Goal: Complete Application Form: Complete application form

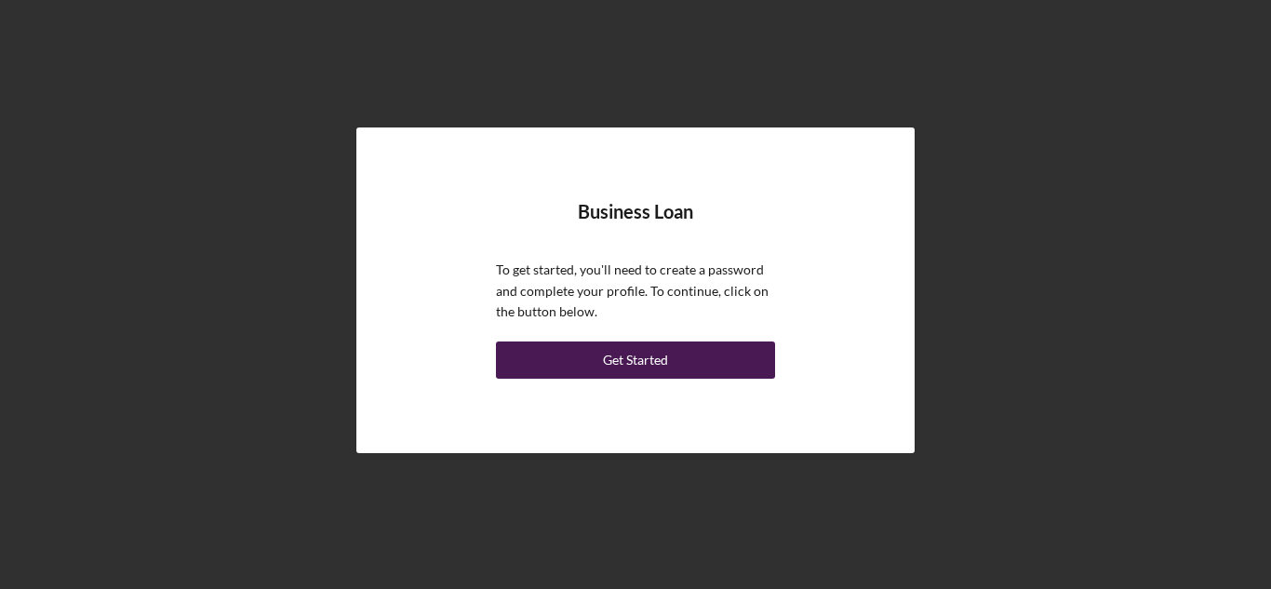
click at [651, 355] on div "Get Started" at bounding box center [635, 359] width 65 height 37
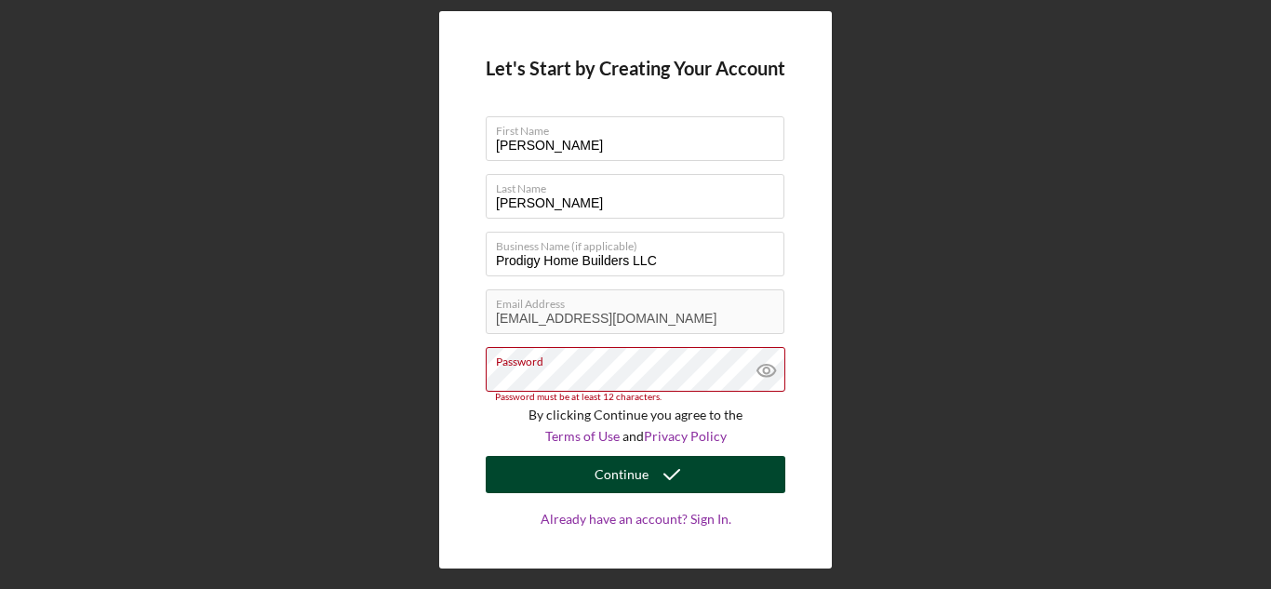
click at [611, 466] on div "Continue" at bounding box center [622, 474] width 54 height 37
click at [592, 465] on button "Continue" at bounding box center [636, 474] width 300 height 37
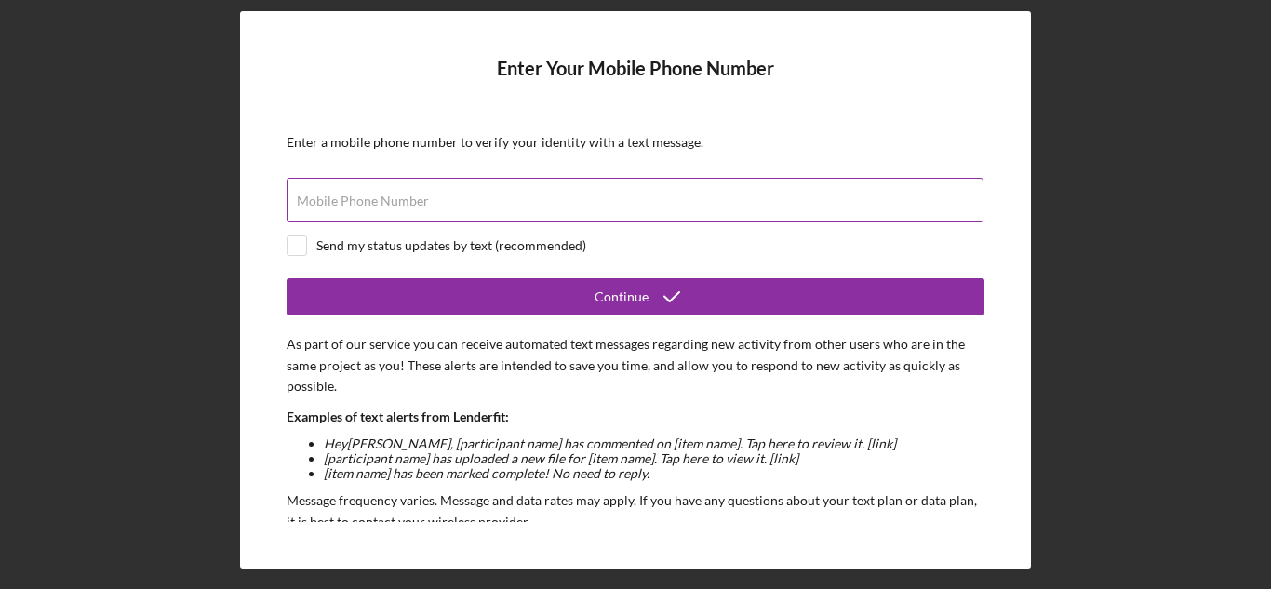
click at [400, 207] on label "Mobile Phone Number" at bounding box center [363, 201] width 132 height 15
click at [400, 207] on input "Mobile Phone Number" at bounding box center [635, 200] width 697 height 45
type input "[PHONE_NUMBER]"
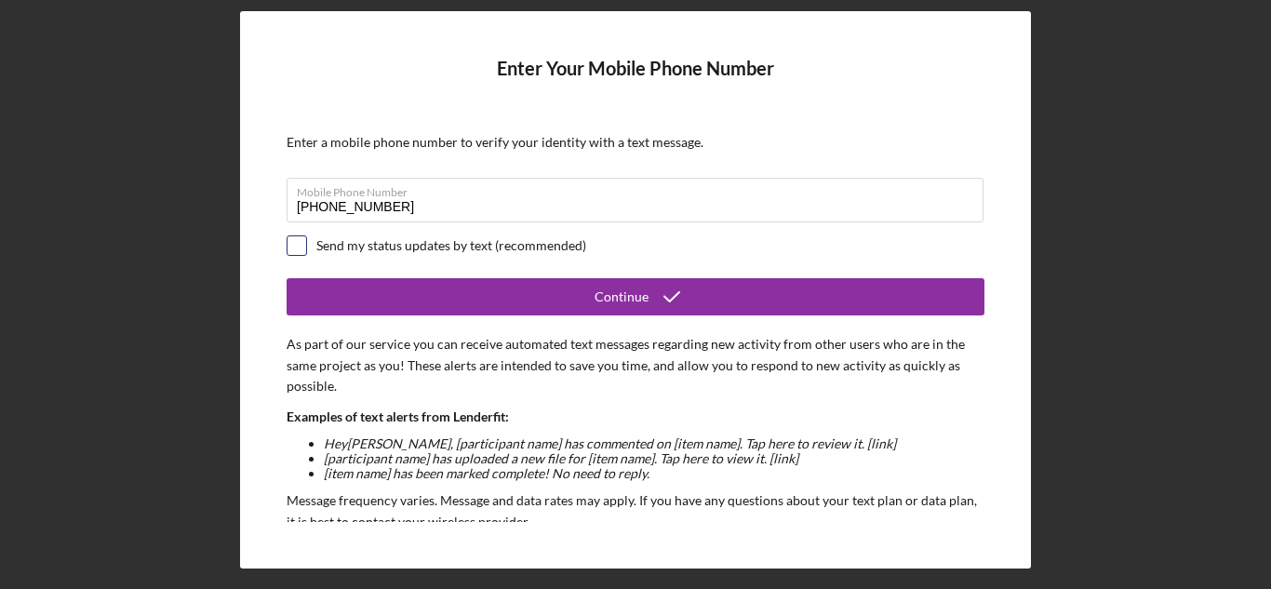
click at [295, 244] on input "checkbox" at bounding box center [297, 245] width 19 height 19
checkbox input "true"
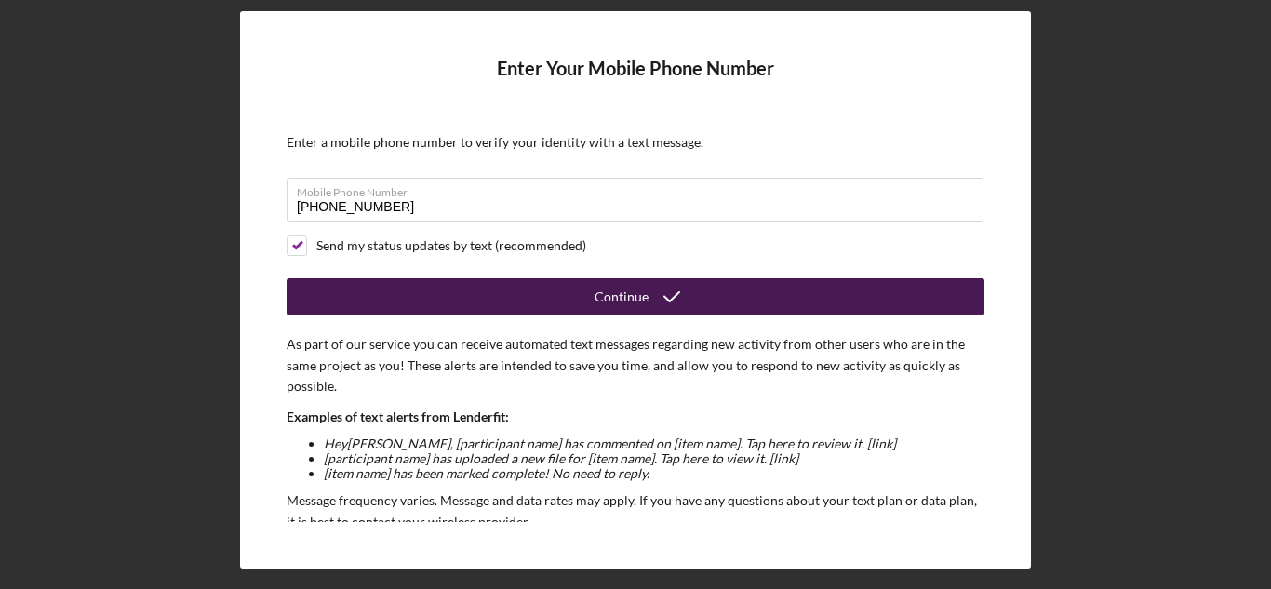
click at [491, 285] on button "Continue" at bounding box center [636, 296] width 698 height 37
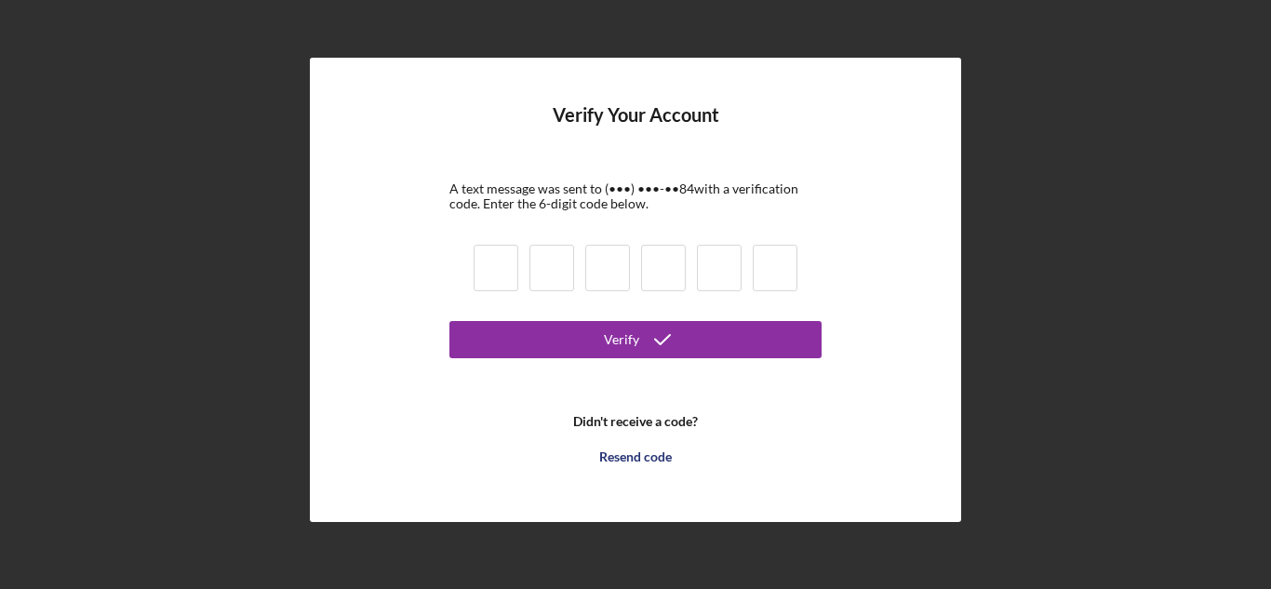
click at [495, 268] on input at bounding box center [496, 268] width 45 height 47
type input "6"
type input "0"
type input "6"
type input "4"
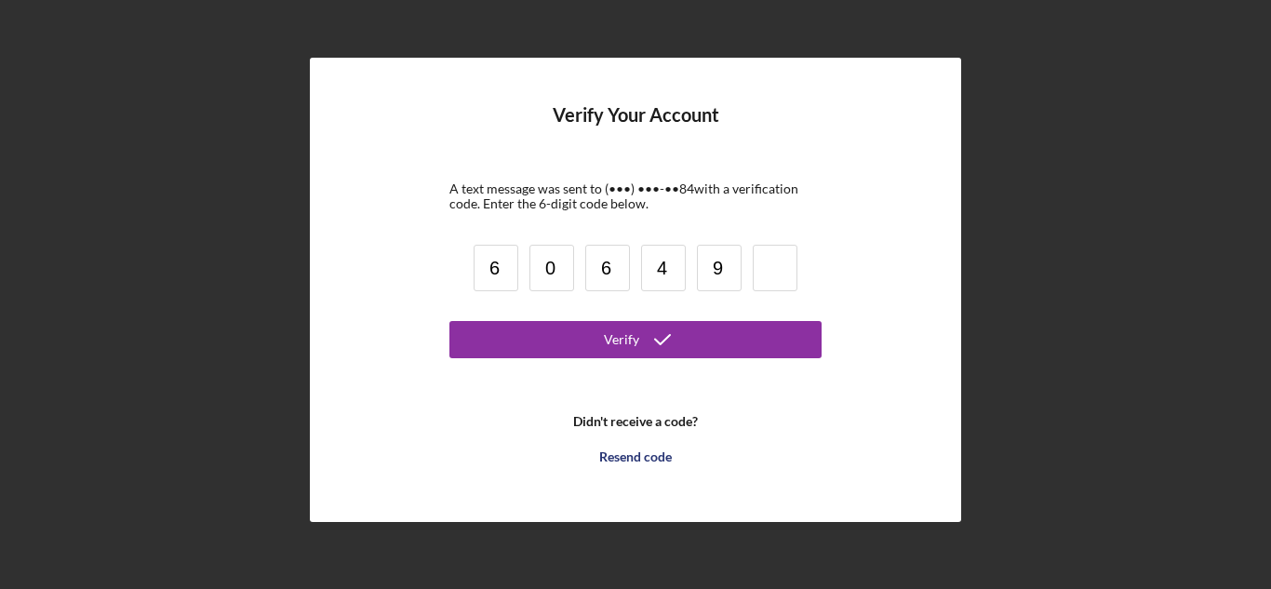
type input "9"
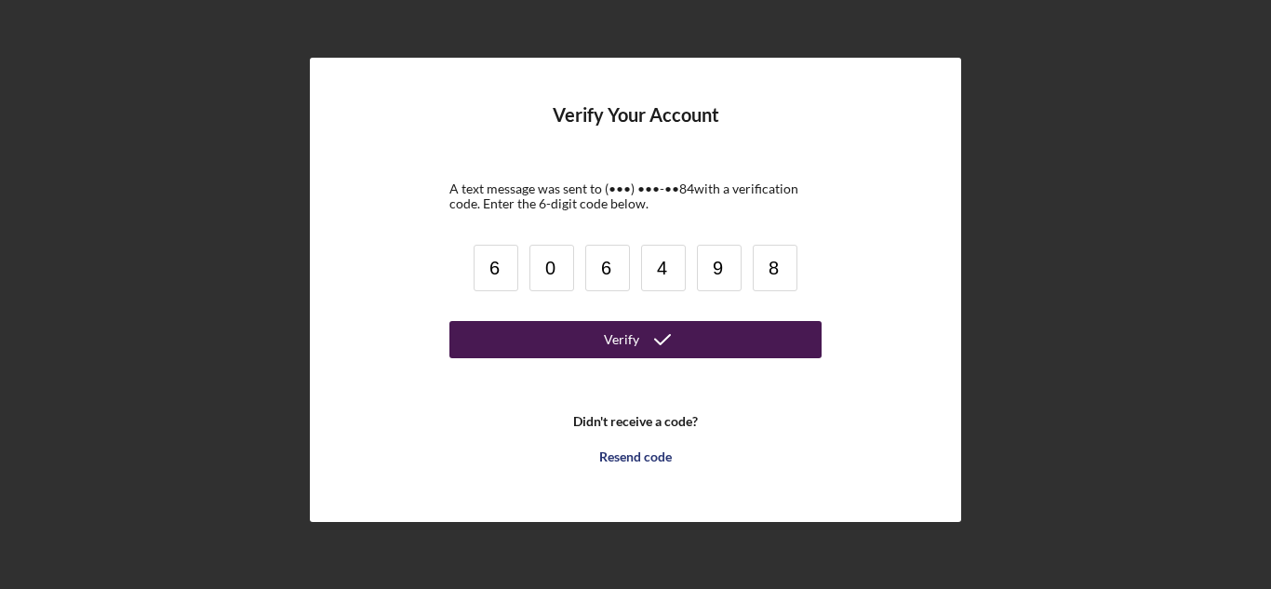
type input "8"
click at [503, 329] on button "Verify" at bounding box center [635, 339] width 372 height 37
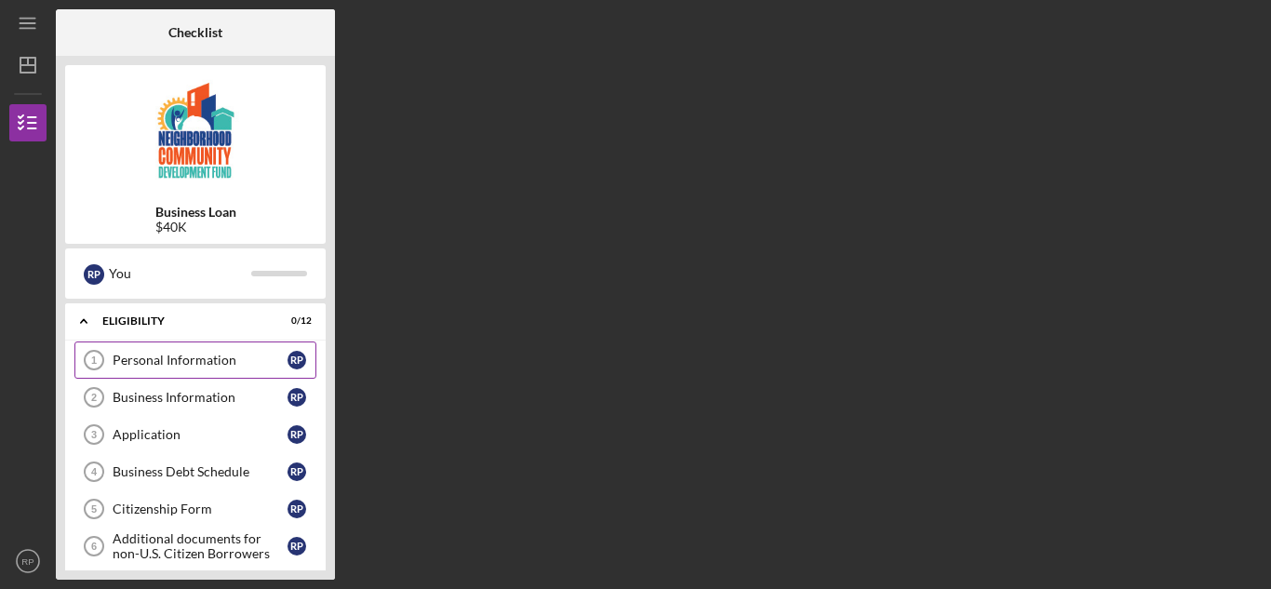
click at [248, 355] on div "Personal Information" at bounding box center [200, 360] width 175 height 15
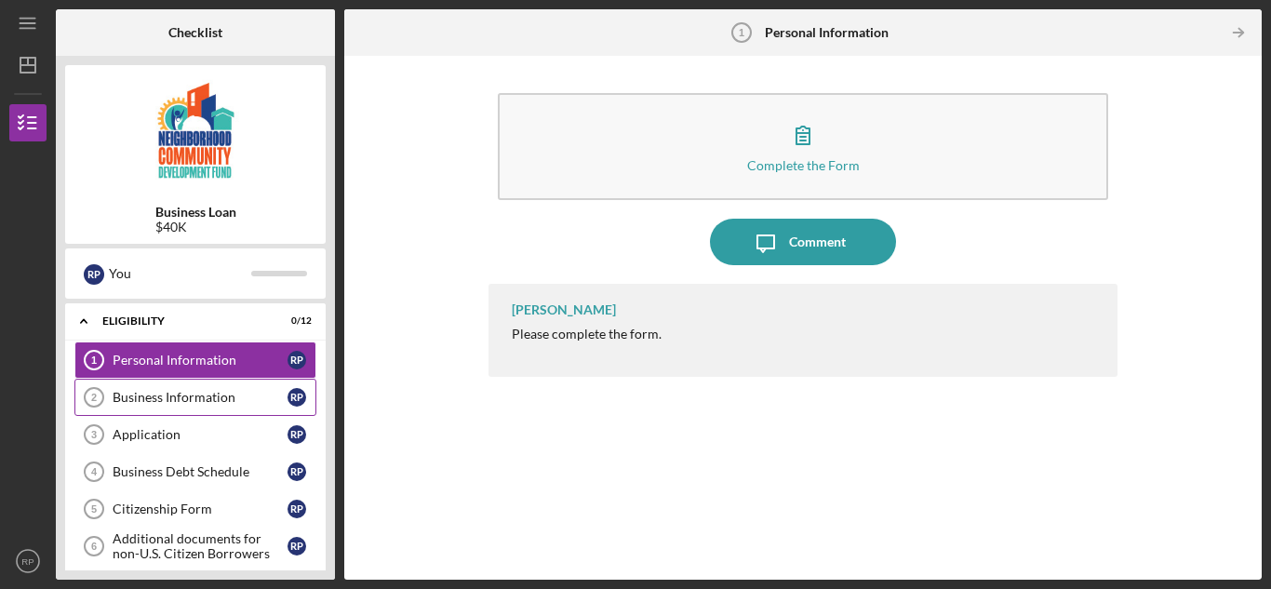
click at [218, 397] on div "Business Information" at bounding box center [200, 397] width 175 height 15
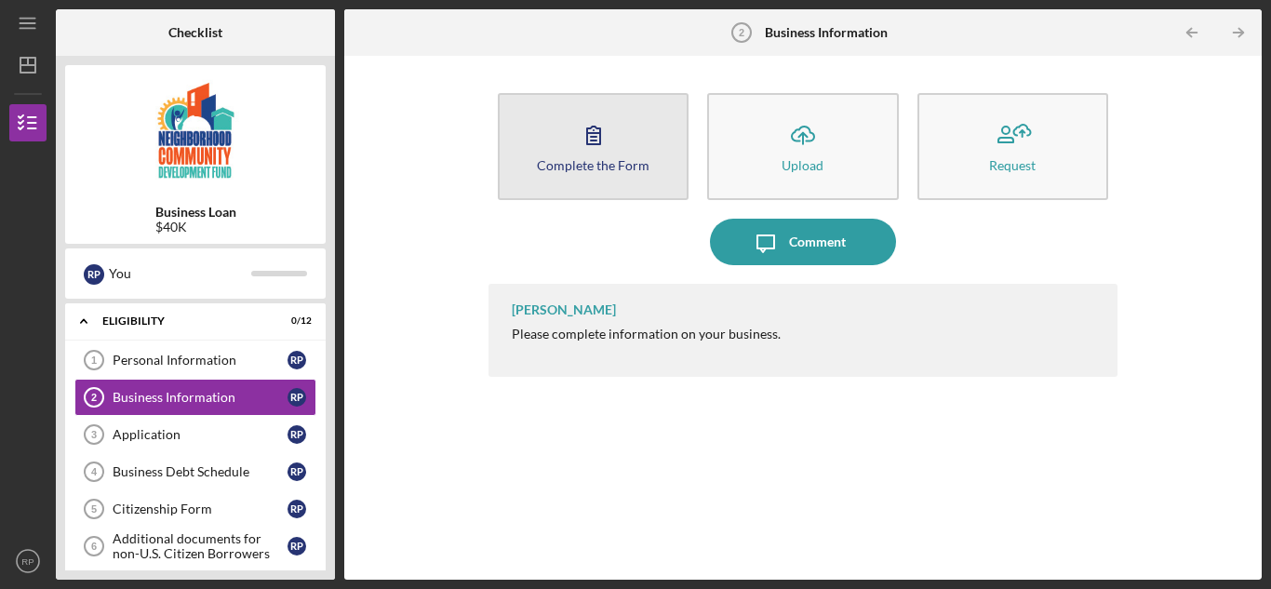
click at [600, 144] on icon "button" at bounding box center [593, 136] width 13 height 18
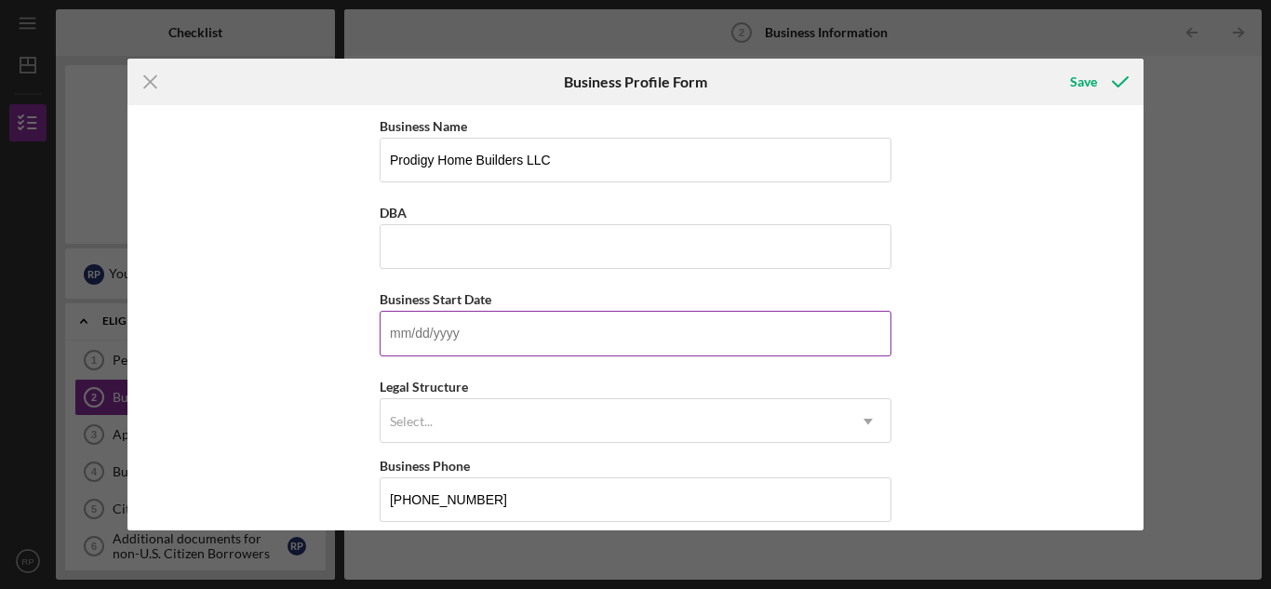
click at [504, 327] on input "Business Start Date" at bounding box center [636, 333] width 512 height 45
type input "[DATE]"
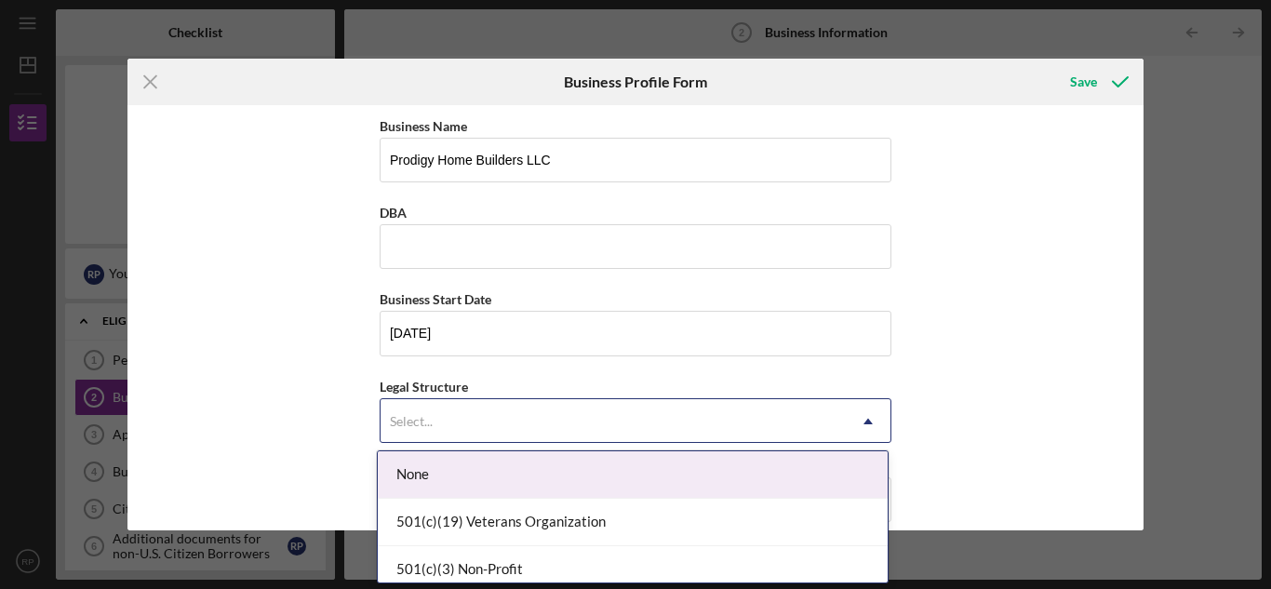
click at [471, 415] on div "Select..." at bounding box center [613, 421] width 465 height 43
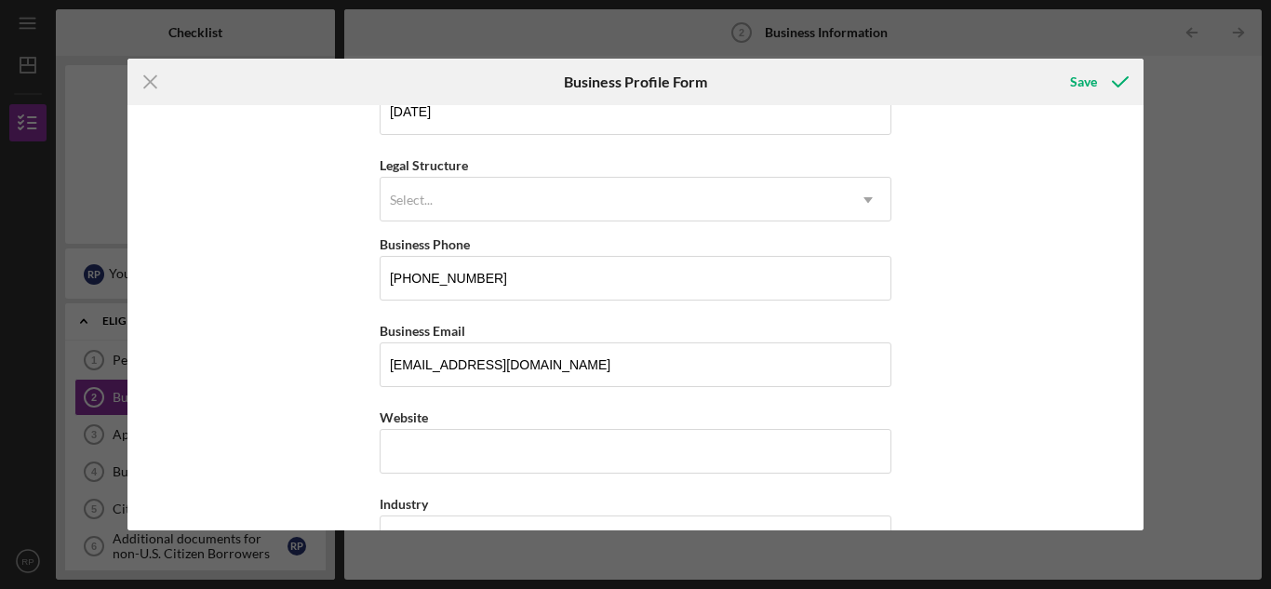
scroll to position [216, 0]
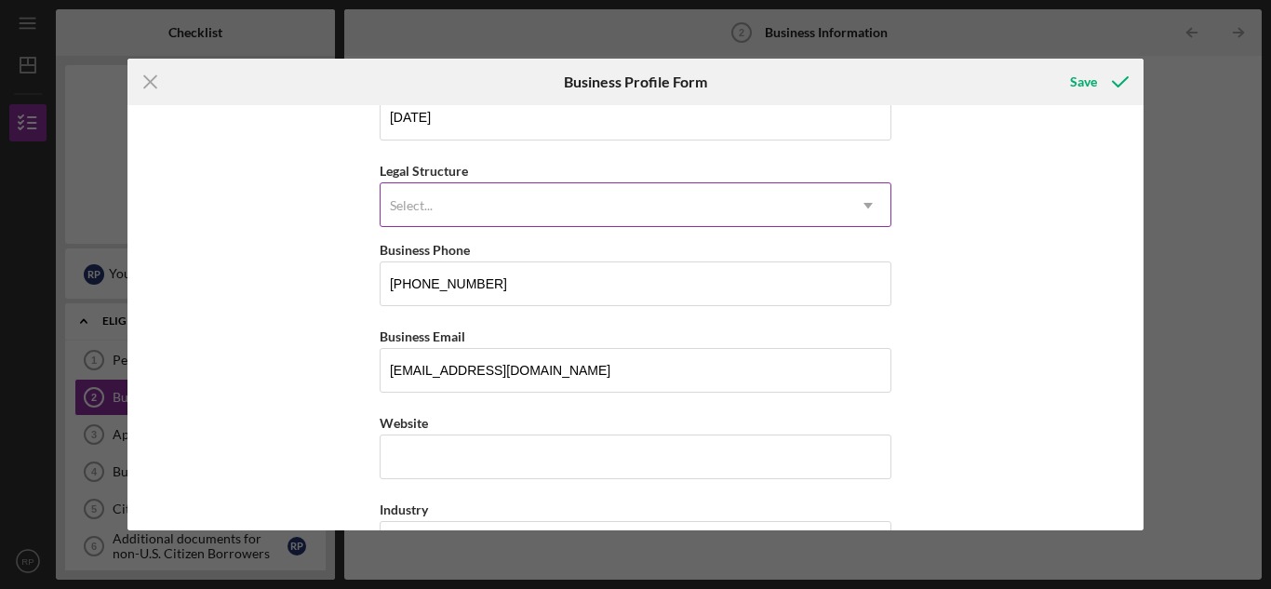
click at [573, 216] on div "Select..." at bounding box center [613, 205] width 465 height 43
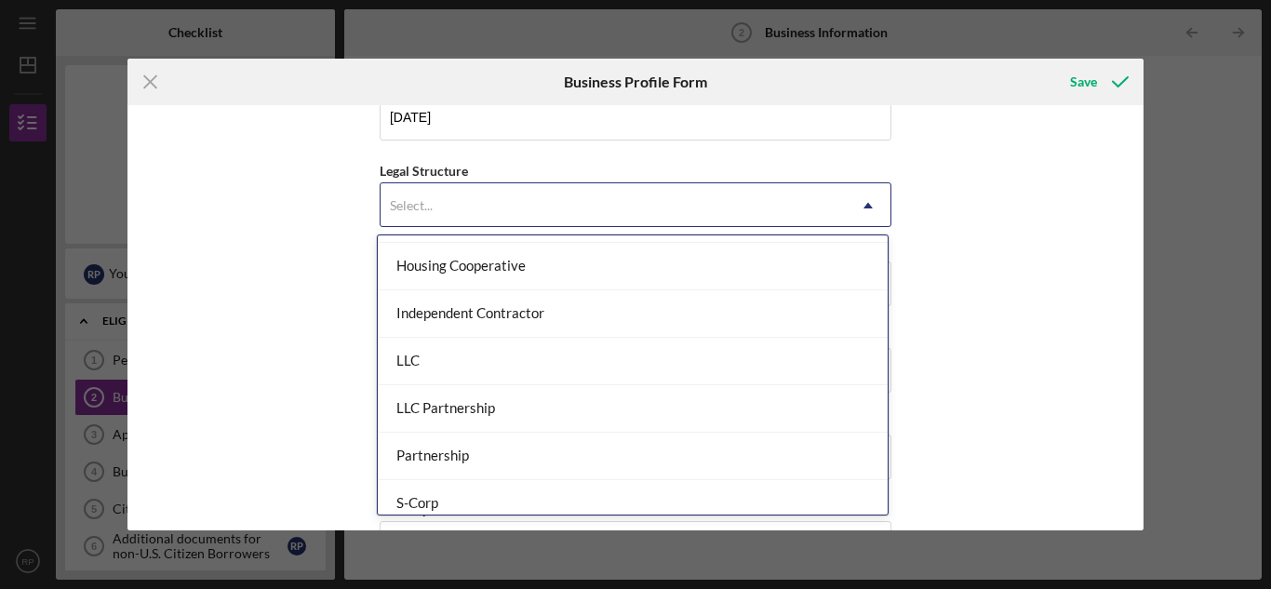
scroll to position [241, 0]
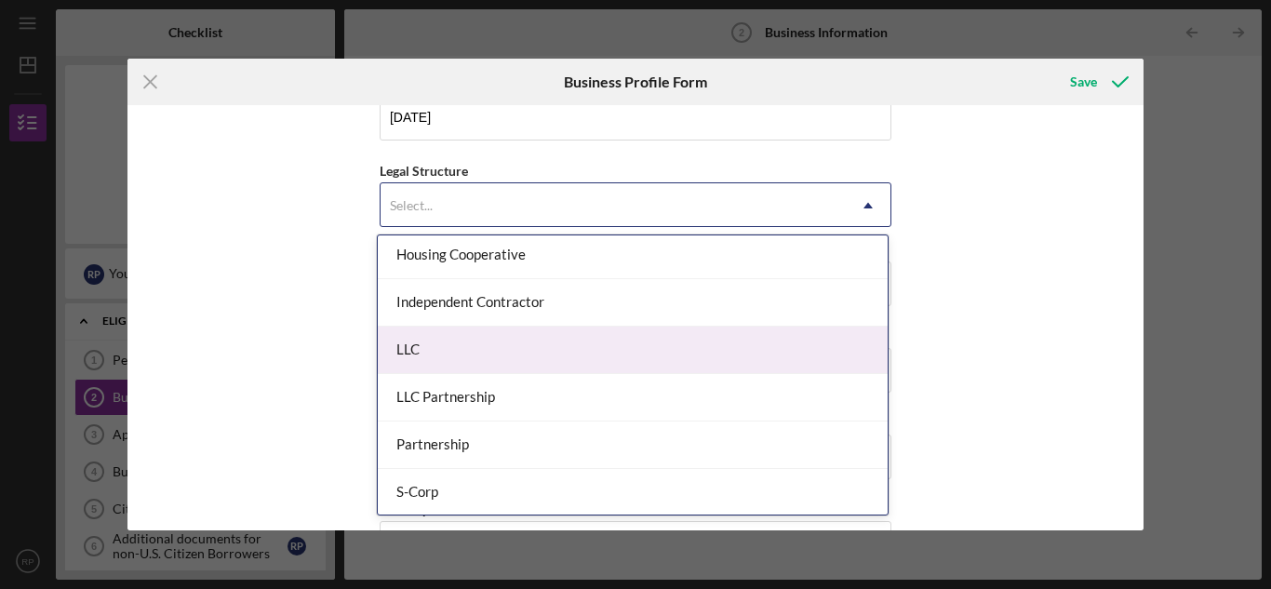
click at [737, 349] on div "LLC" at bounding box center [633, 350] width 510 height 47
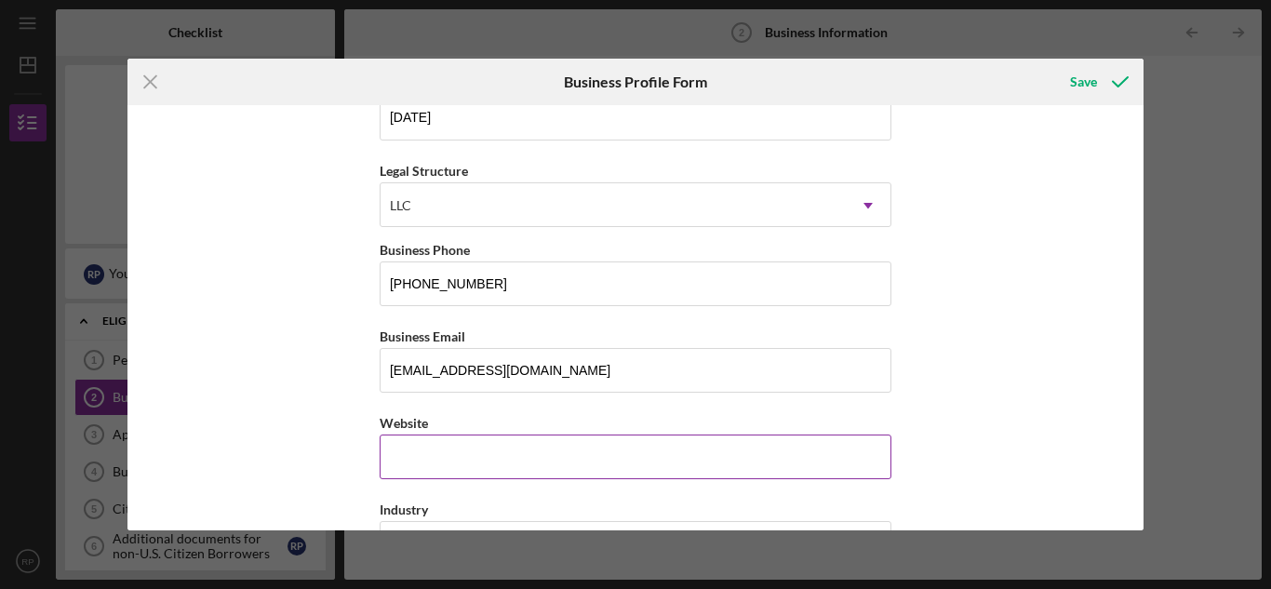
click at [468, 461] on input "Website" at bounding box center [636, 457] width 512 height 45
type input "[DOMAIN_NAME]"
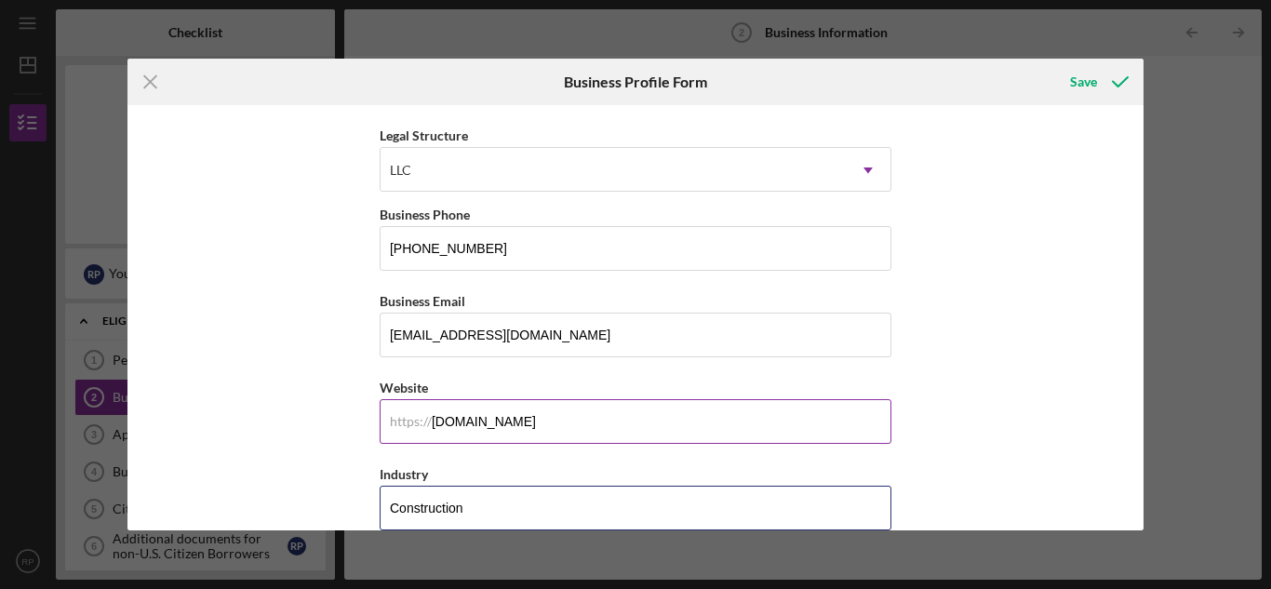
type input "Construction"
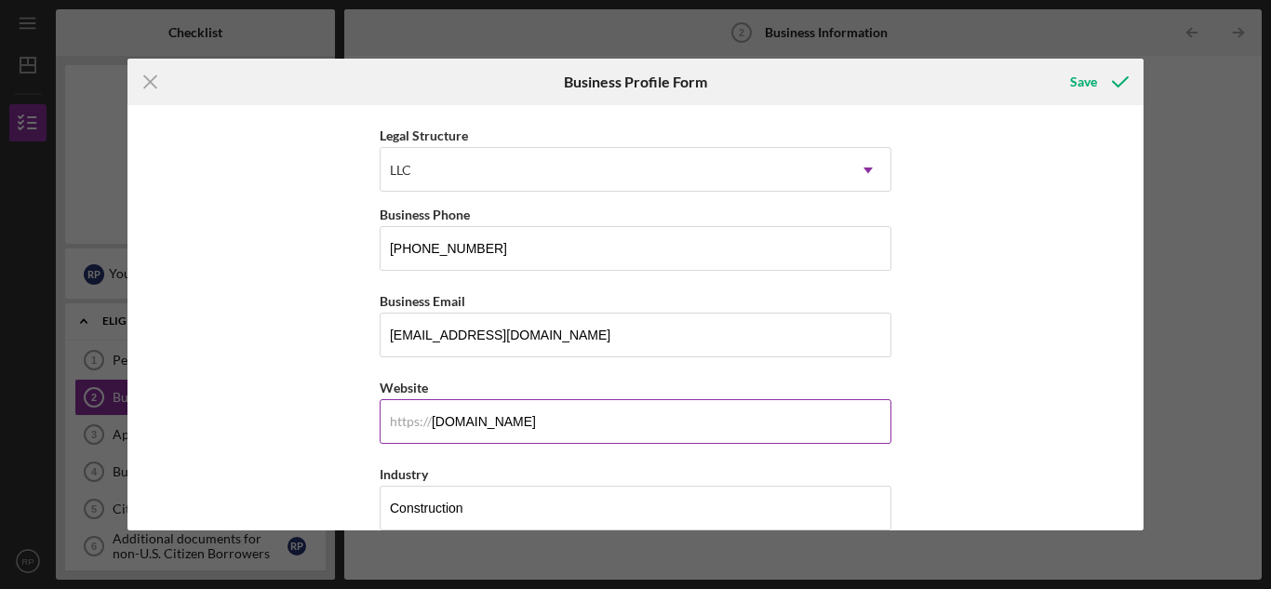
scroll to position [529, 0]
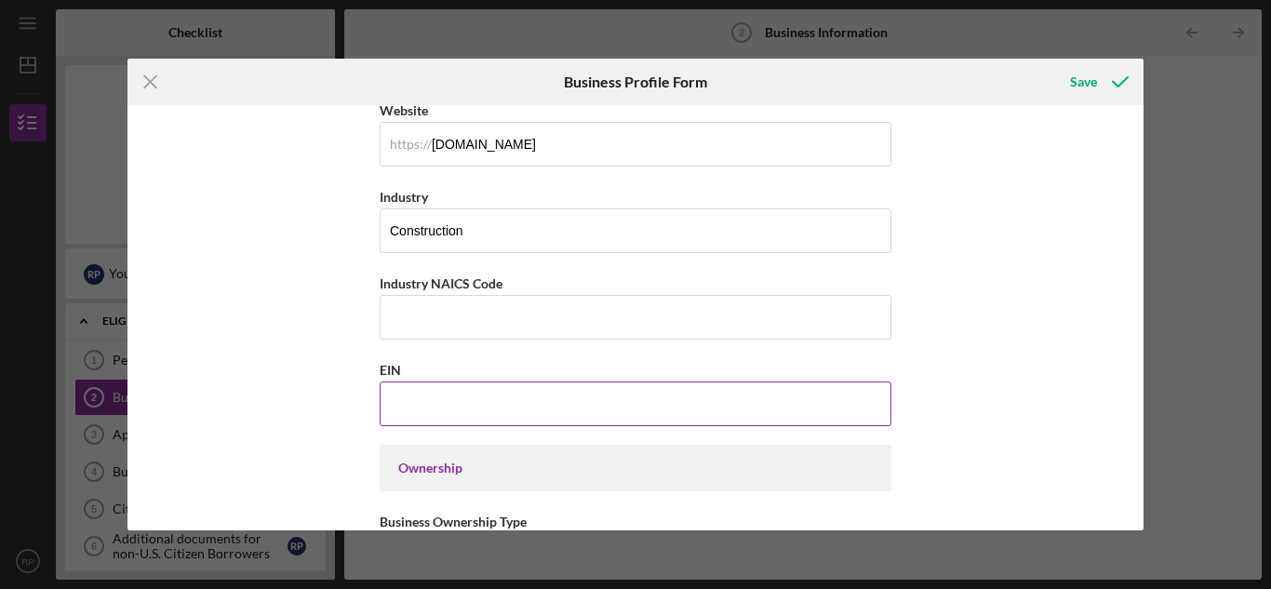
click at [403, 395] on input "EIN" at bounding box center [636, 404] width 512 height 45
click at [424, 394] on input "EIN" at bounding box center [636, 404] width 512 height 45
paste input "[US_EMPLOYER_IDENTIFICATION_NUMBER]"
type input "[US_EMPLOYER_IDENTIFICATION_NUMBER]"
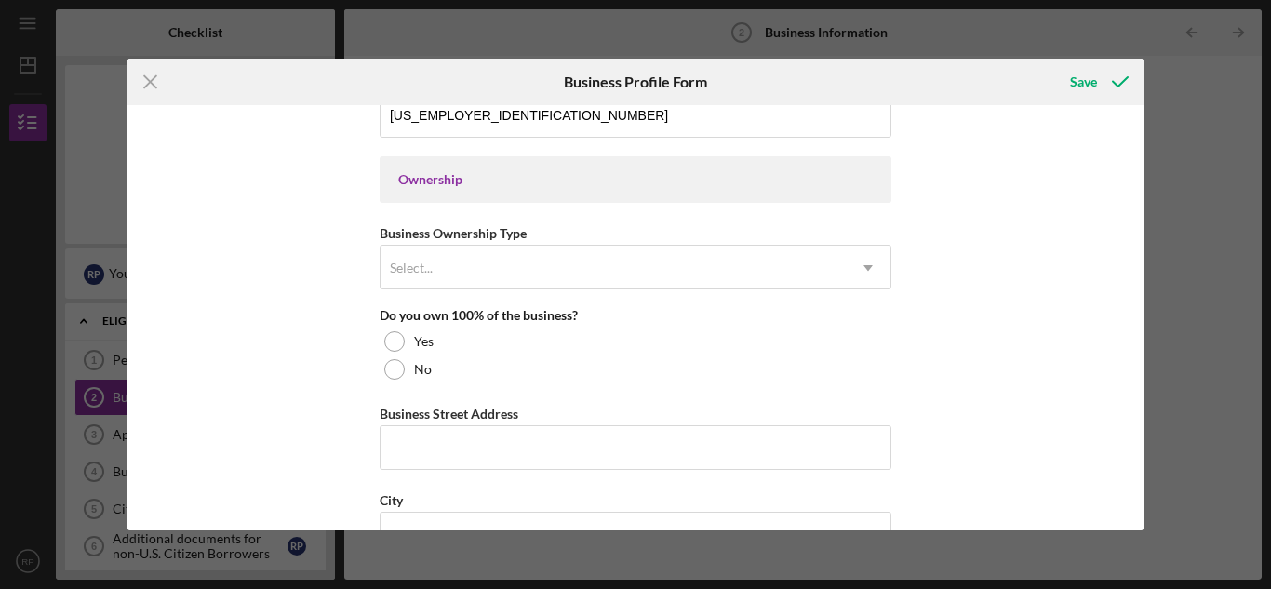
scroll to position [825, 0]
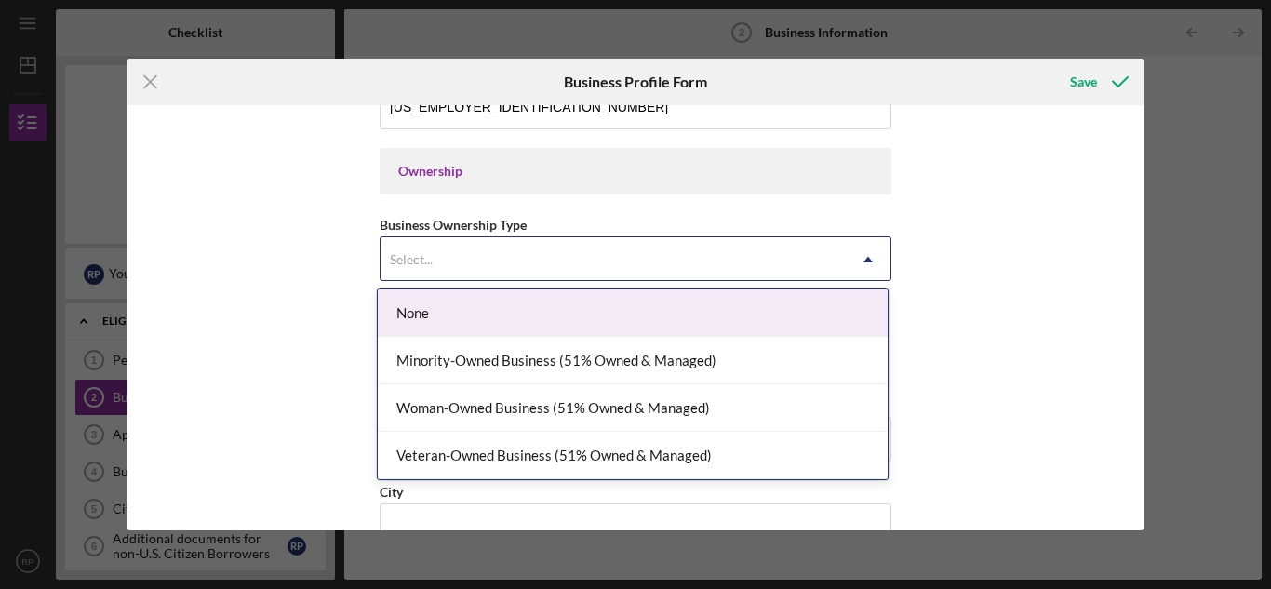
click at [868, 261] on icon "Icon/Dropdown Arrow" at bounding box center [868, 259] width 45 height 45
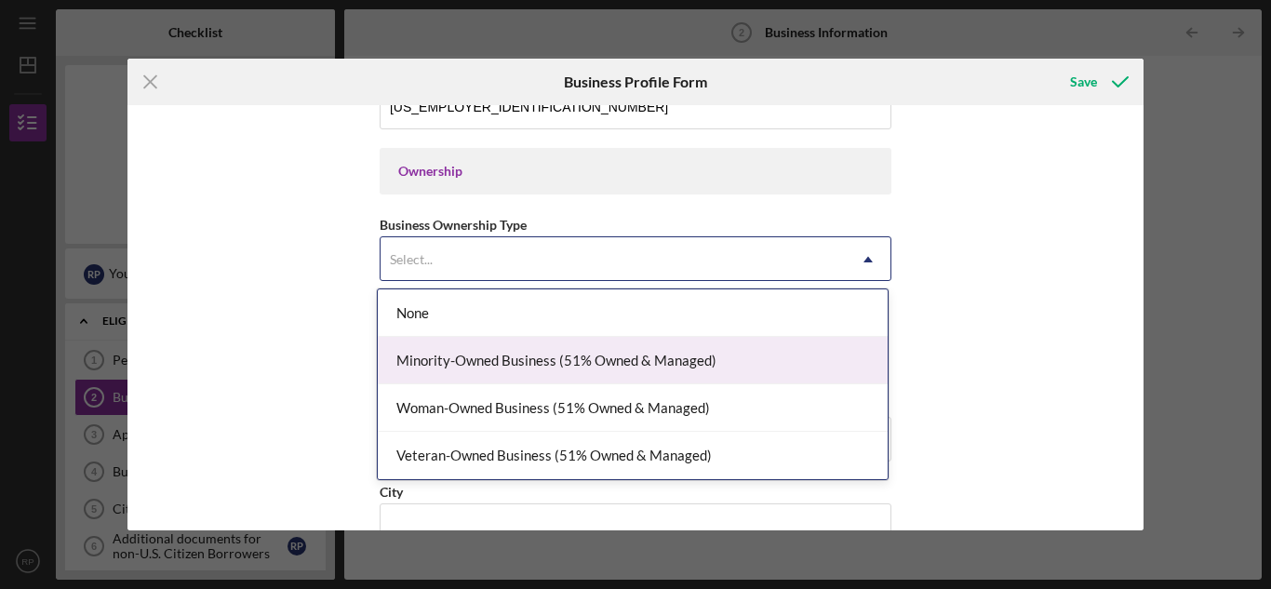
click at [730, 360] on div "Minority-Owned Business (51% Owned & Managed)" at bounding box center [633, 360] width 510 height 47
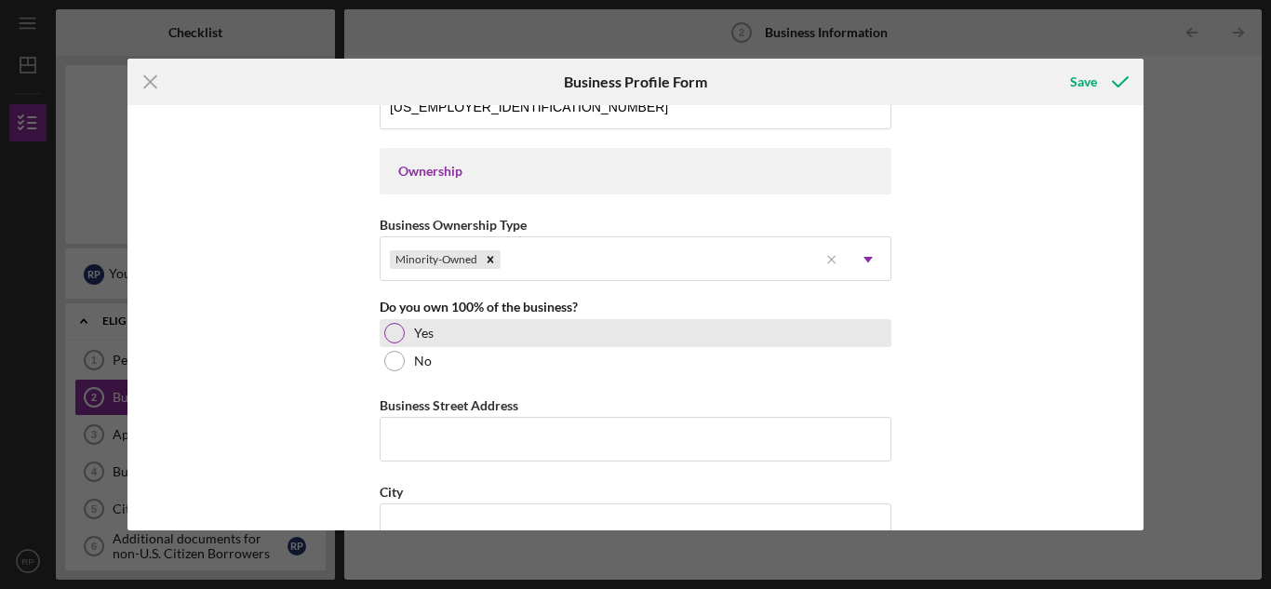
click at [386, 328] on div at bounding box center [394, 333] width 20 height 20
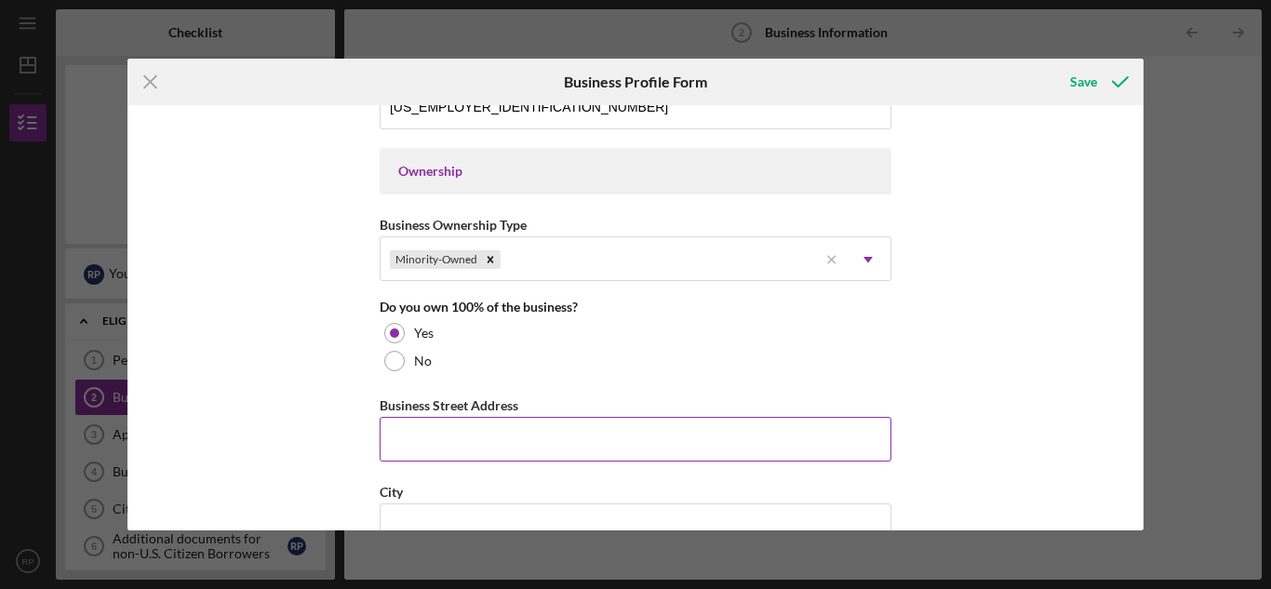
click at [430, 443] on input "Business Street Address" at bounding box center [636, 439] width 512 height 45
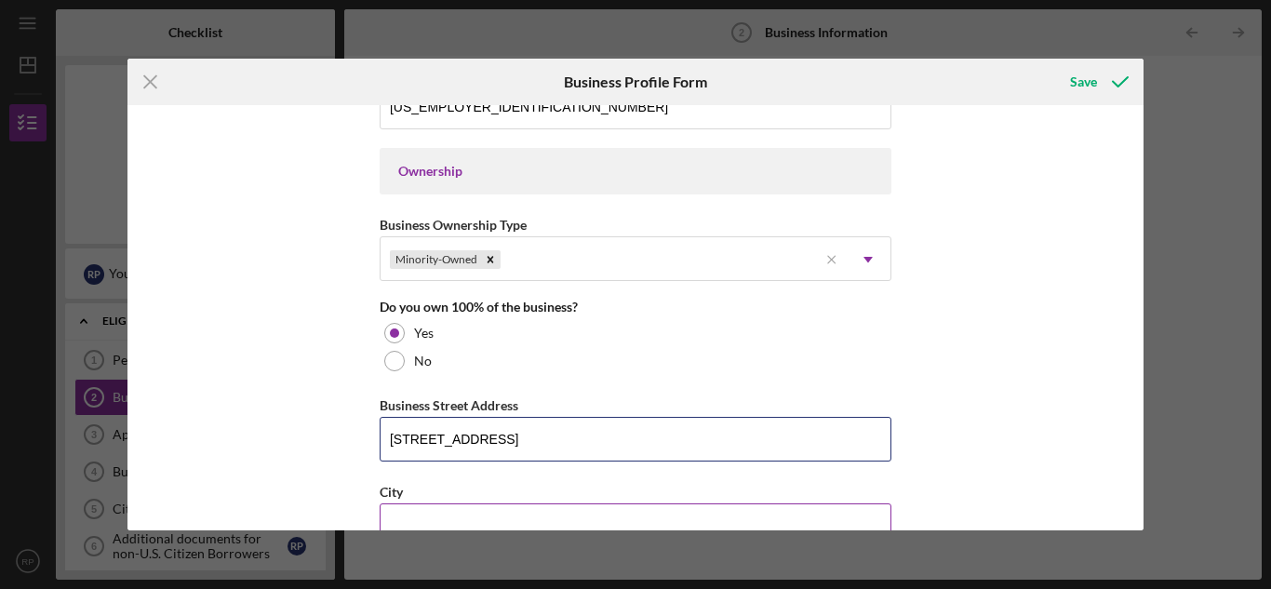
type input "[STREET_ADDRESS]"
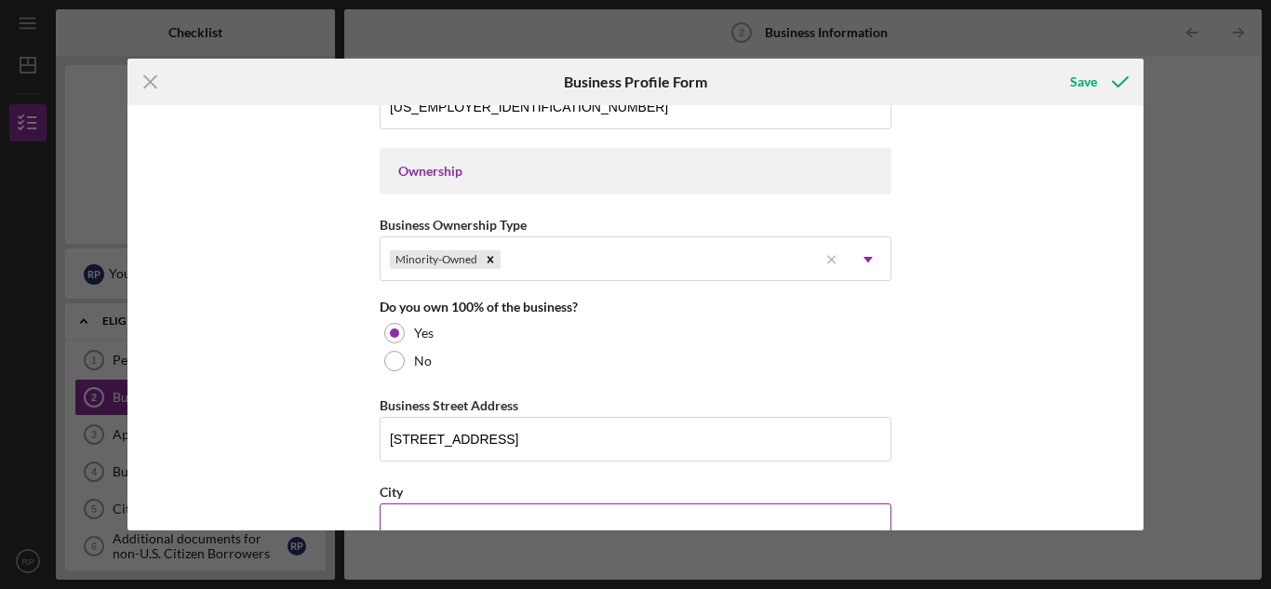
scroll to position [844, 0]
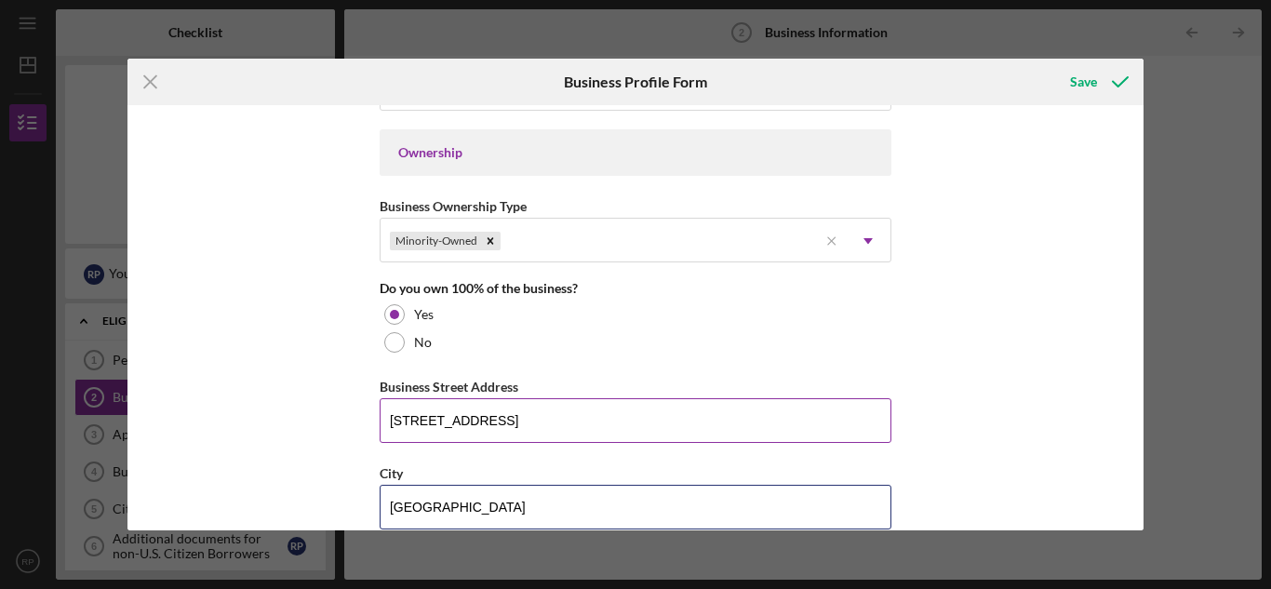
type input "[GEOGRAPHIC_DATA]"
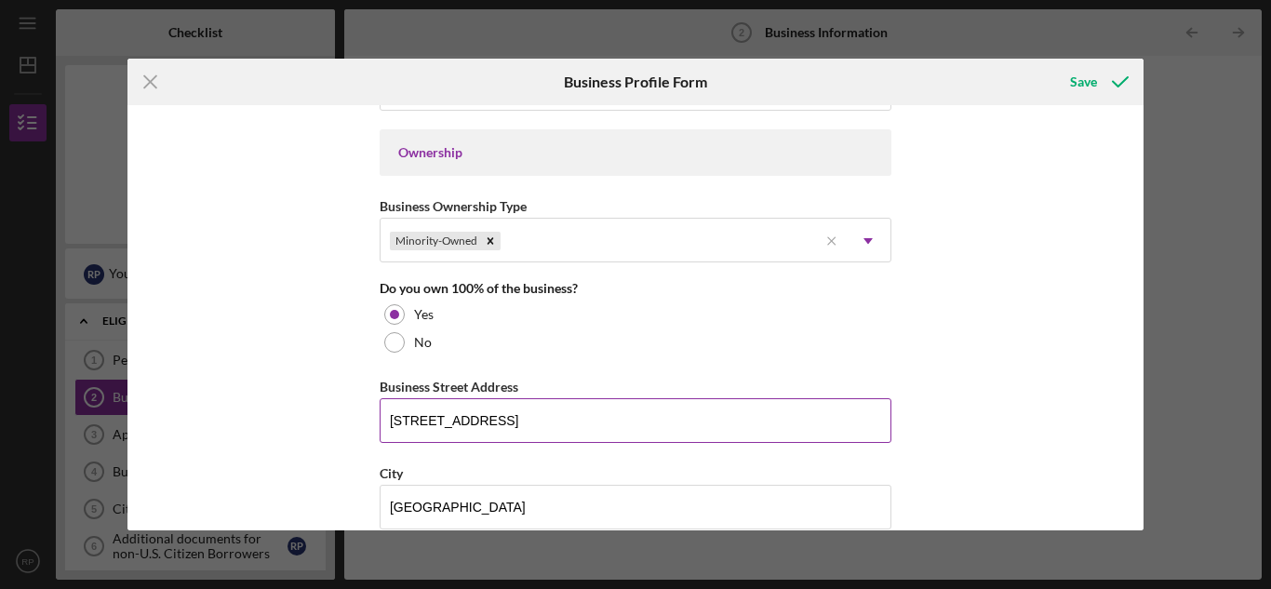
click at [676, 410] on input "[STREET_ADDRESS]" at bounding box center [636, 420] width 512 height 45
type input "[STREET_ADDRESS]"
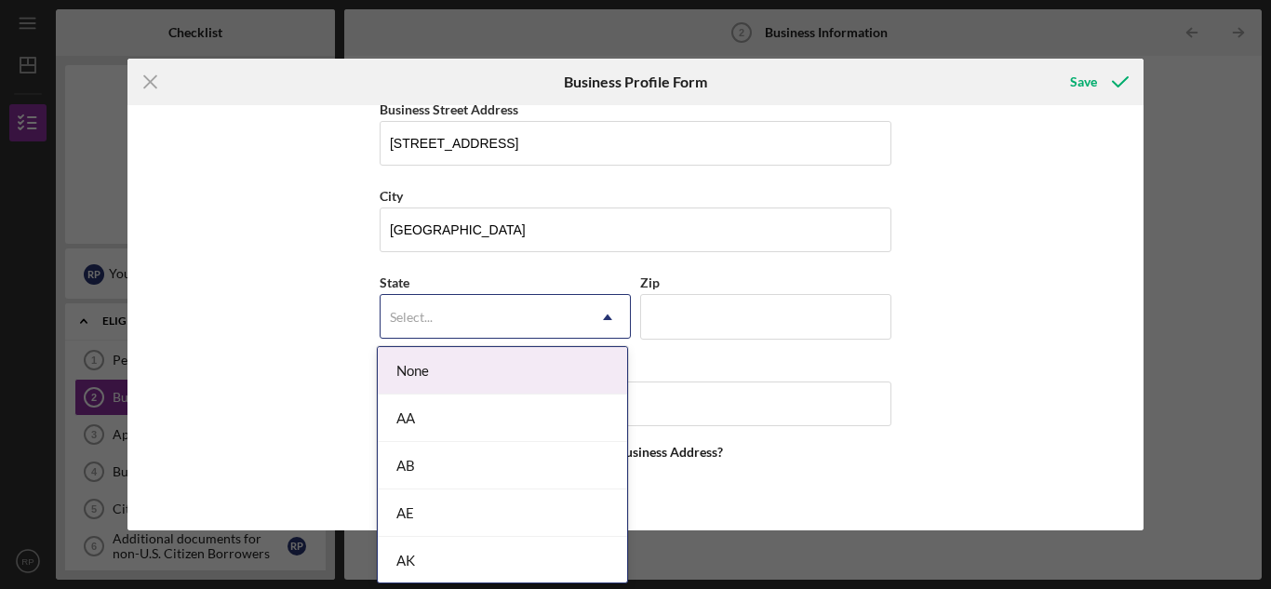
click at [470, 310] on div "Select..." at bounding box center [483, 317] width 205 height 43
type input "pa"
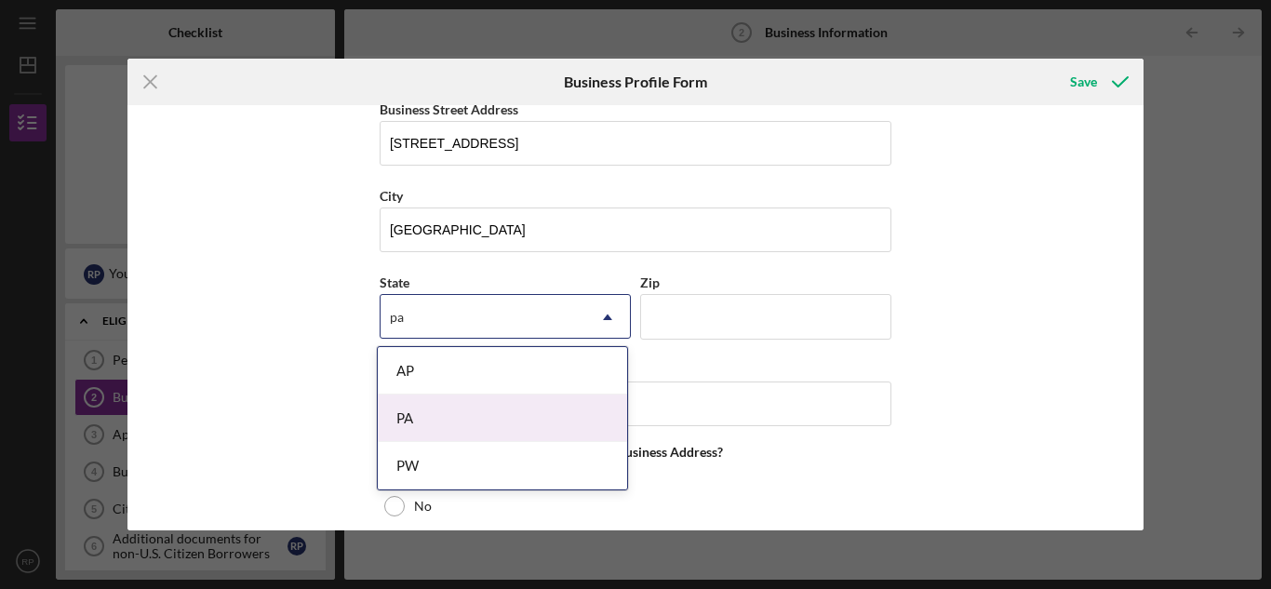
click at [431, 408] on div "PA" at bounding box center [502, 418] width 249 height 47
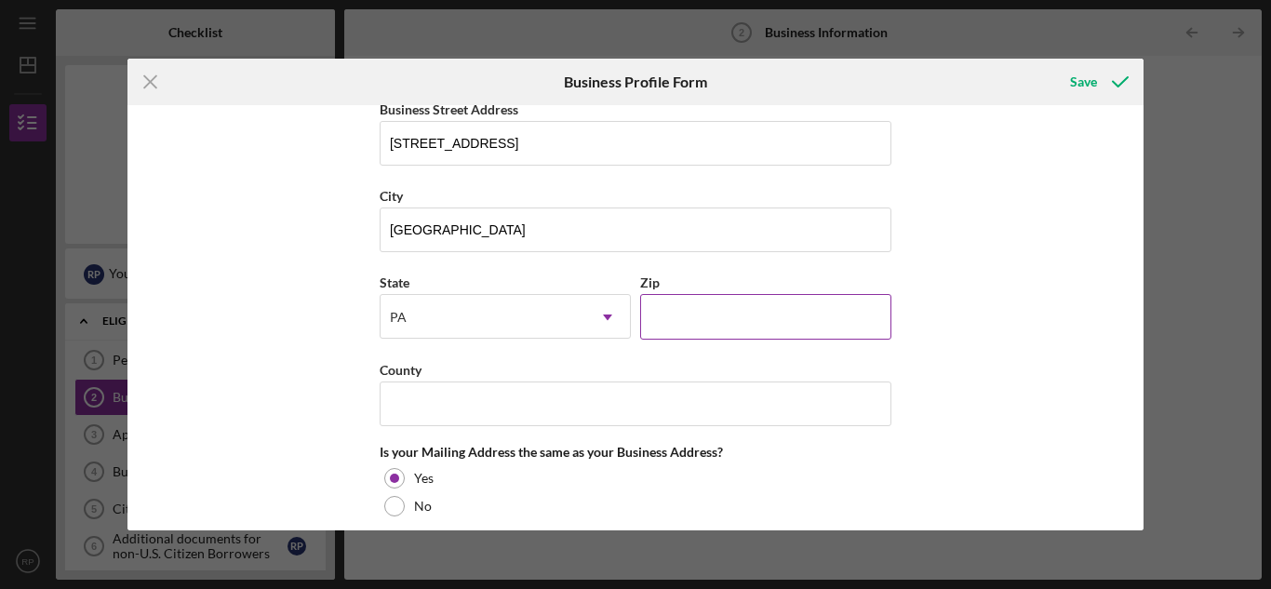
click at [689, 326] on input "Zip" at bounding box center [765, 316] width 251 height 45
type input "15238"
type input "Alleghany"
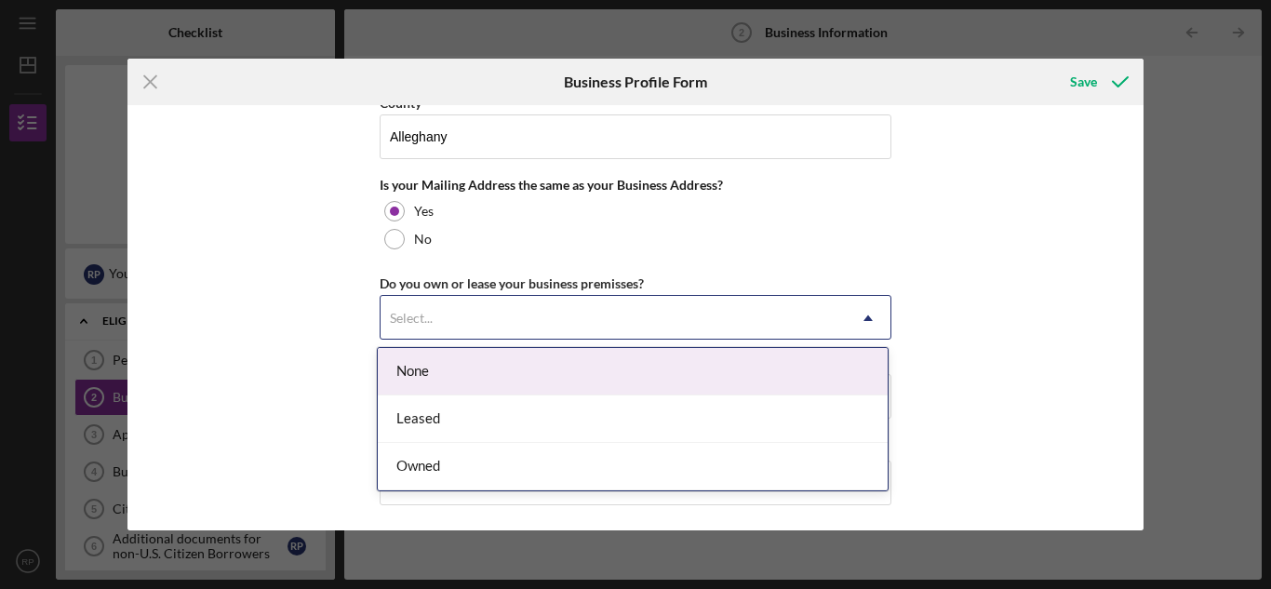
click at [680, 319] on div "Select..." at bounding box center [613, 318] width 465 height 43
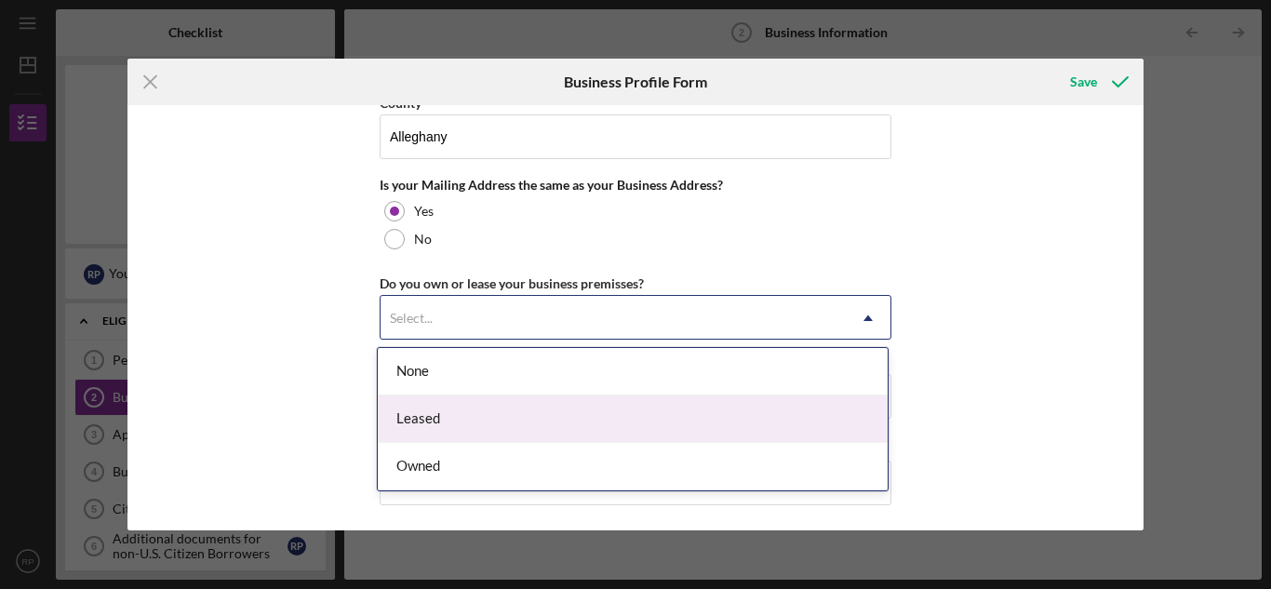
click at [590, 406] on div "Leased" at bounding box center [633, 418] width 510 height 47
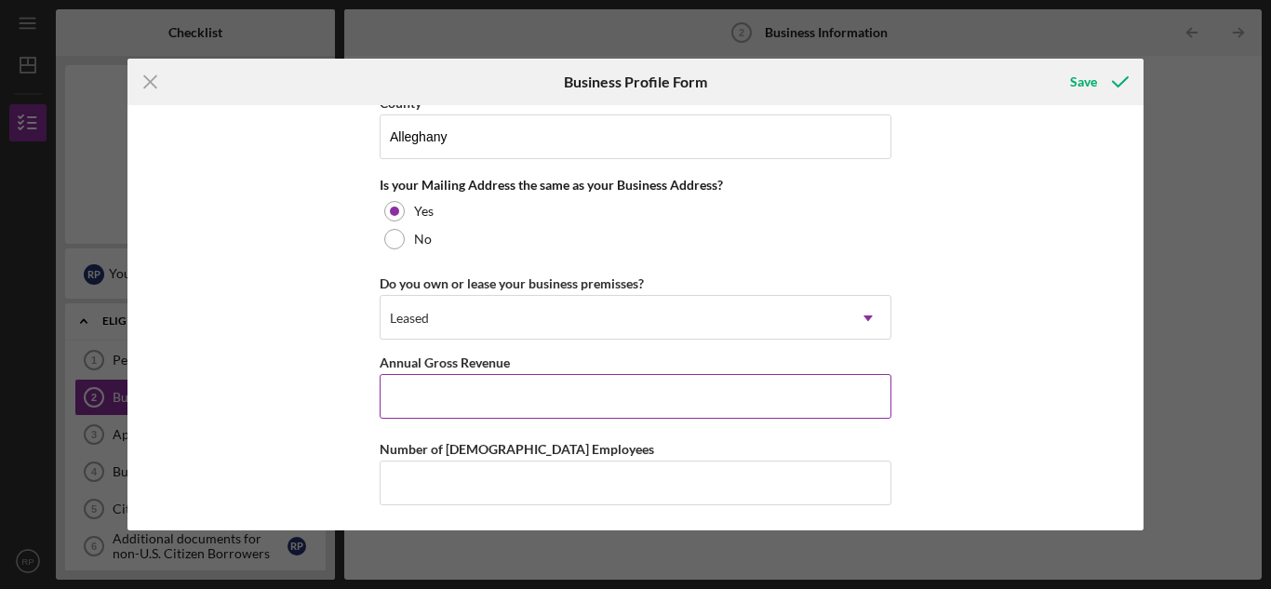
click at [538, 406] on input "Annual Gross Revenue" at bounding box center [636, 396] width 512 height 45
type input "$349,000"
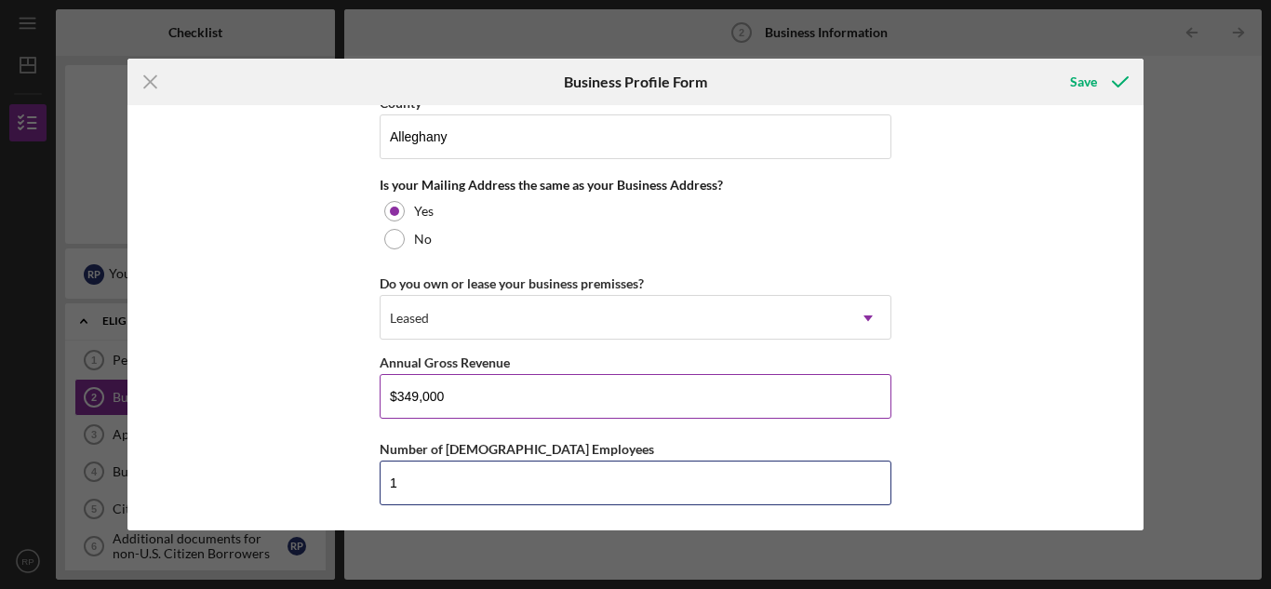
type input "1"
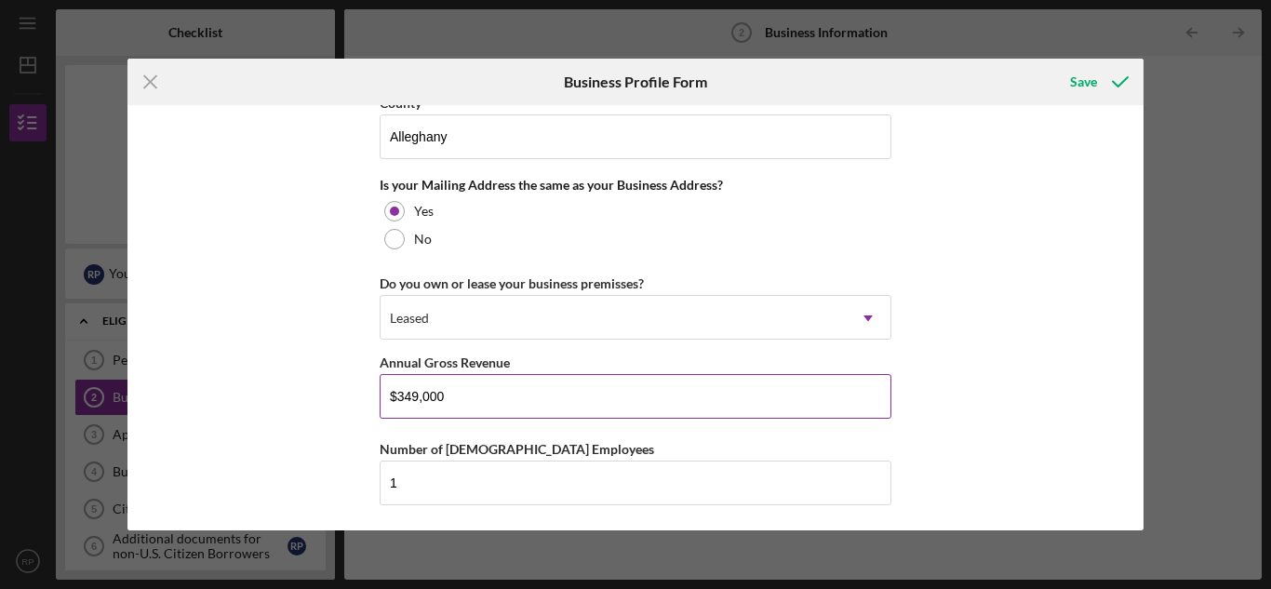
scroll to position [1479, 0]
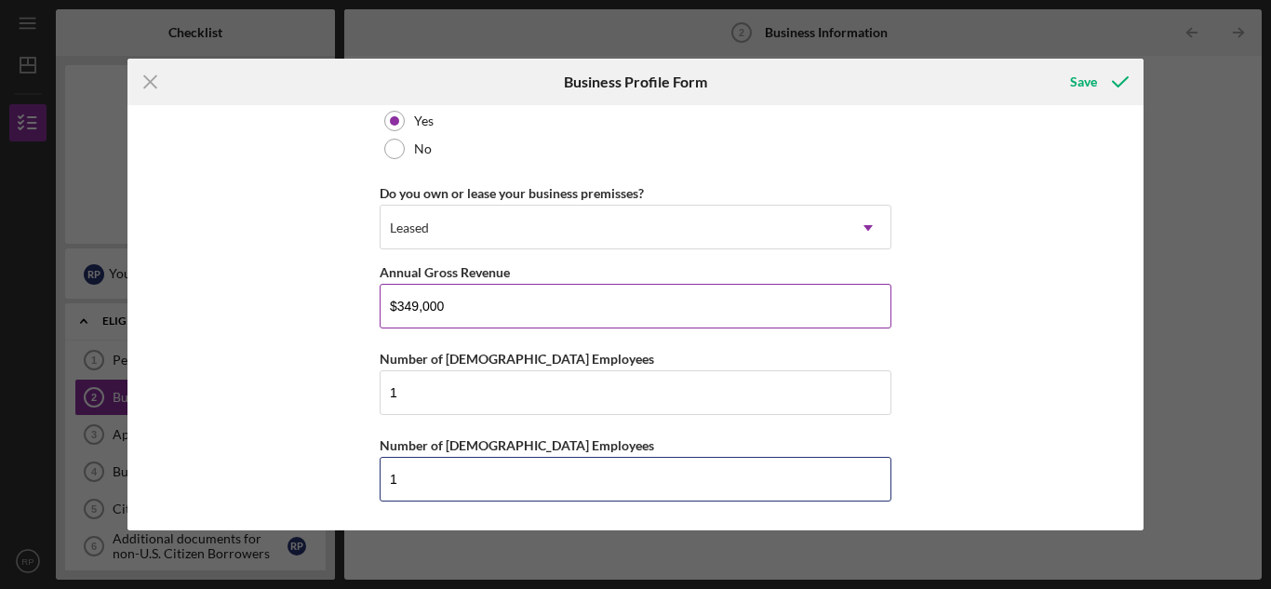
type input "1"
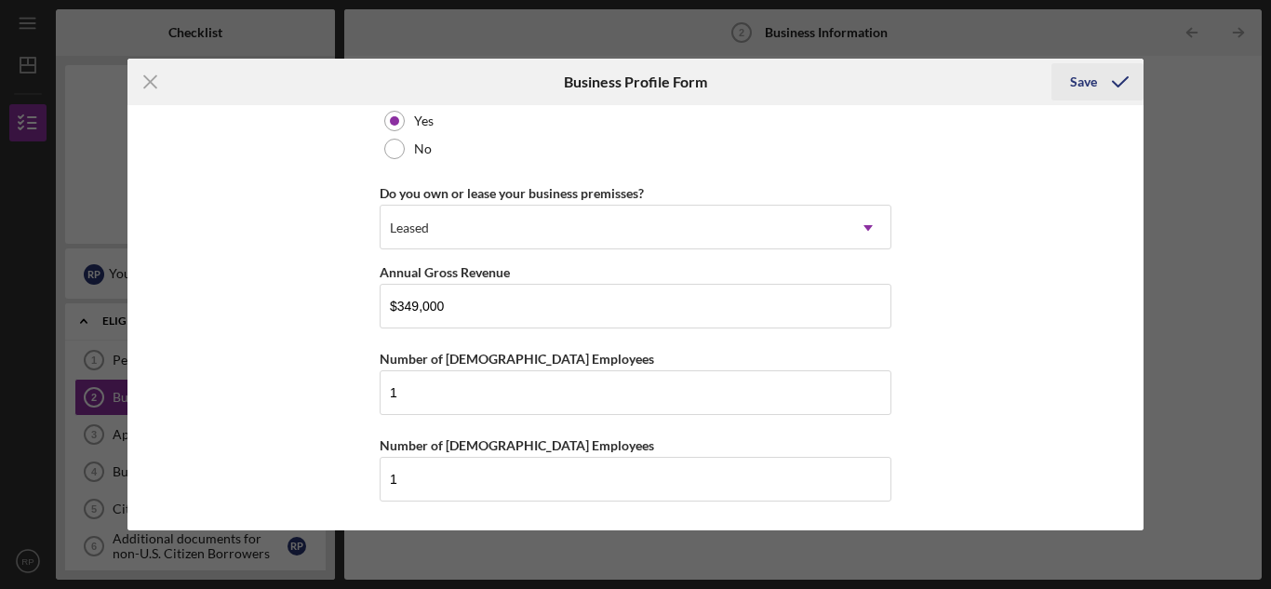
click at [1081, 83] on div "Save" at bounding box center [1083, 81] width 27 height 37
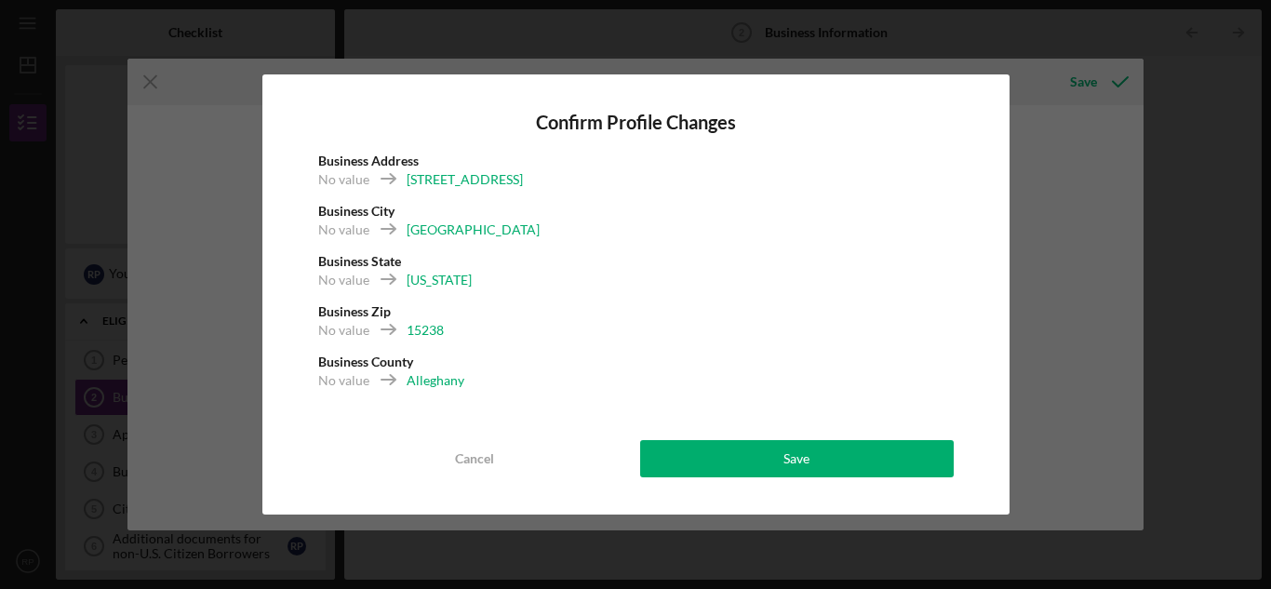
click at [420, 382] on div "Alleghany" at bounding box center [436, 380] width 58 height 19
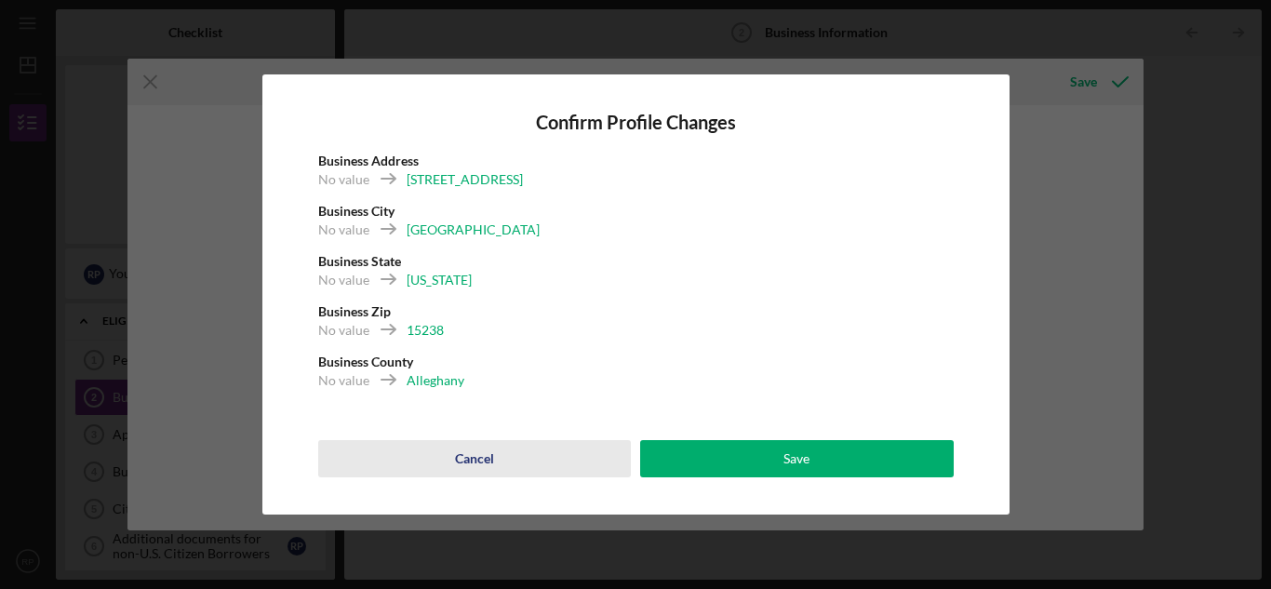
click at [475, 462] on div "Cancel" at bounding box center [474, 458] width 39 height 37
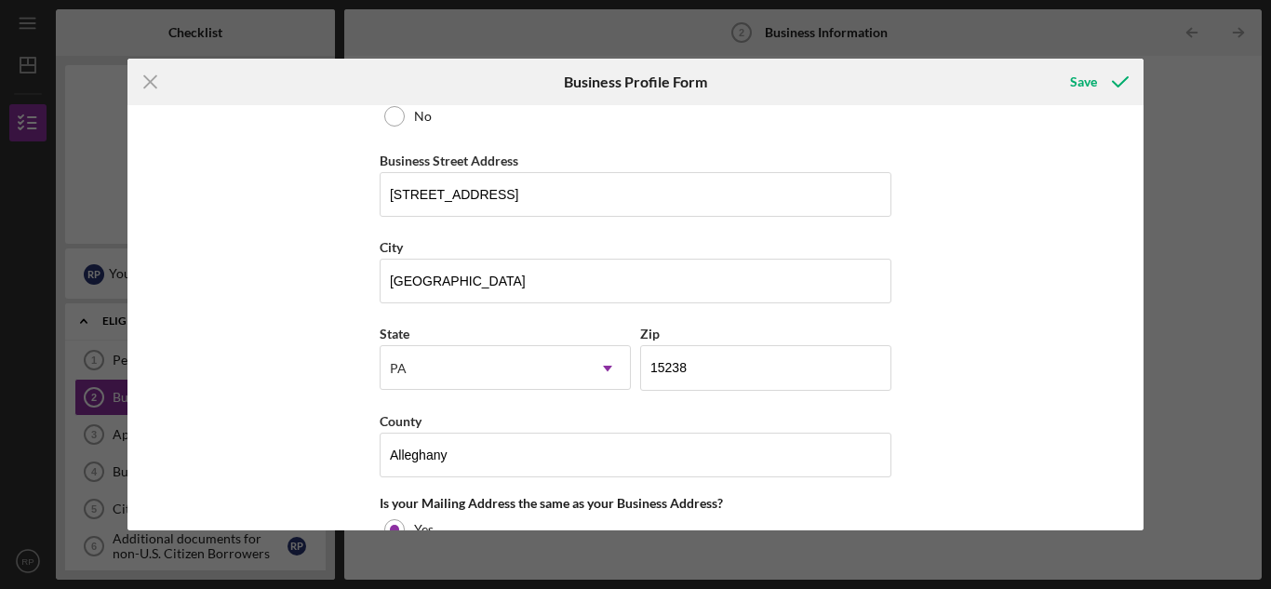
scroll to position [1079, 0]
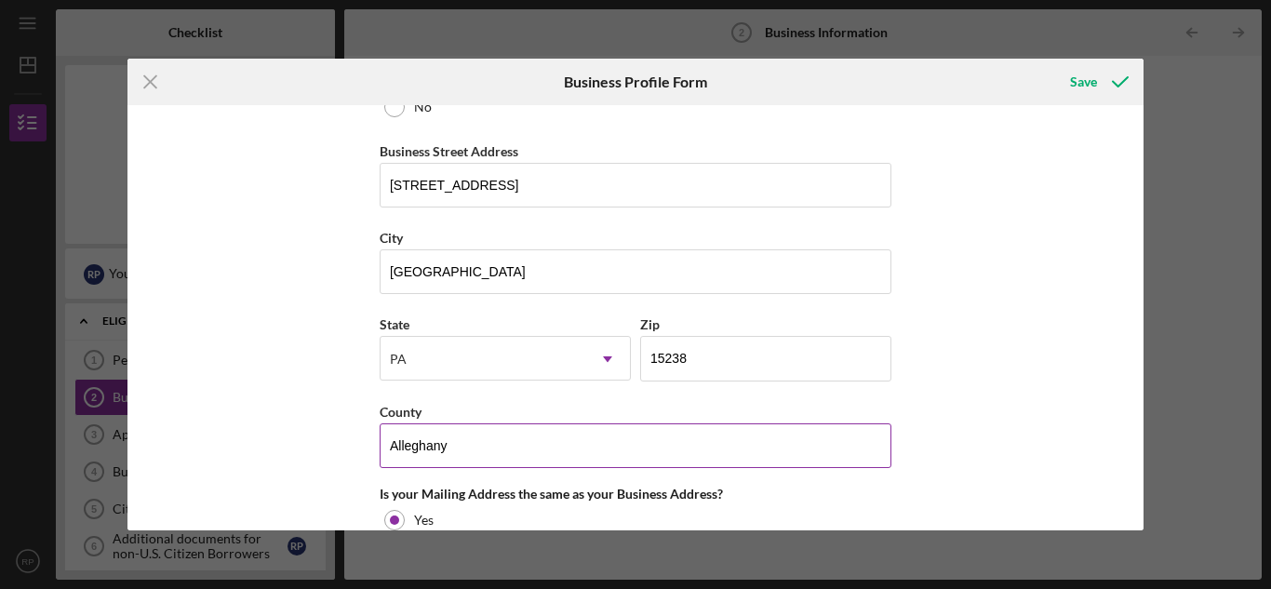
click at [460, 449] on input "Alleghany" at bounding box center [636, 445] width 512 height 45
type input "Allegheny"
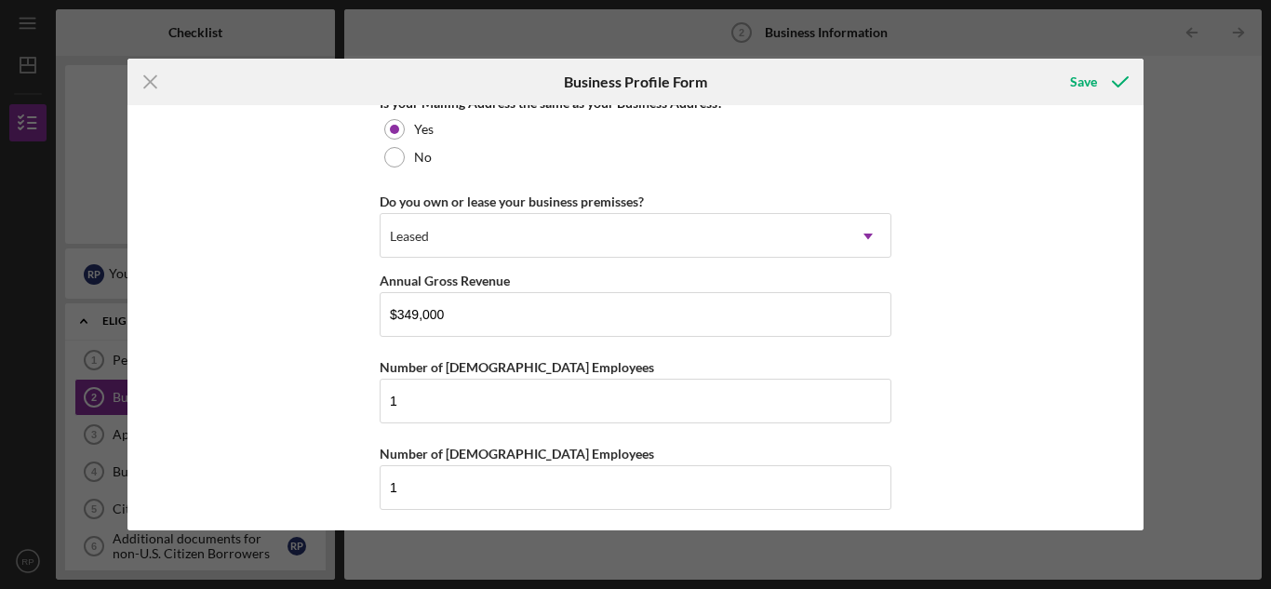
scroll to position [1478, 0]
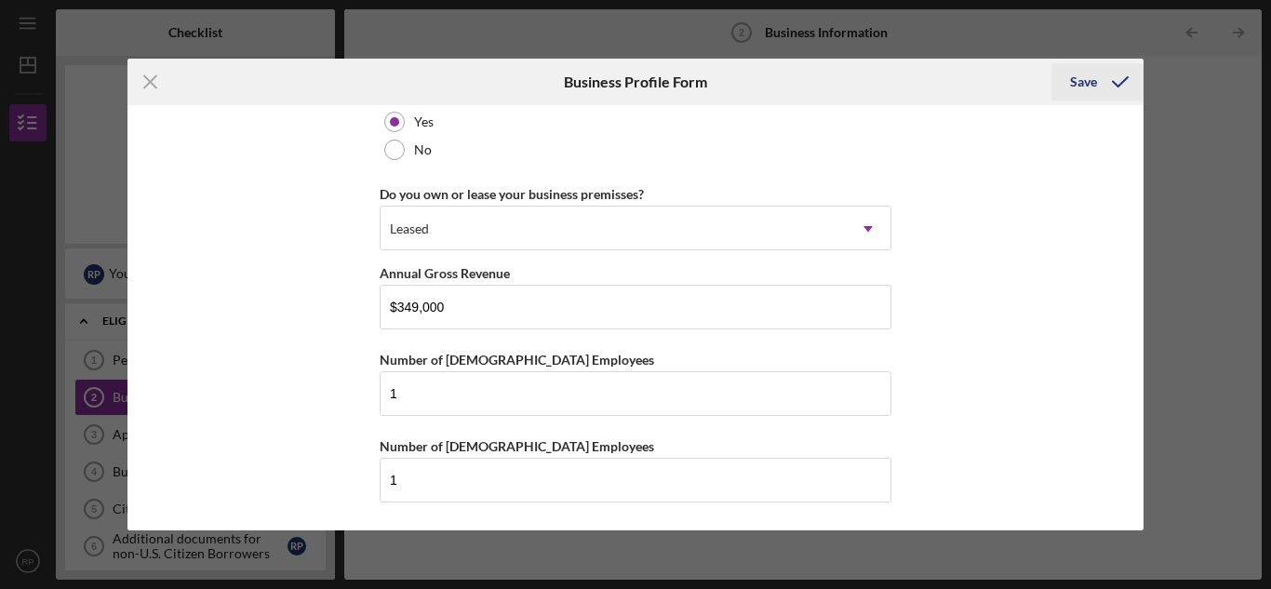
click at [1091, 80] on div "Save" at bounding box center [1083, 81] width 27 height 37
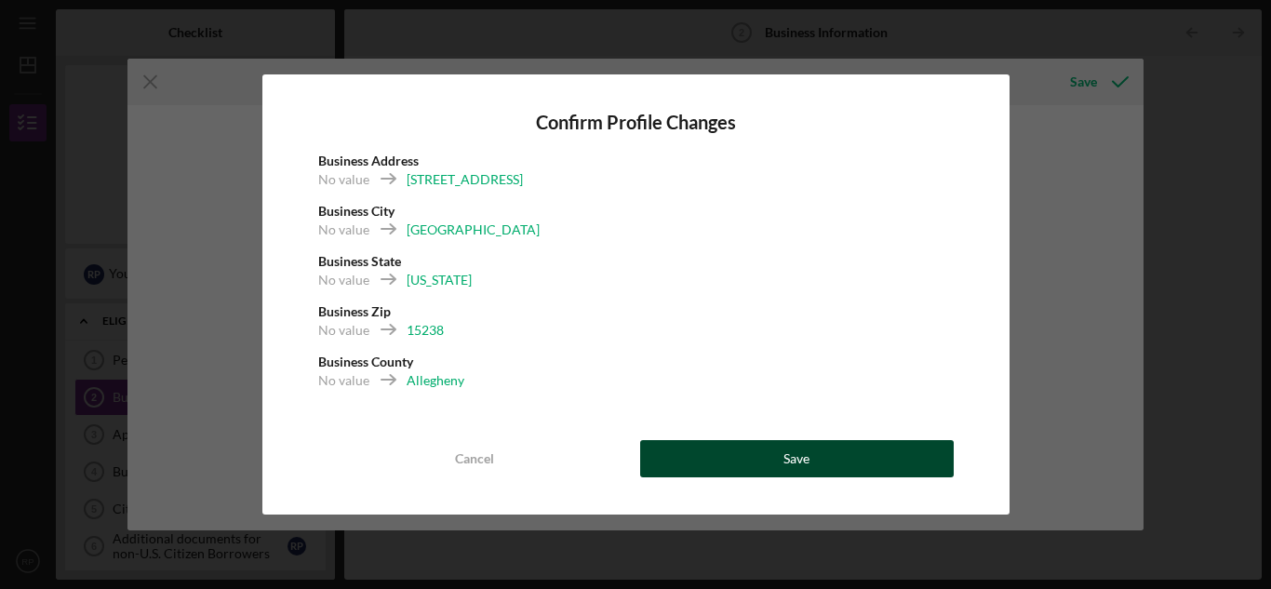
click at [816, 457] on button "Save" at bounding box center [797, 458] width 314 height 37
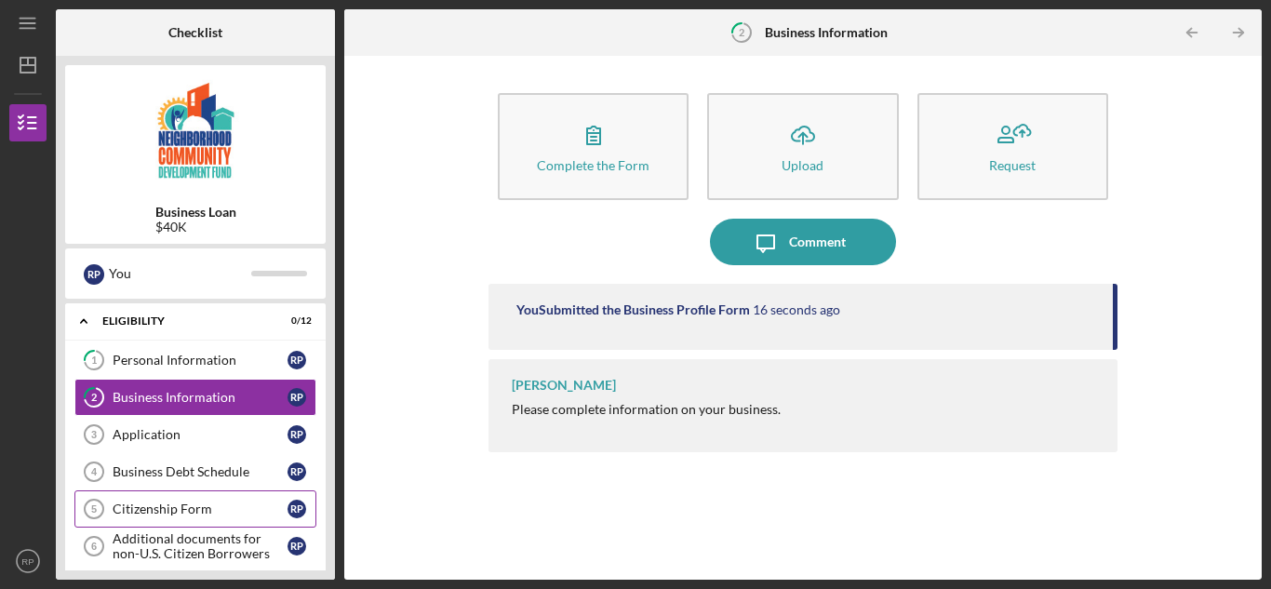
click at [213, 506] on div "Citizenship Form" at bounding box center [200, 509] width 175 height 15
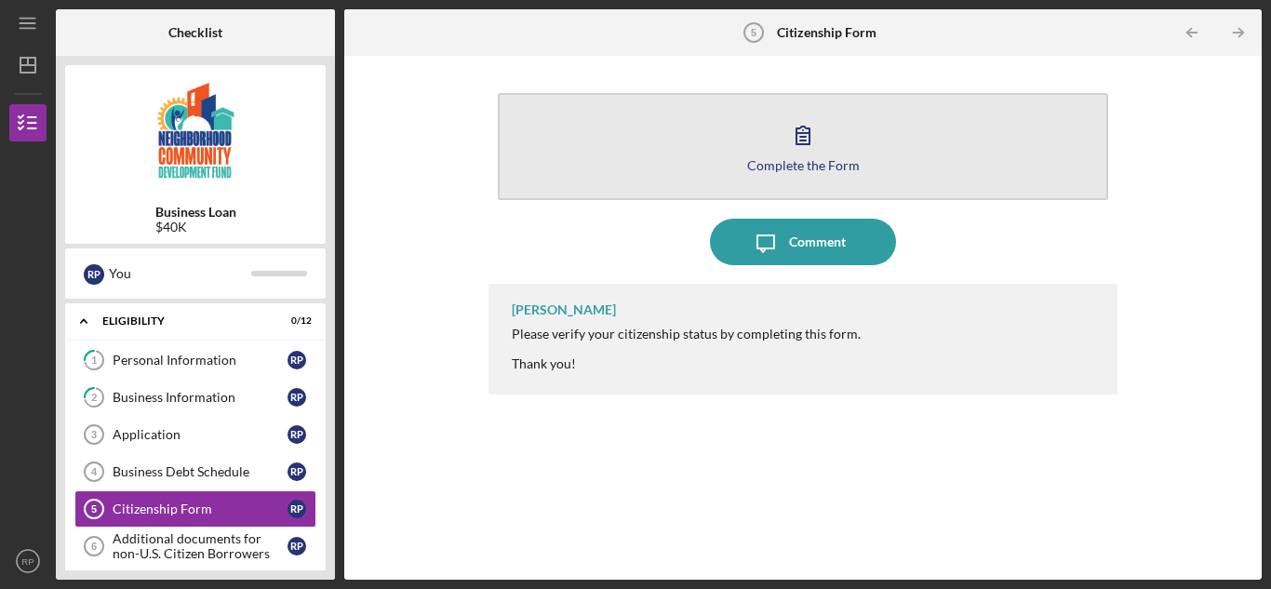
click at [811, 154] on icon "button" at bounding box center [803, 135] width 47 height 47
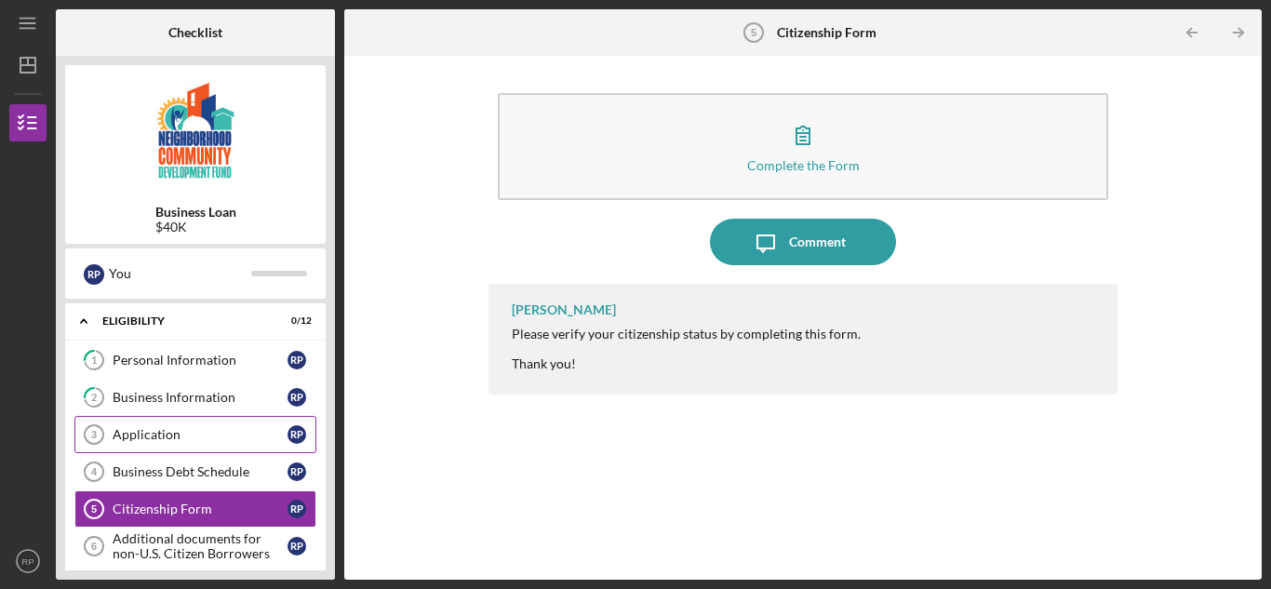
click at [178, 430] on div "Application" at bounding box center [200, 434] width 175 height 15
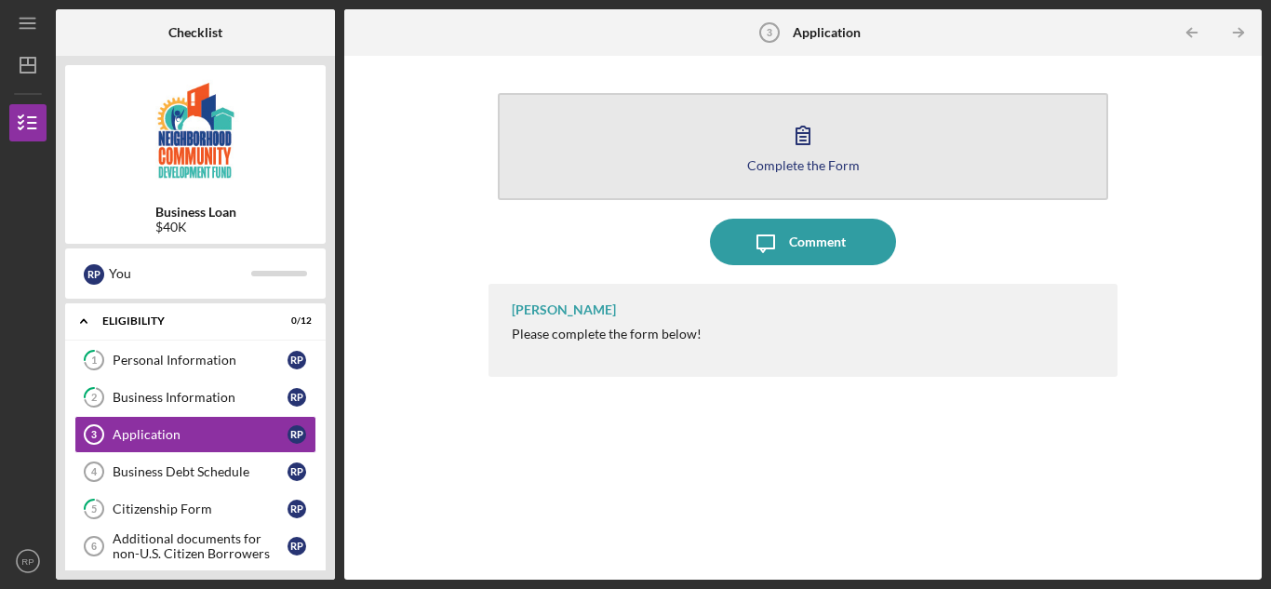
click at [830, 131] on button "Complete the Form Form" at bounding box center [803, 146] width 610 height 107
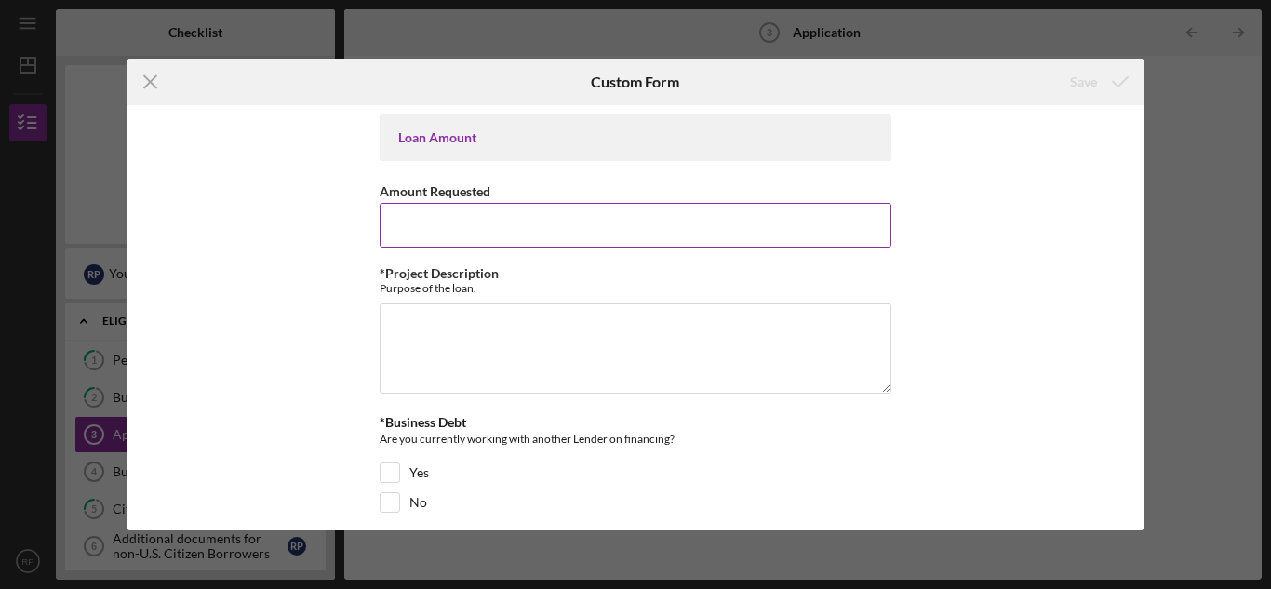
click at [535, 228] on input "Amount Requested" at bounding box center [636, 225] width 512 height 45
type input "$45,000"
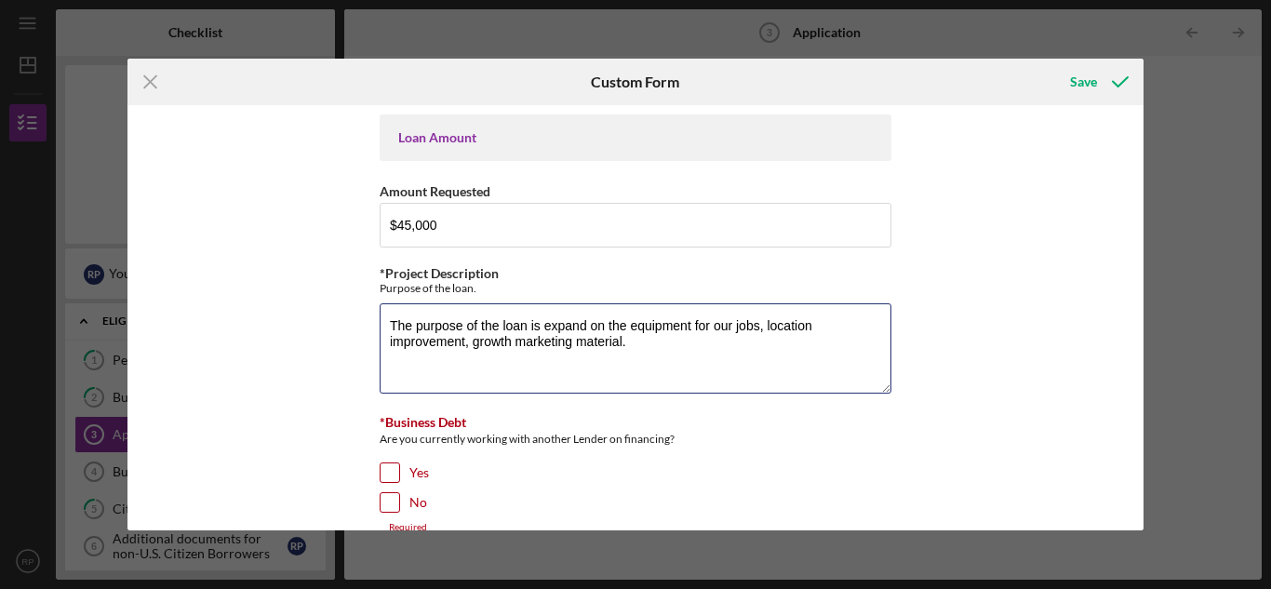
type textarea "The purpose of the loan is expand on the equipment for our jobs, location impro…"
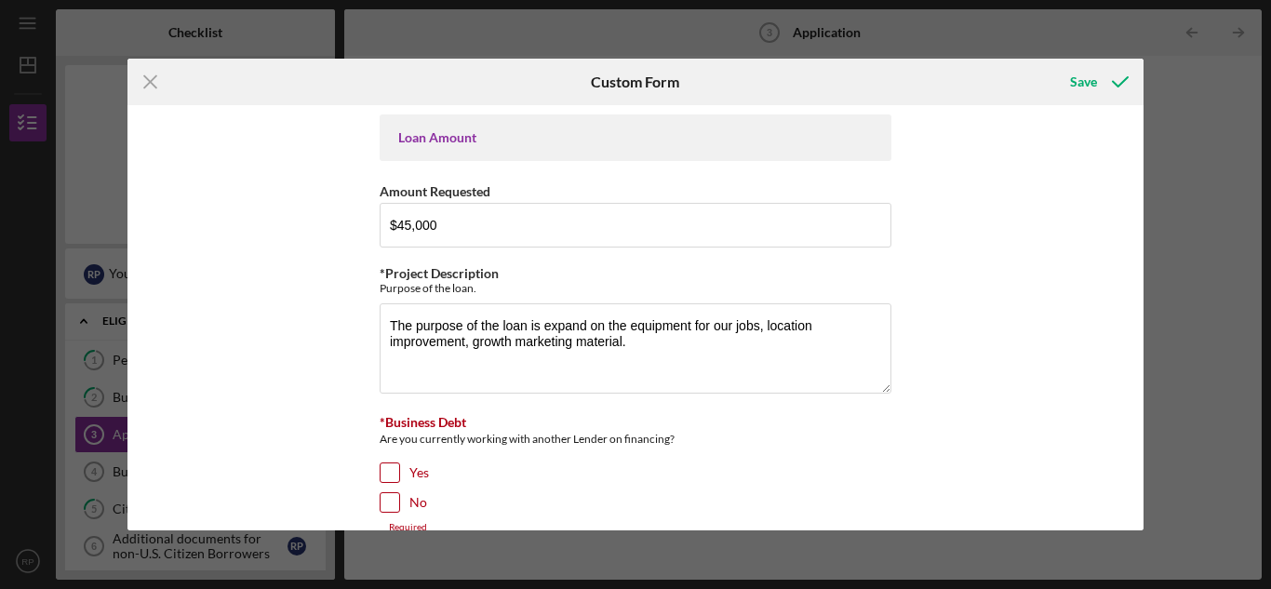
click at [382, 506] on input "No" at bounding box center [390, 502] width 19 height 19
checkbox input "true"
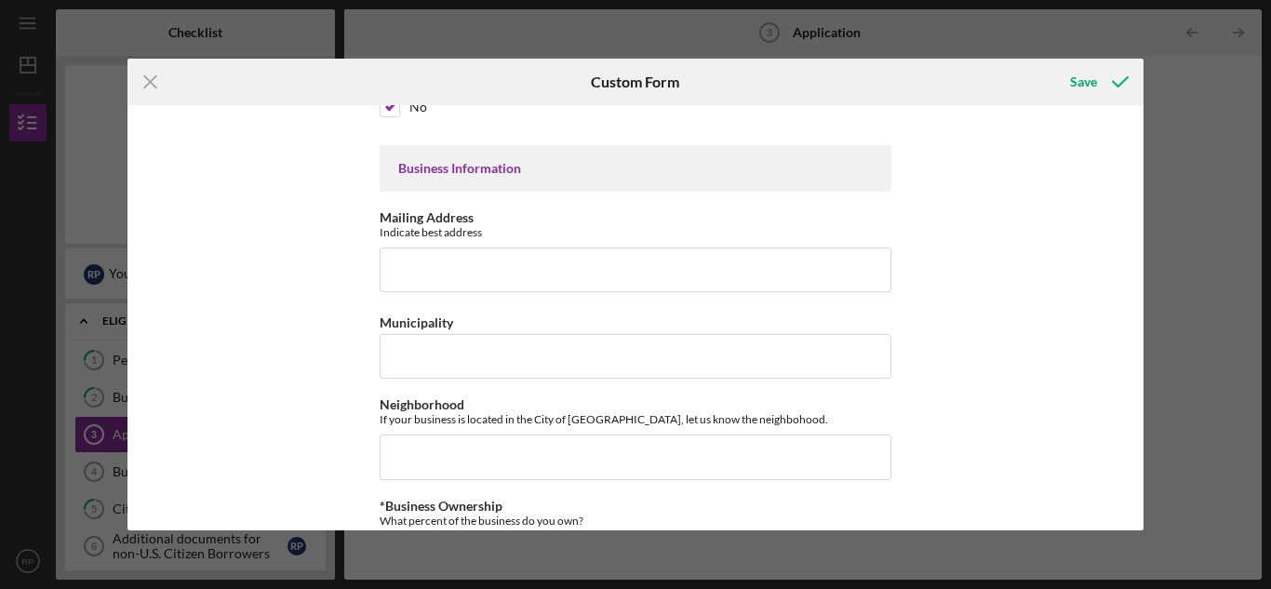
scroll to position [404, 0]
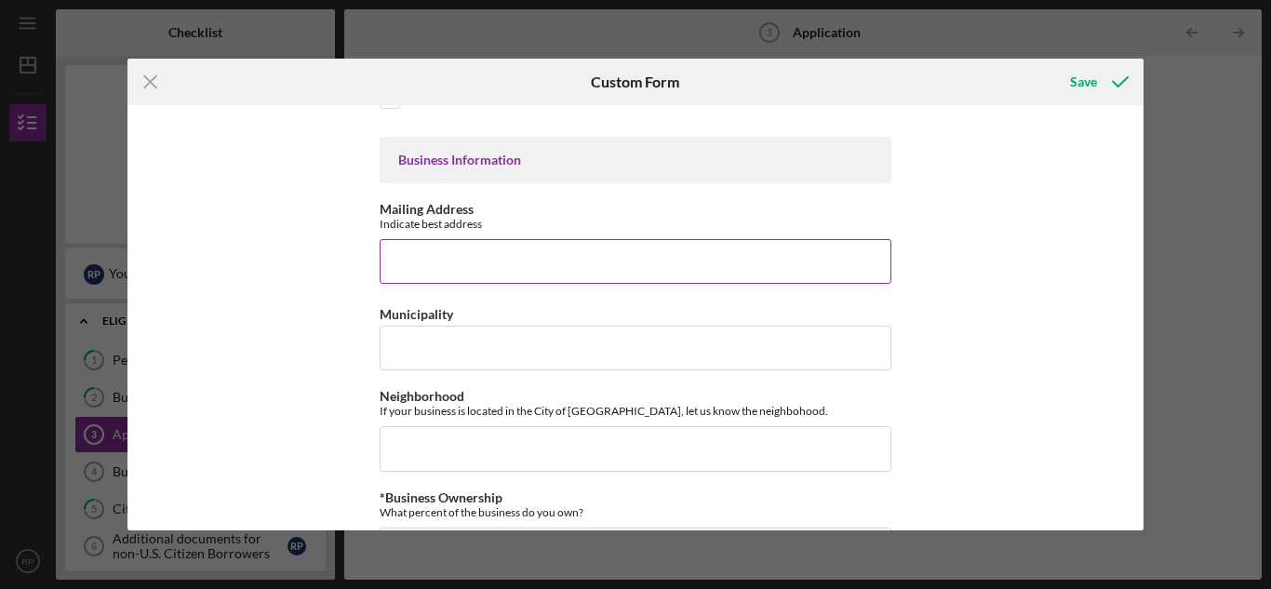
click at [503, 274] on input "Mailing Address" at bounding box center [636, 261] width 512 height 45
type input "[STREET_ADDRESS]"
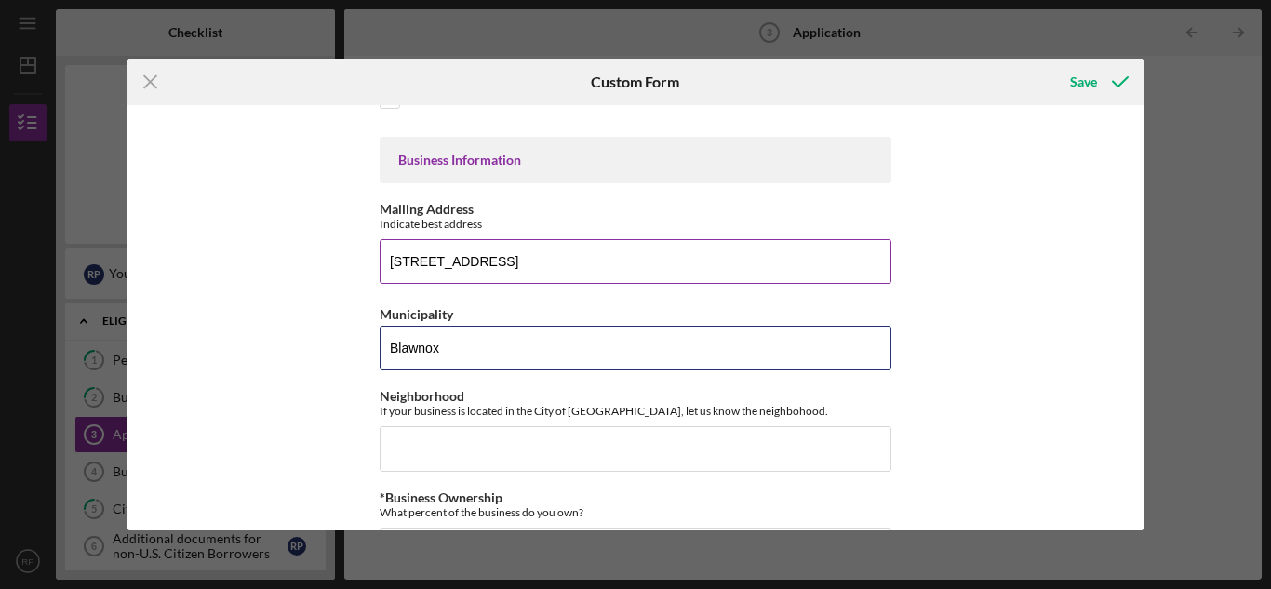
type input "Blawnox"
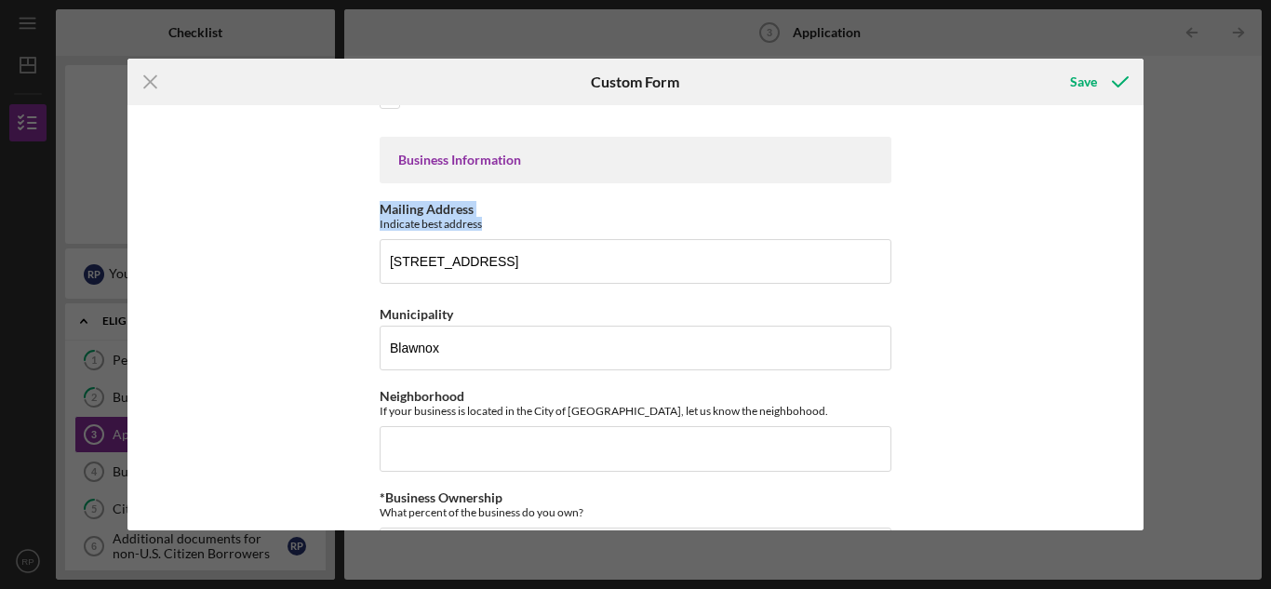
drag, startPoint x: 1137, startPoint y: 183, endPoint x: 1143, endPoint y: 230, distance: 46.9
click at [1143, 230] on div "Loan Amount Amount Requested $45,000 *Project Description Purpose of the loan. …" at bounding box center [635, 317] width 1017 height 424
click at [1101, 250] on div "Loan Amount Amount Requested $45,000 *Project Description Purpose of the loan. …" at bounding box center [635, 317] width 1017 height 424
drag, startPoint x: 1146, startPoint y: 181, endPoint x: 1132, endPoint y: 234, distance: 54.8
click at [1132, 234] on div "Icon/Menu Close Custom Form Save Loan Amount Amount Requested $45,000 *Project …" at bounding box center [635, 294] width 1271 height 589
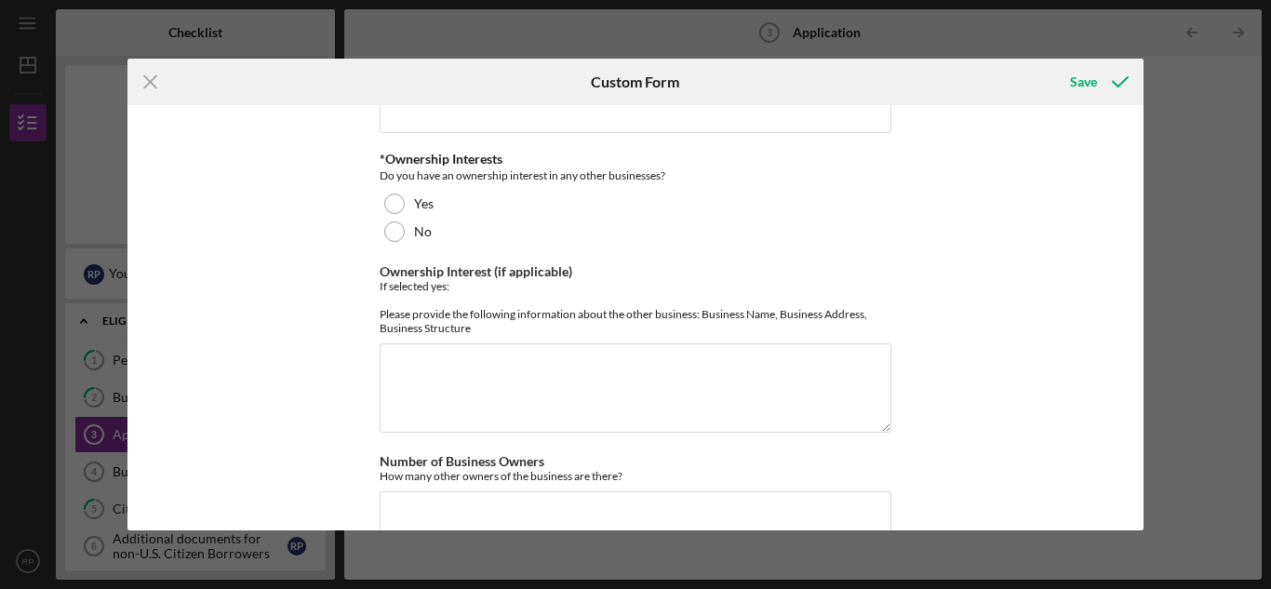
scroll to position [858, 0]
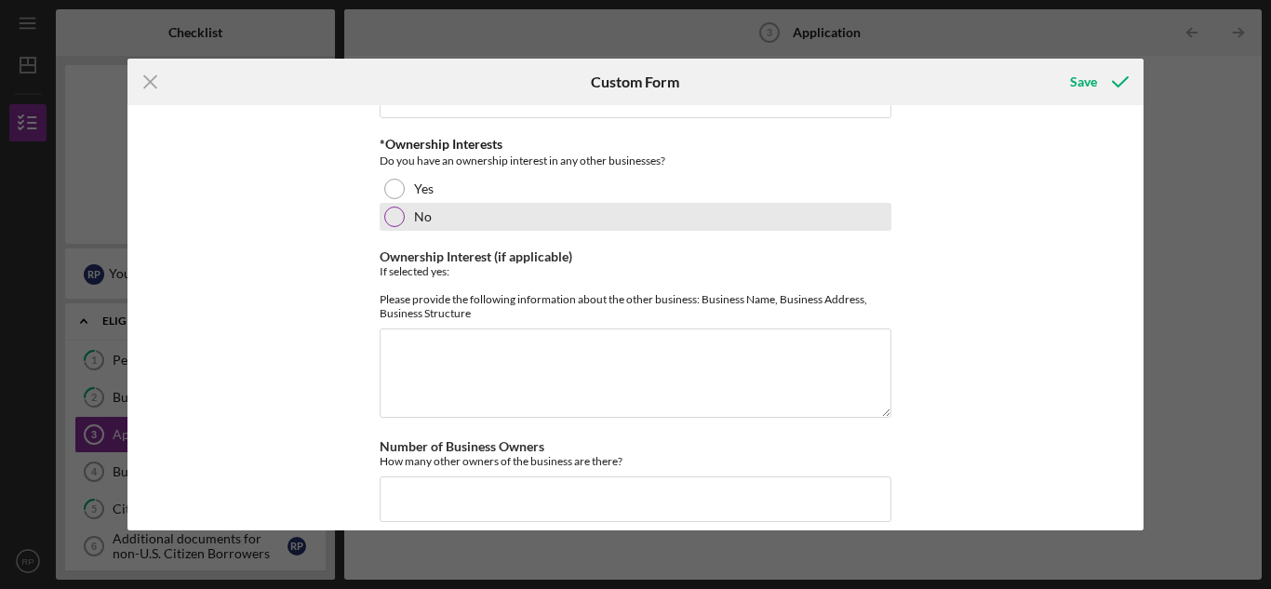
click at [391, 218] on div at bounding box center [394, 217] width 20 height 20
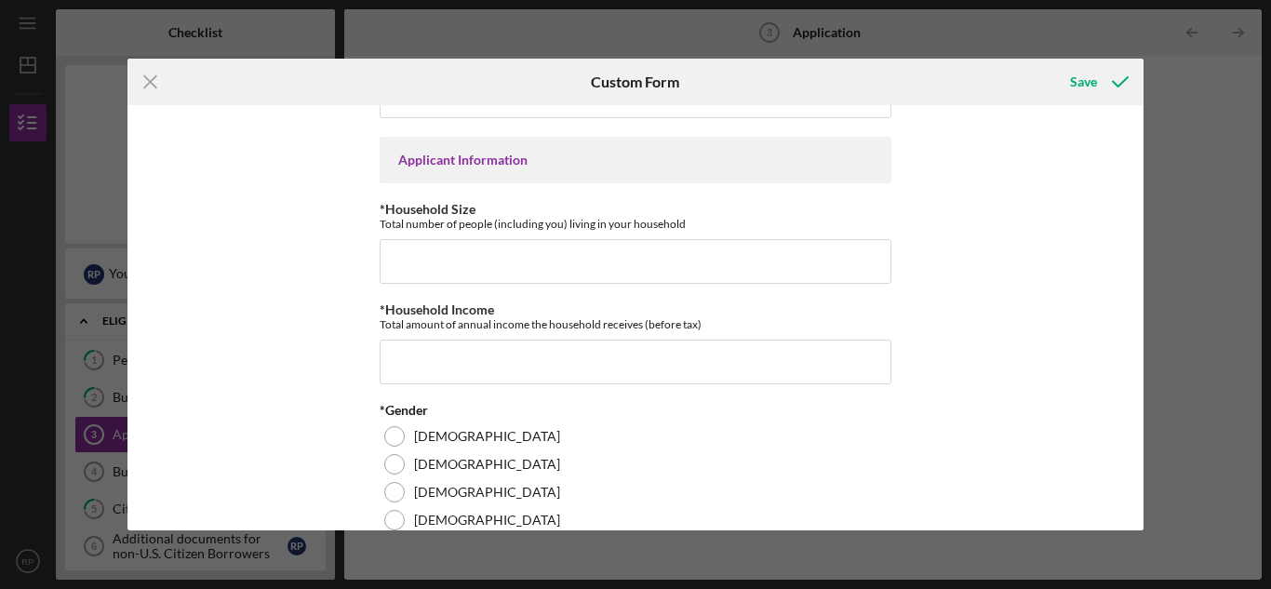
scroll to position [1268, 0]
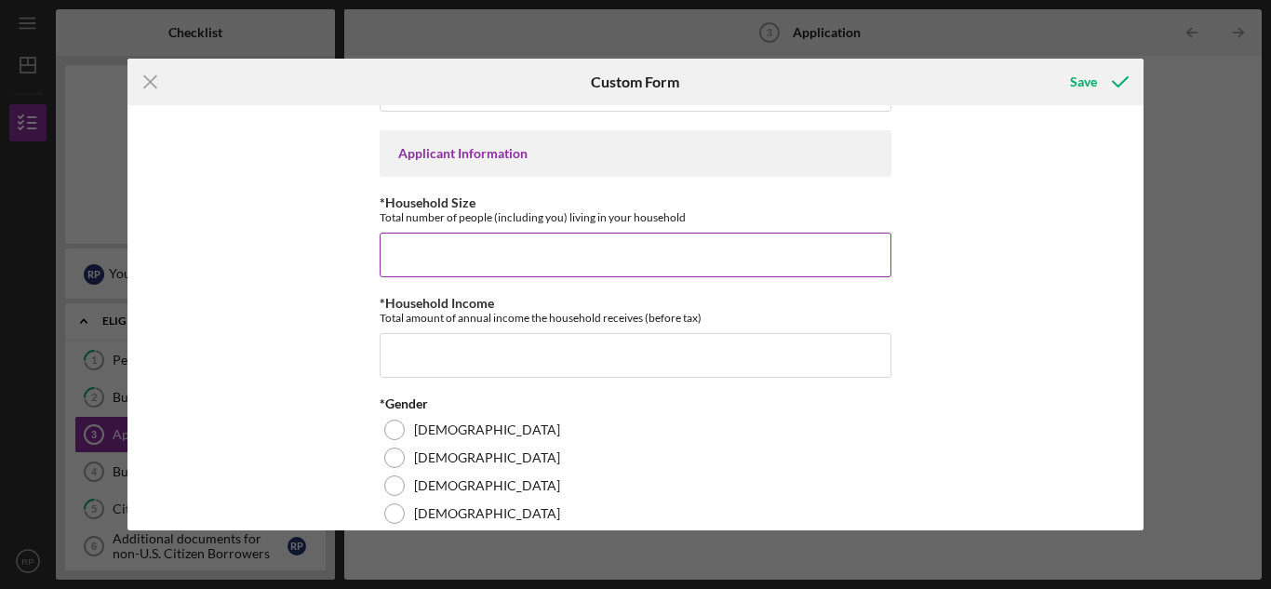
click at [461, 277] on input "*Household Size" at bounding box center [636, 255] width 512 height 45
type input "1"
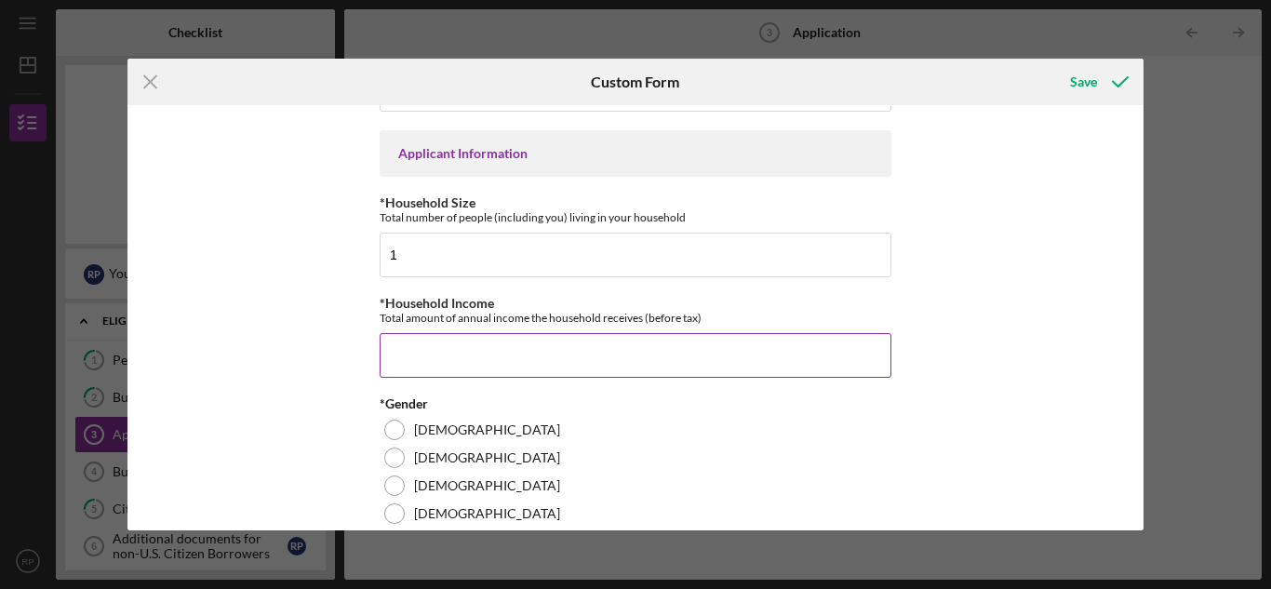
click at [452, 378] on input "*Household Income" at bounding box center [636, 355] width 512 height 45
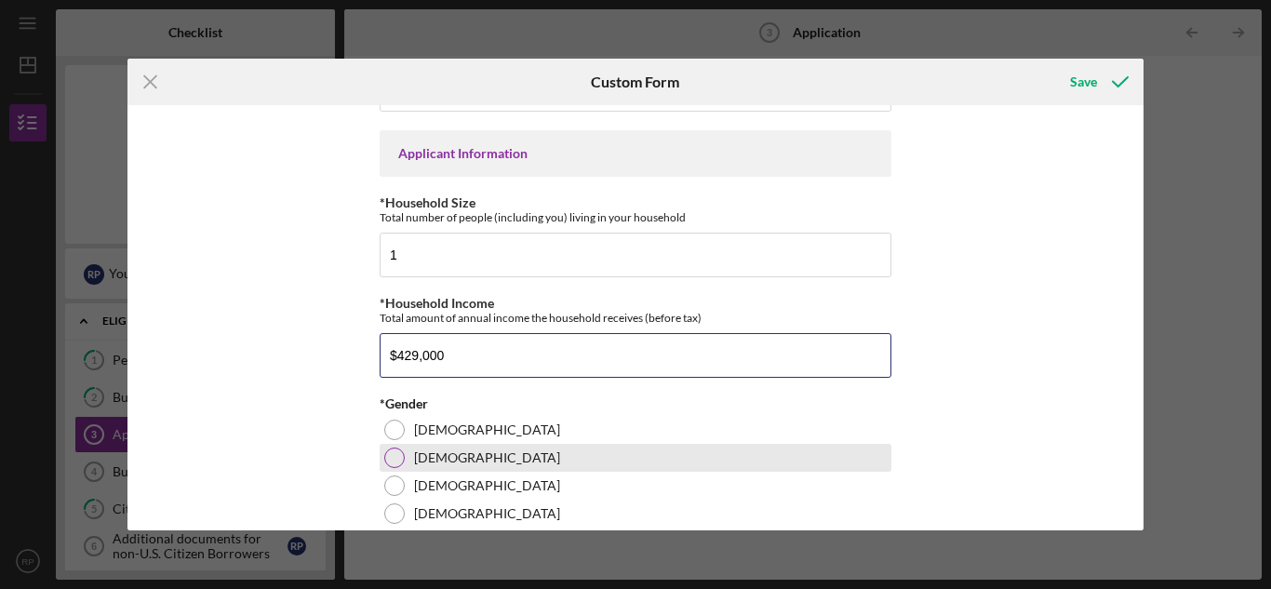
type input "$429,000"
click at [392, 468] on div at bounding box center [394, 458] width 20 height 20
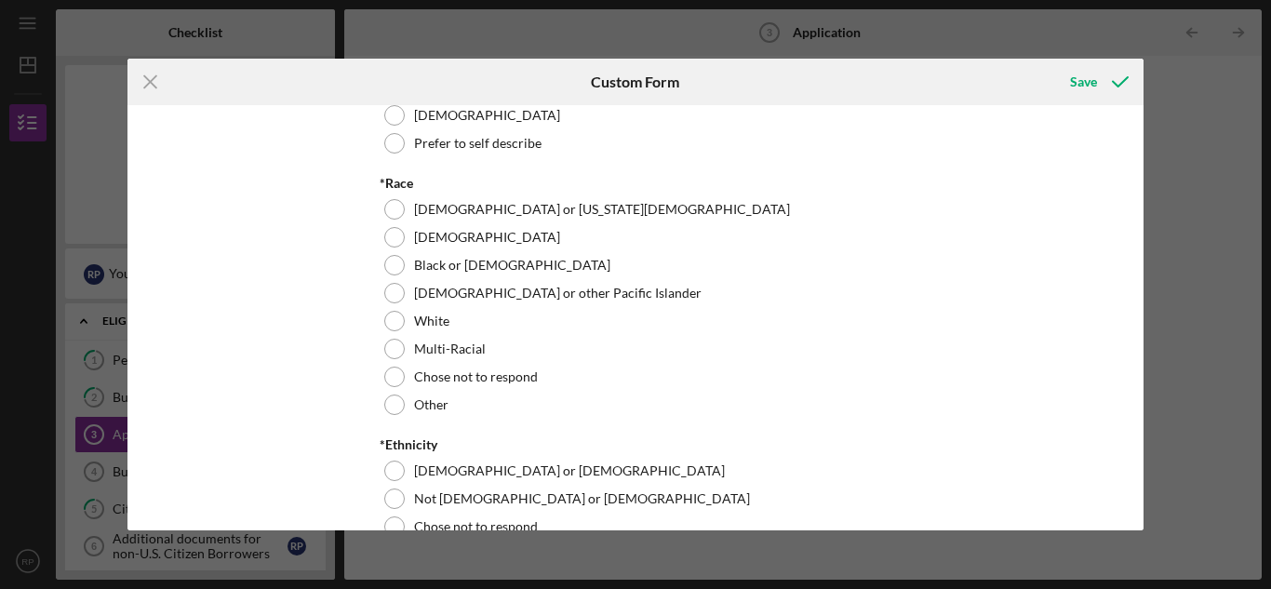
scroll to position [1708, 0]
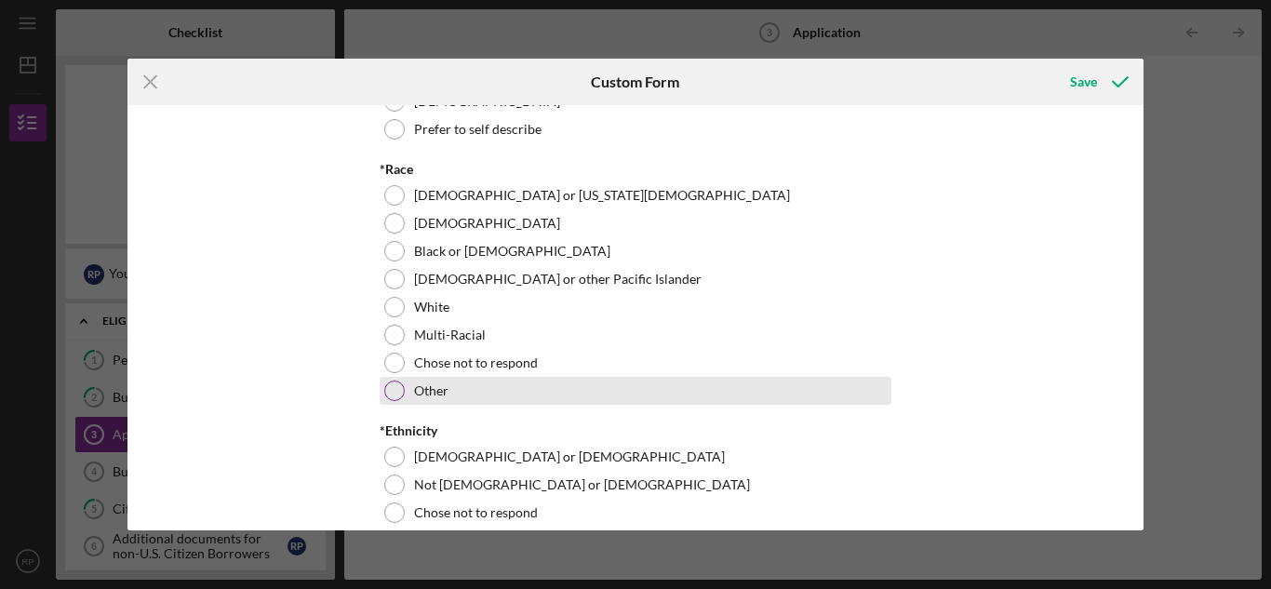
click at [395, 401] on div at bounding box center [394, 391] width 20 height 20
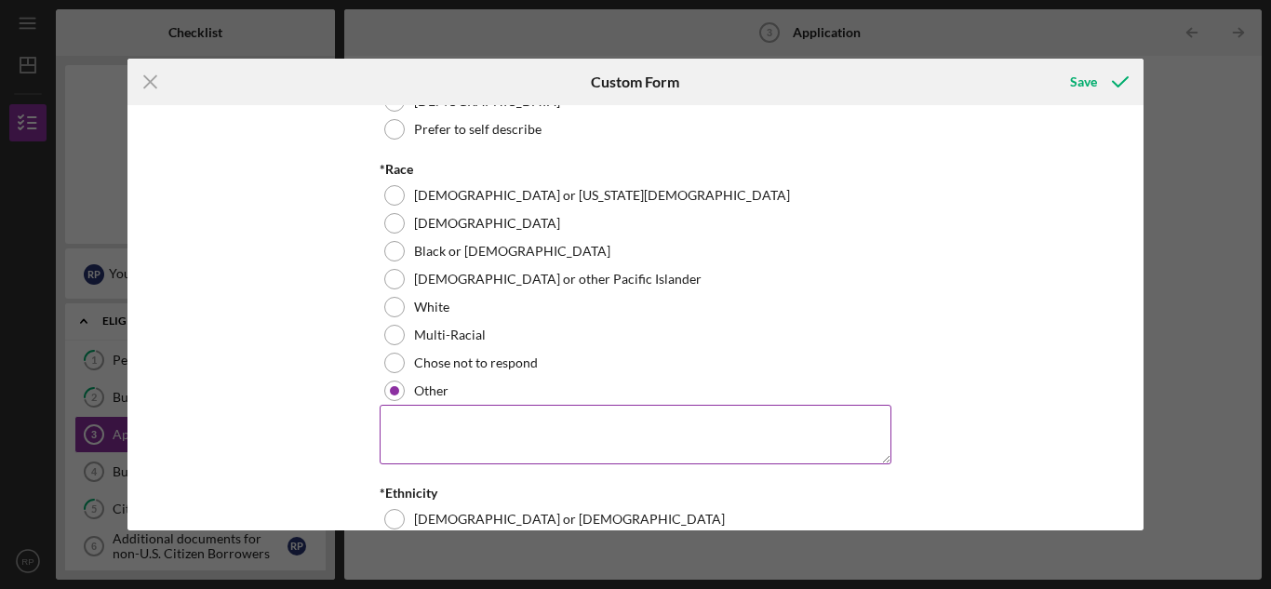
click at [397, 462] on textarea at bounding box center [636, 435] width 512 height 60
type textarea "L"
type textarea "Mexican/American"
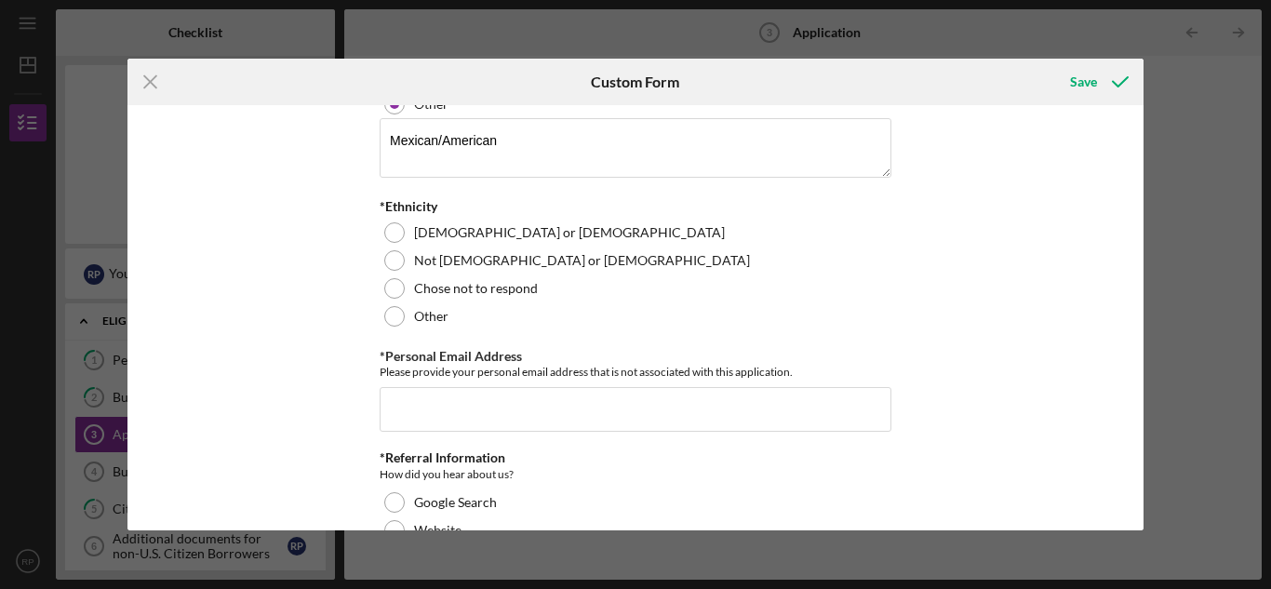
scroll to position [2010, 0]
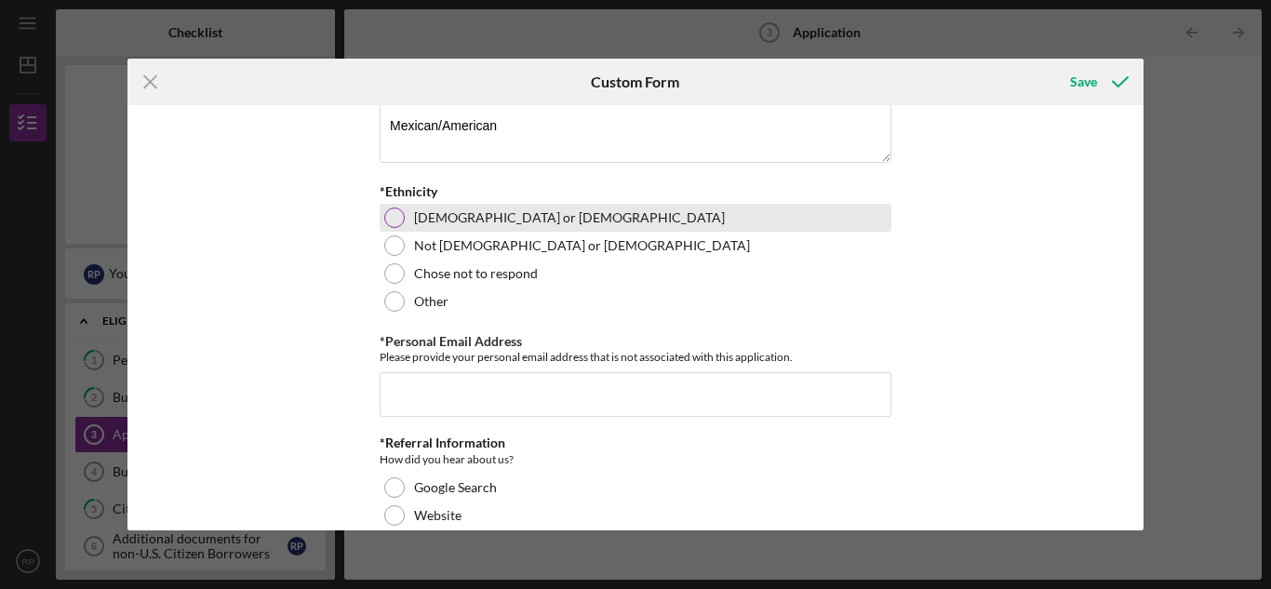
click at [398, 228] on div at bounding box center [394, 218] width 20 height 20
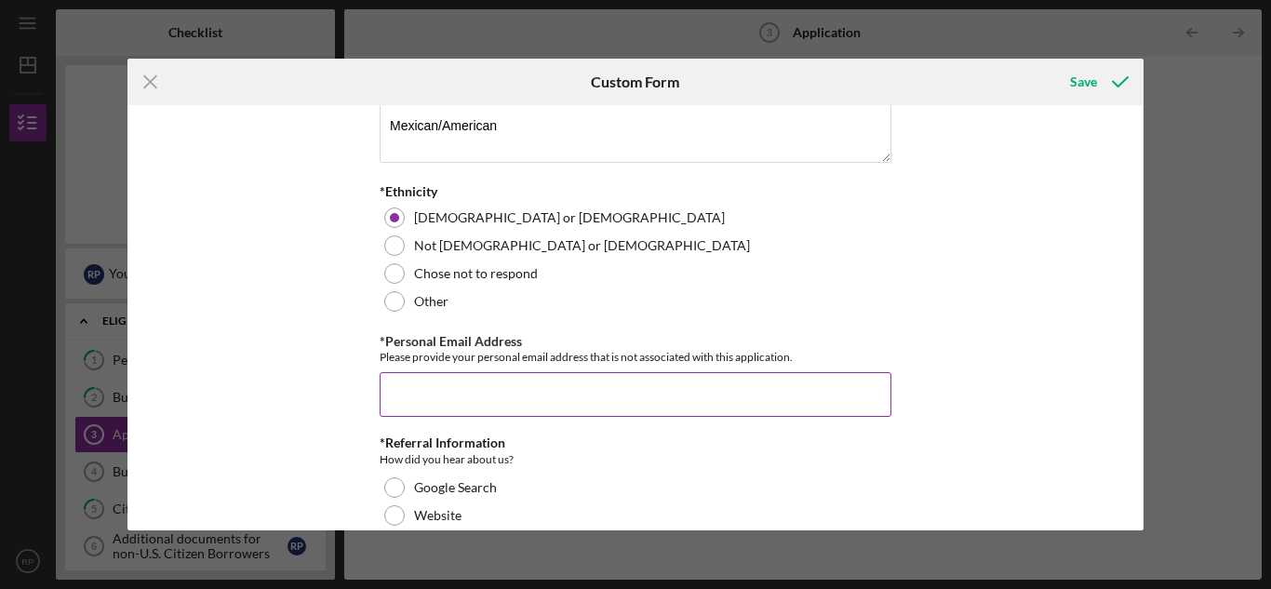
click at [563, 417] on input "*Personal Email Address" at bounding box center [636, 394] width 512 height 45
type input "[EMAIL_ADDRESS][DOMAIN_NAME]"
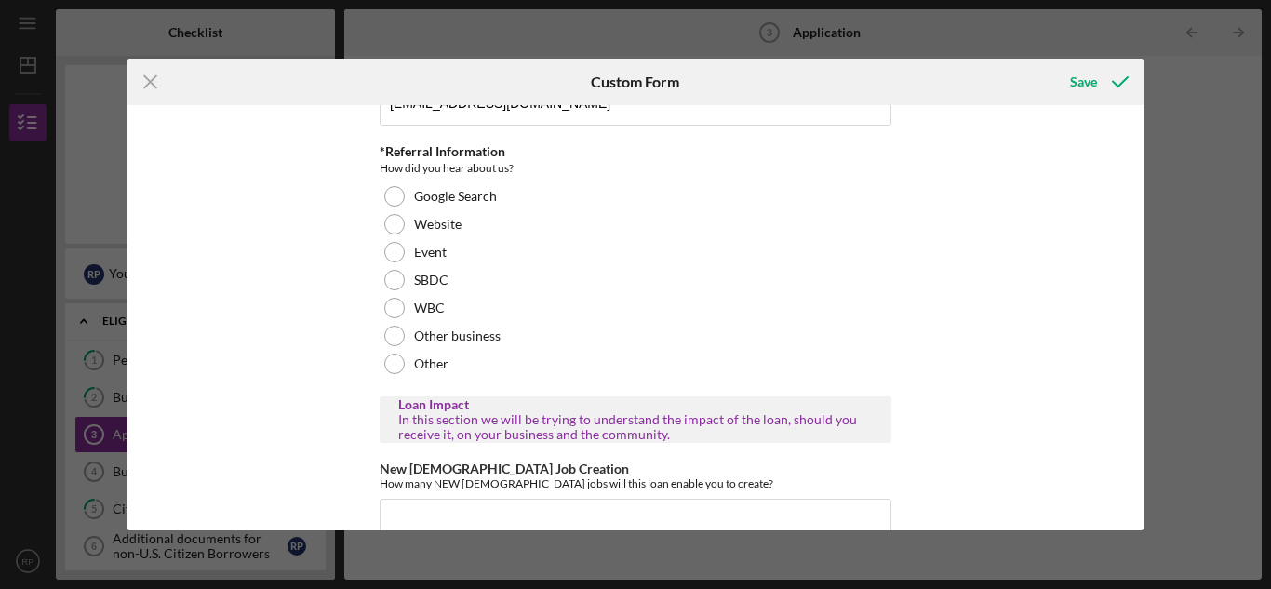
scroll to position [2310, 0]
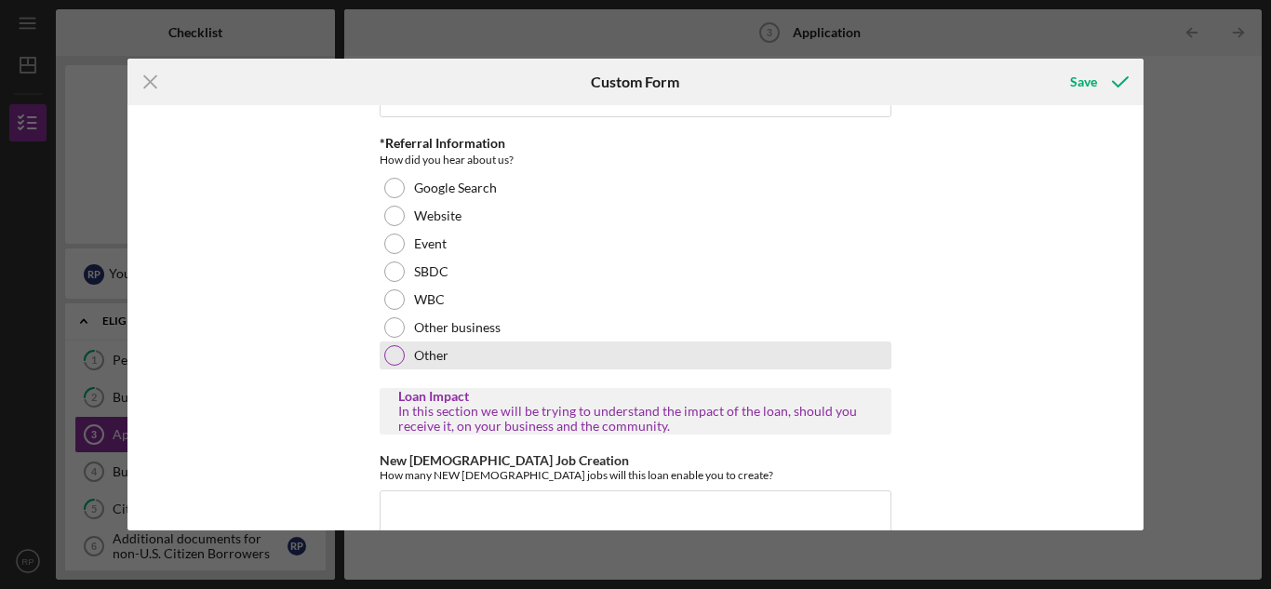
click at [399, 366] on div at bounding box center [394, 355] width 20 height 20
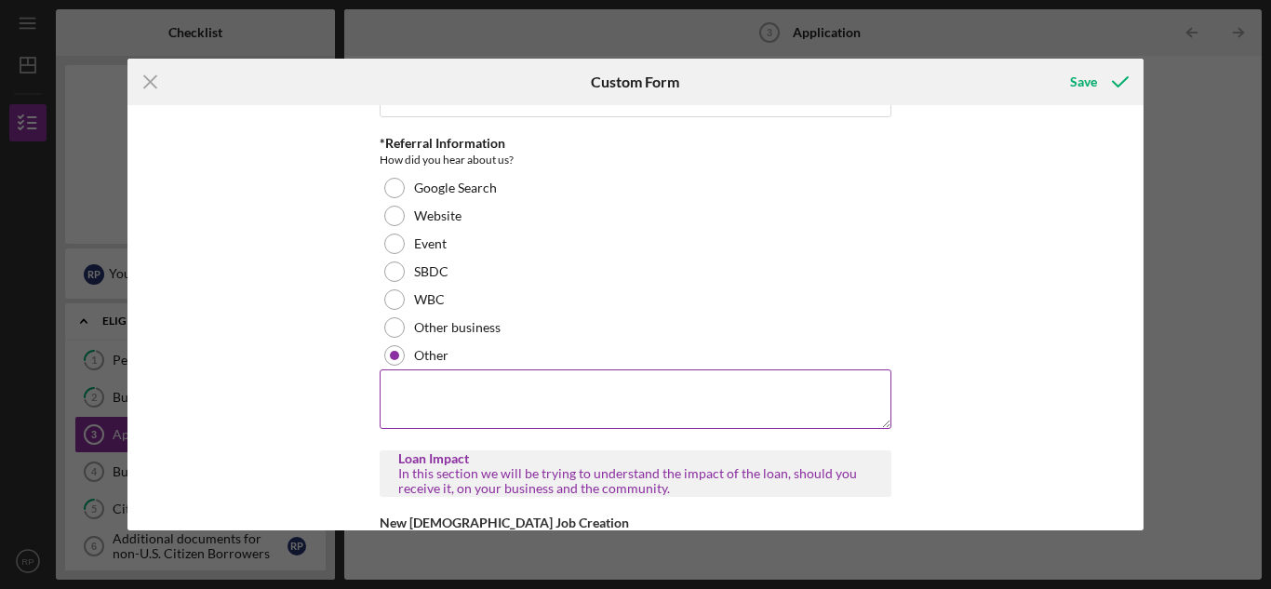
click at [400, 406] on textarea at bounding box center [636, 399] width 512 height 60
click at [578, 429] on textarea "referal from [PERSON_NAME]" at bounding box center [636, 399] width 512 height 60
paste textarea "[GEOGRAPHIC_DATA] for Innovation"
type textarea "referral from [PERSON_NAME][GEOGRAPHIC_DATA] for Innovation"
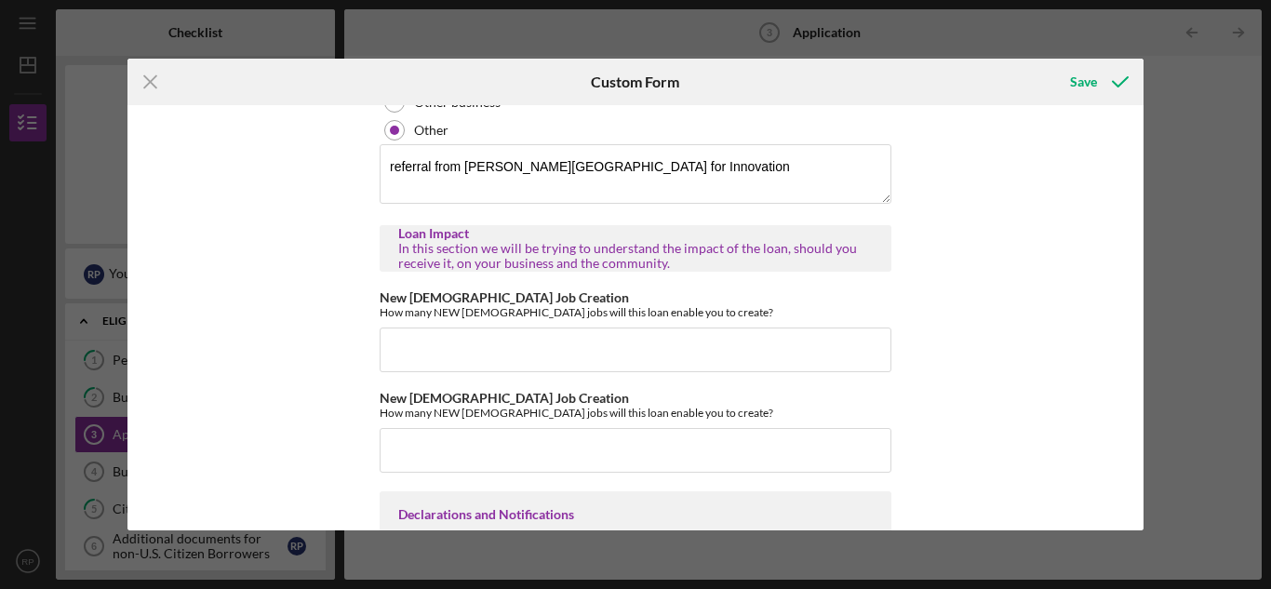
scroll to position [2542, 0]
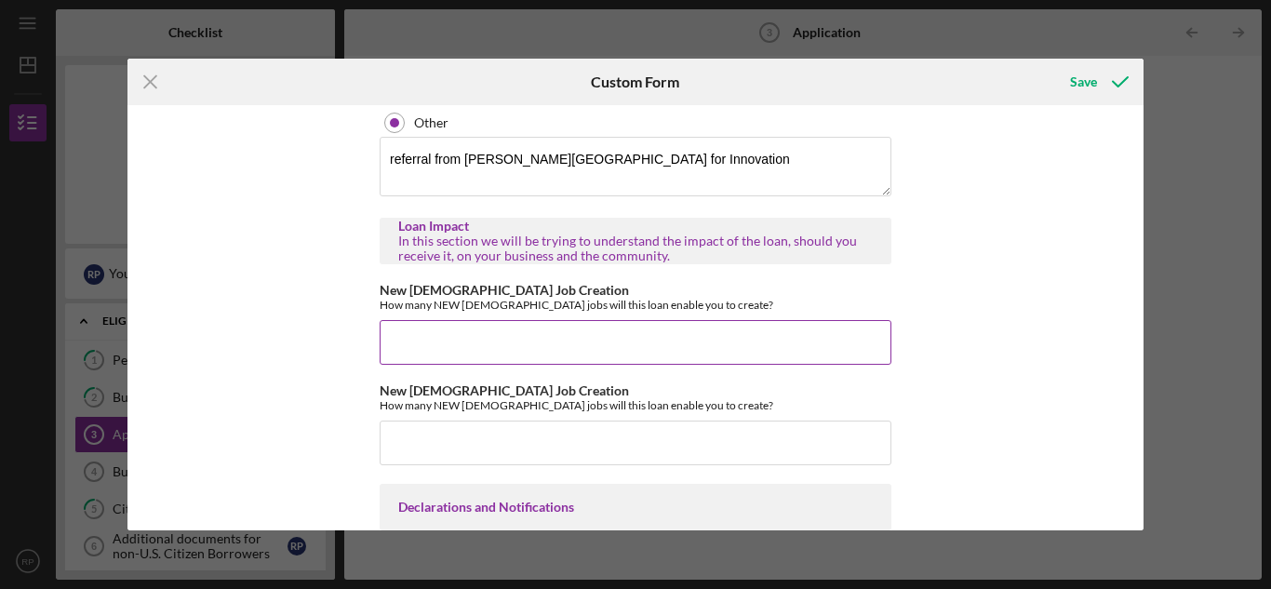
click at [416, 365] on input "New [DEMOGRAPHIC_DATA] Job Creation" at bounding box center [636, 342] width 512 height 45
type input "1"
click at [429, 463] on input "New [DEMOGRAPHIC_DATA] Job Creation" at bounding box center [636, 443] width 512 height 45
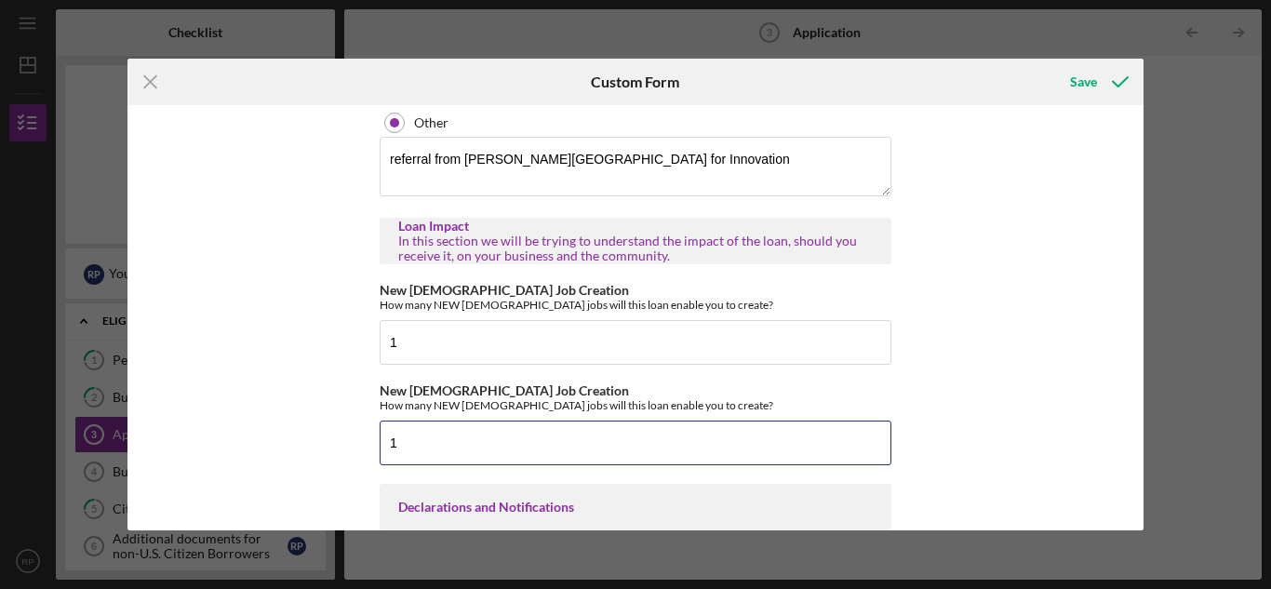
type input "1"
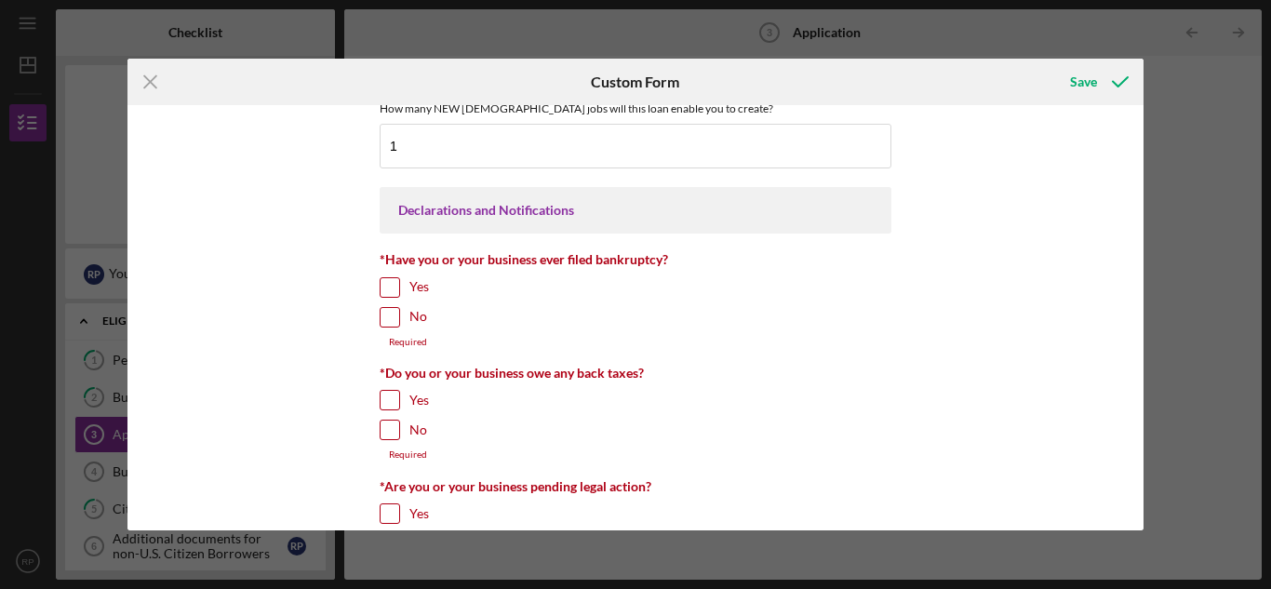
scroll to position [2854, 0]
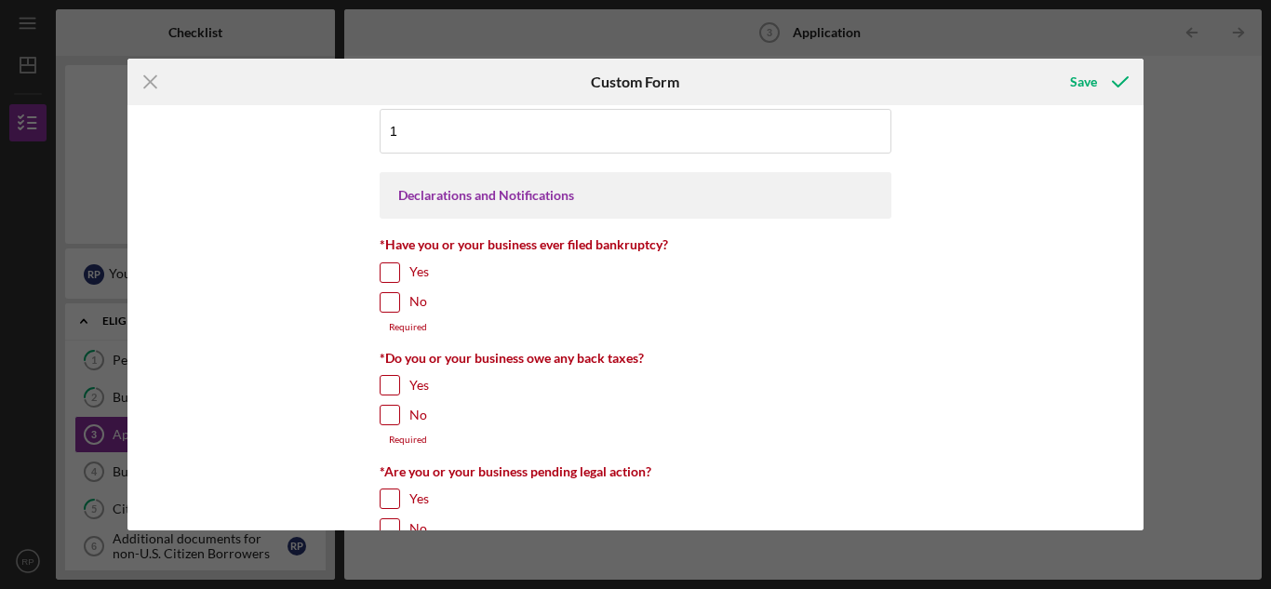
click at [388, 312] on input "No" at bounding box center [390, 302] width 19 height 19
checkbox input "true"
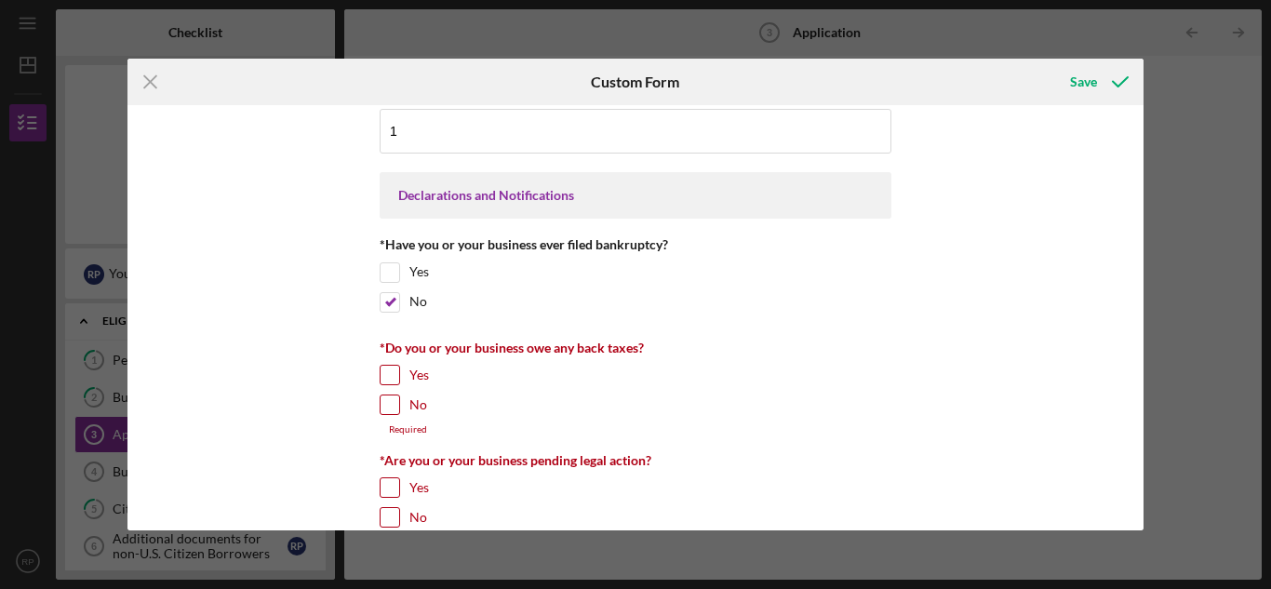
click at [381, 414] on input "No" at bounding box center [390, 404] width 19 height 19
checkbox input "true"
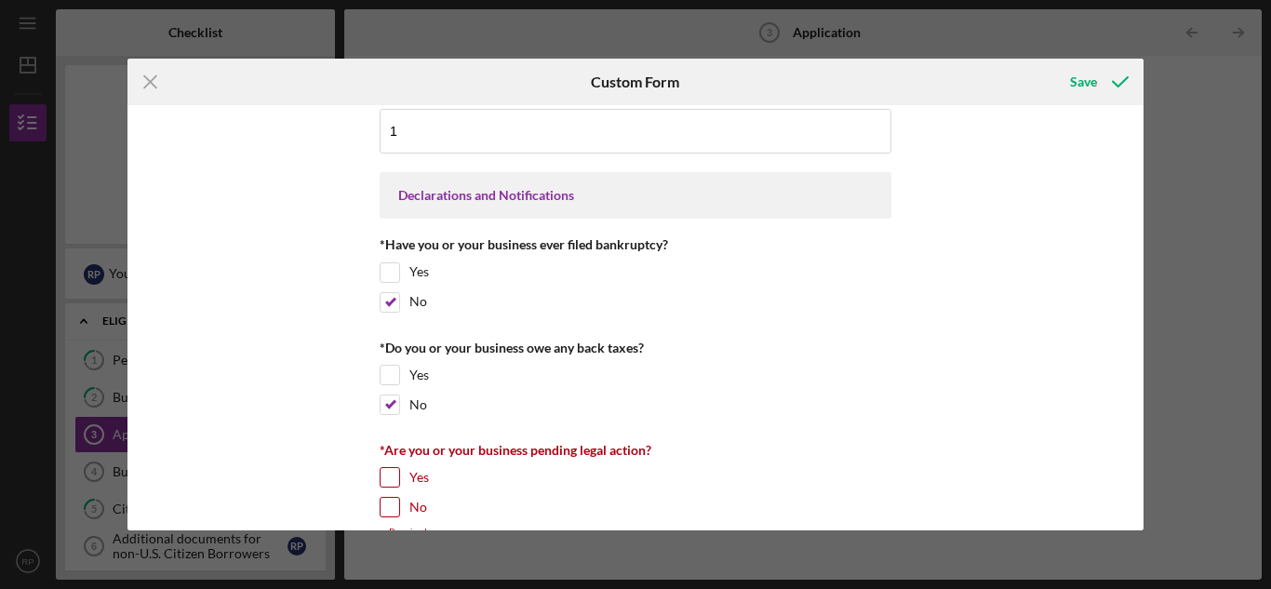
scroll to position [3030, 0]
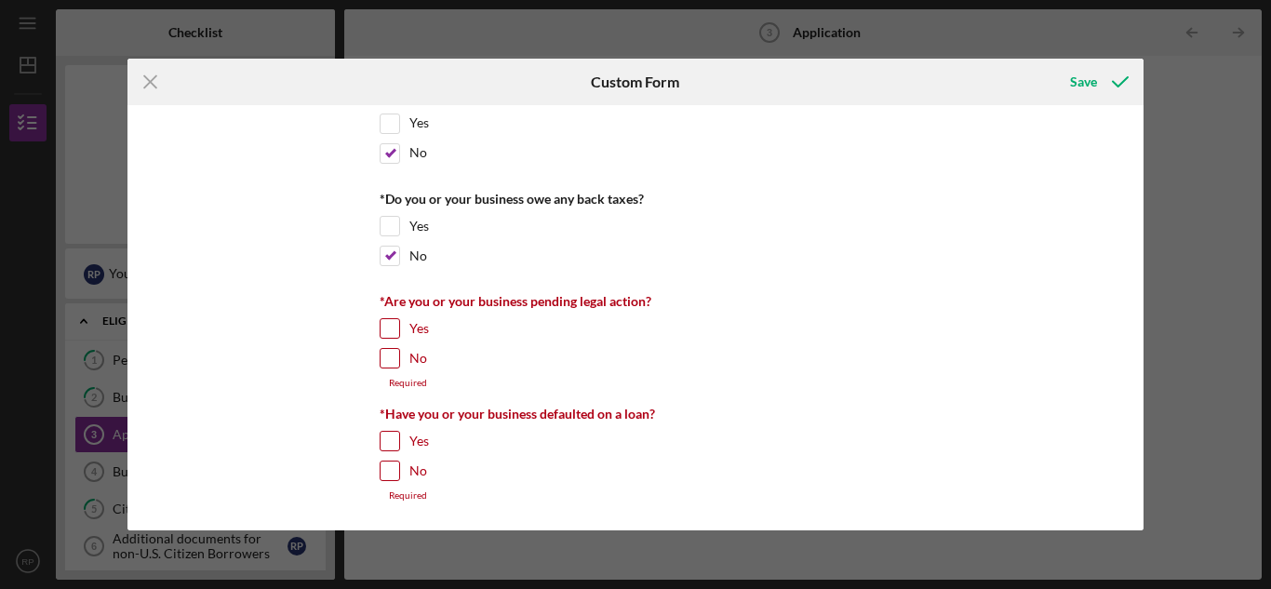
click at [384, 357] on input "No" at bounding box center [390, 358] width 19 height 19
checkbox input "true"
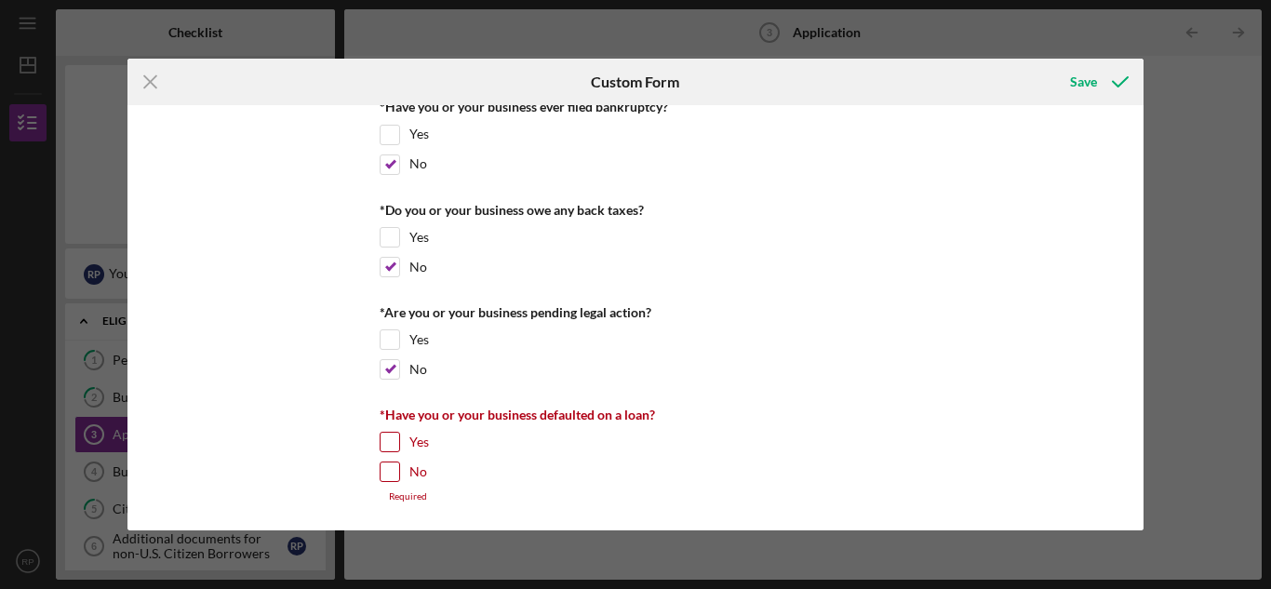
click at [386, 471] on input "No" at bounding box center [390, 471] width 19 height 19
checkbox input "true"
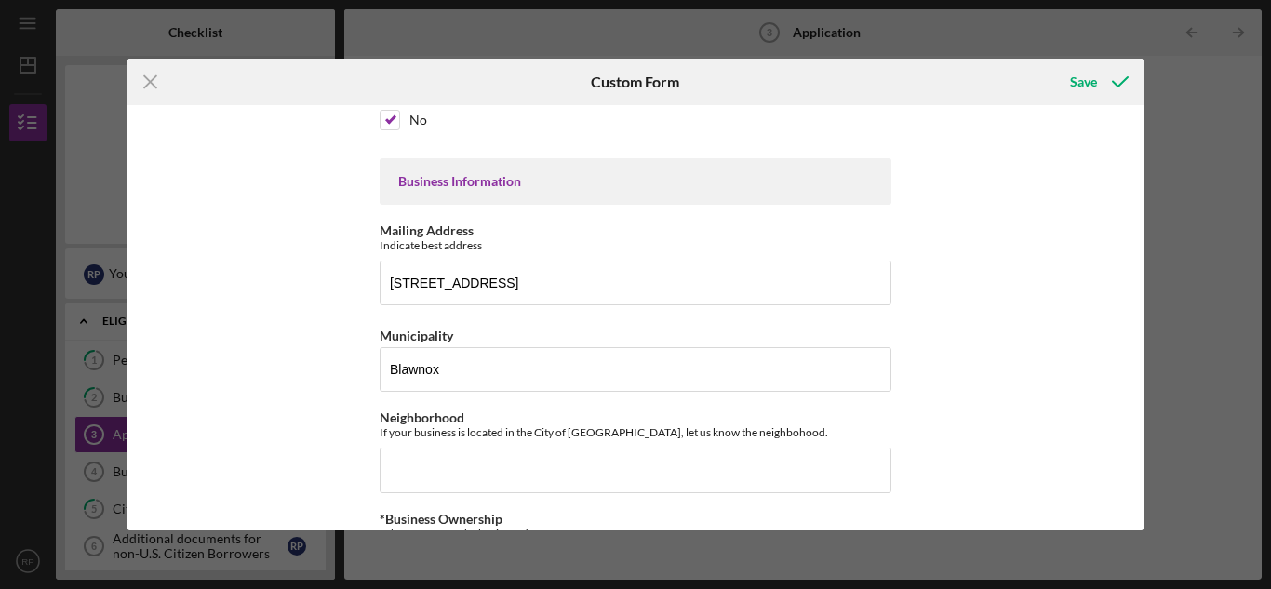
scroll to position [323, 0]
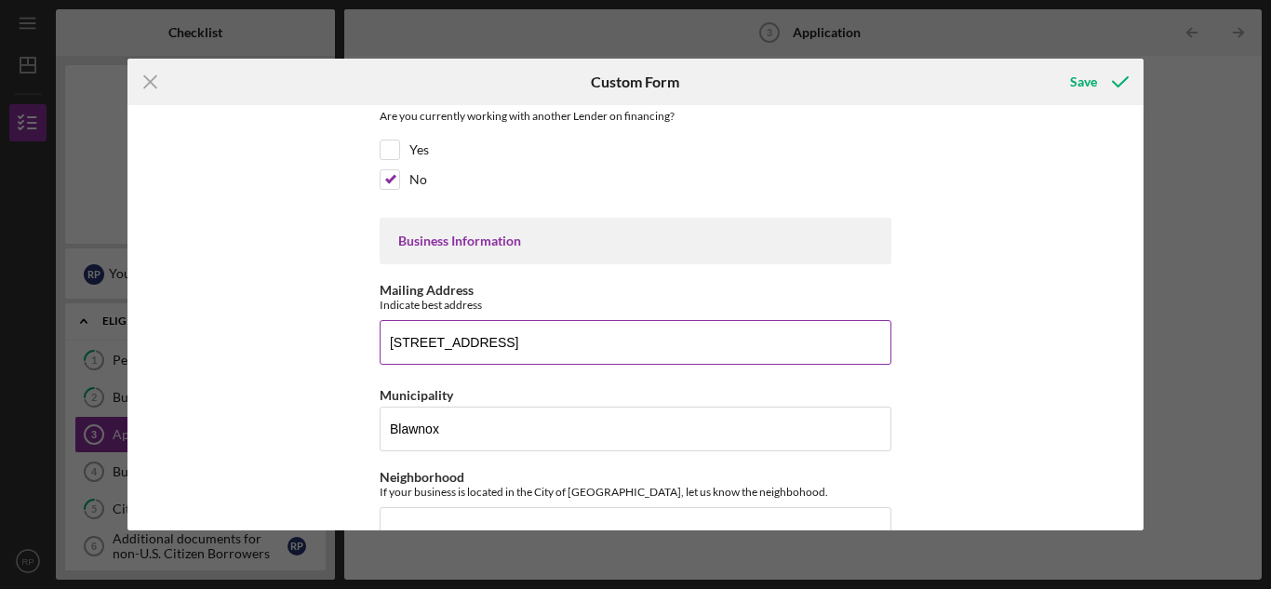
click at [631, 343] on input "[STREET_ADDRESS]" at bounding box center [636, 342] width 512 height 45
type input "[STREET_ADDRESS]"
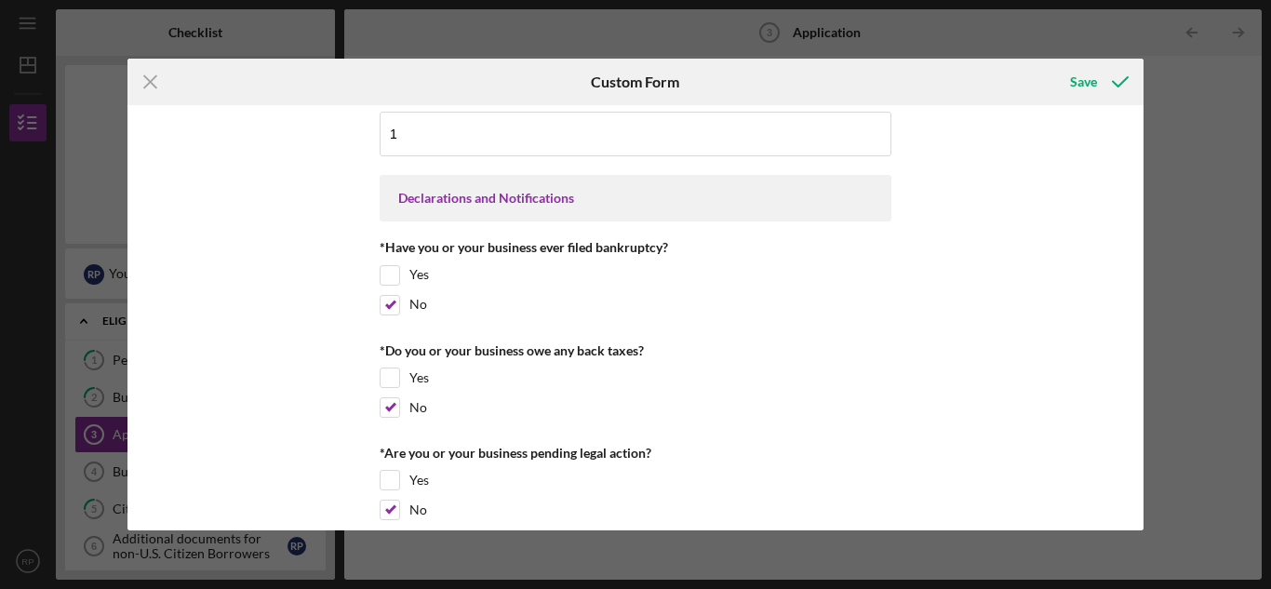
scroll to position [3008, 0]
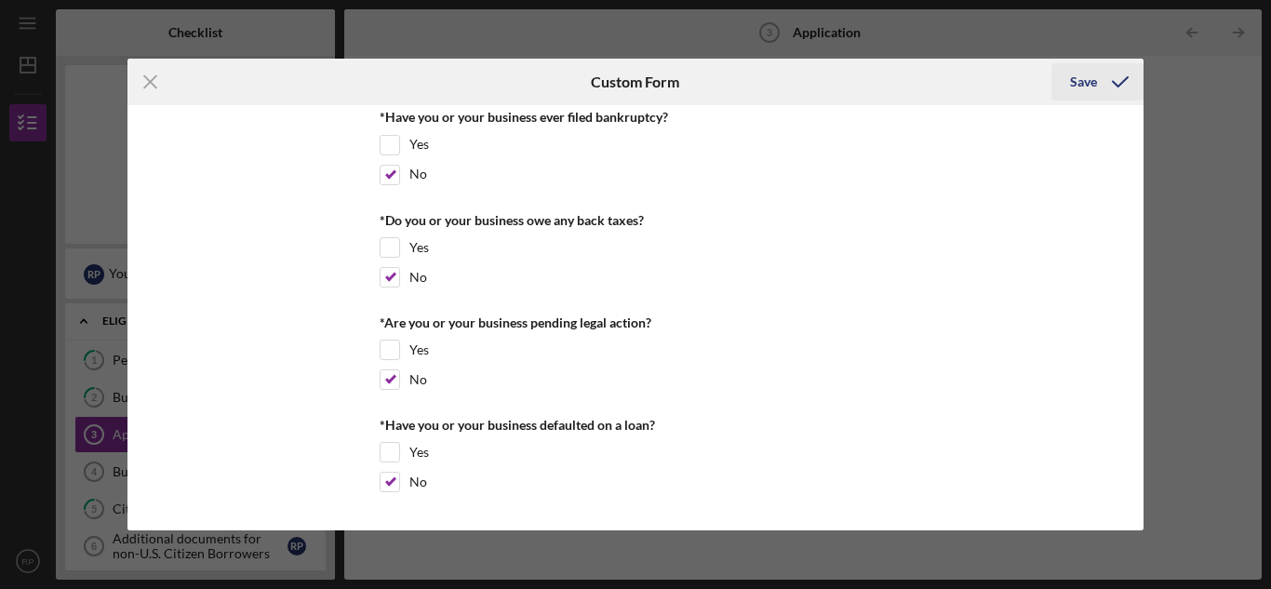
click at [1081, 87] on div "Save" at bounding box center [1083, 81] width 27 height 37
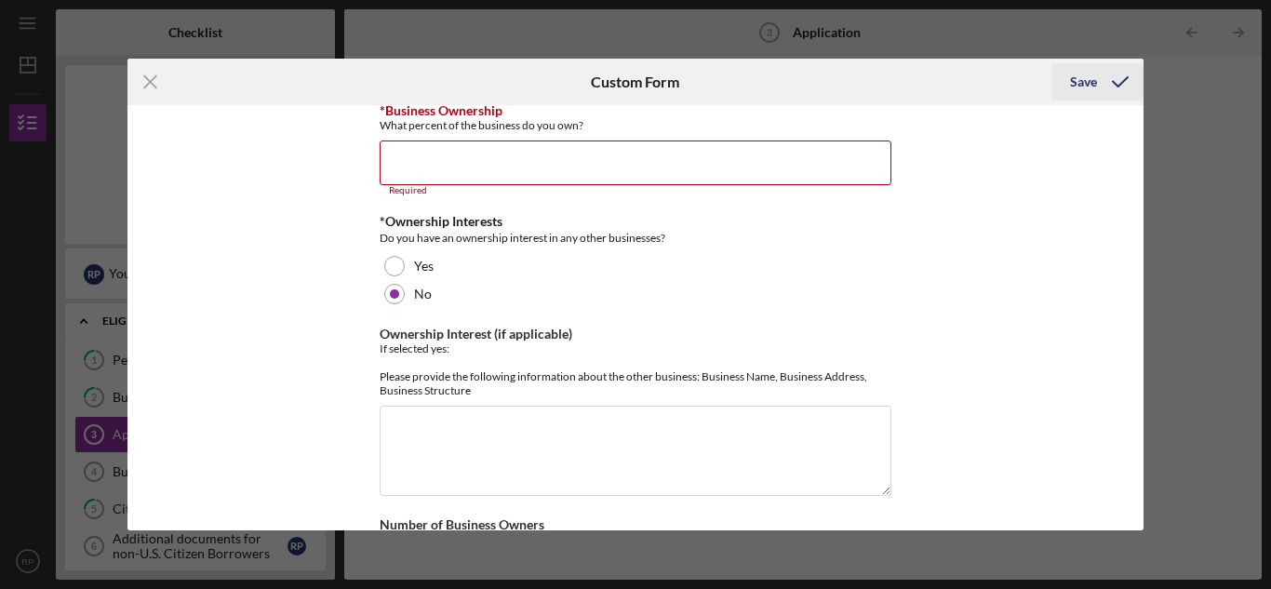
scroll to position [788, 0]
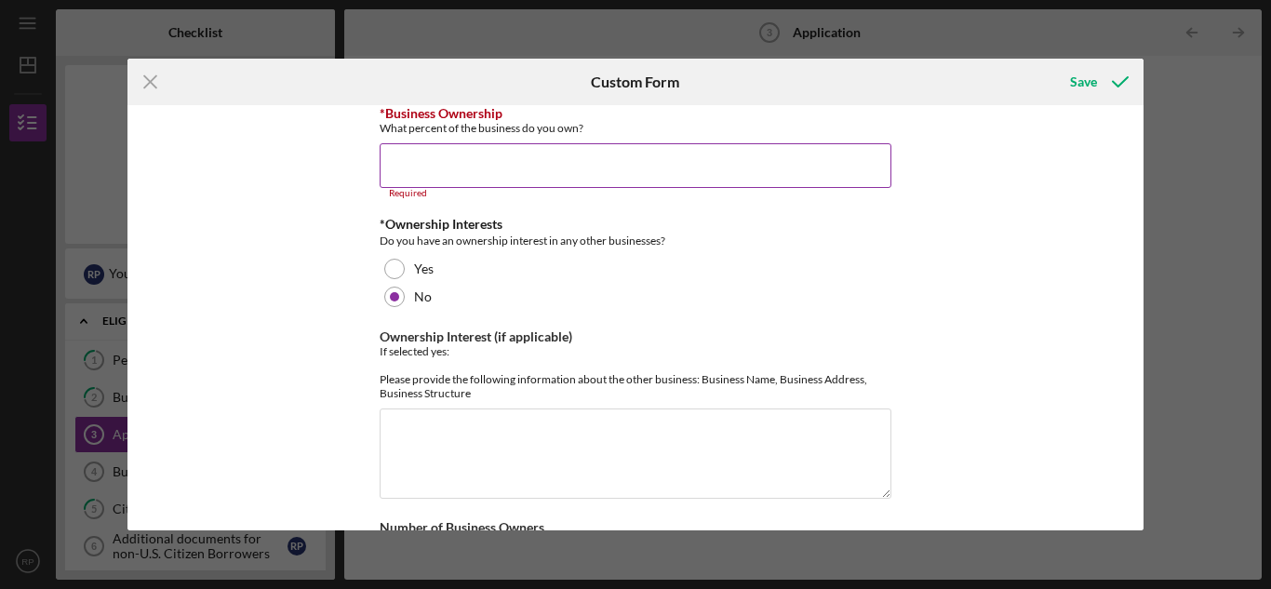
click at [472, 160] on input "*Business Ownership" at bounding box center [636, 165] width 512 height 45
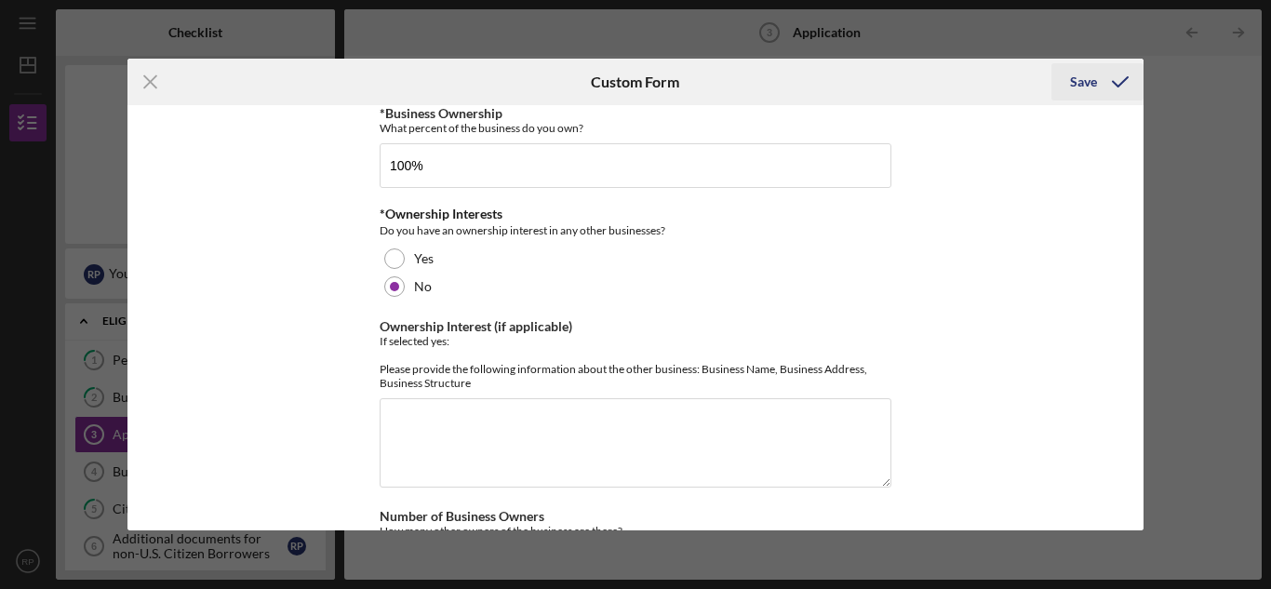
type input "100.00000%"
click at [1072, 84] on div "Save" at bounding box center [1083, 81] width 27 height 37
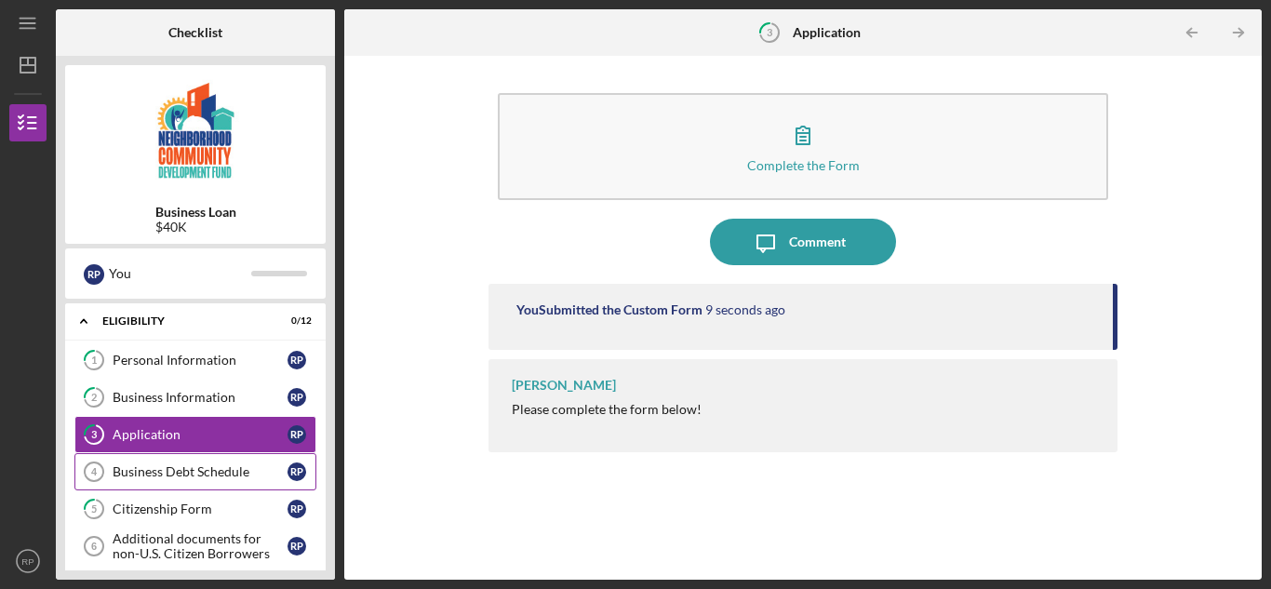
click at [228, 475] on div "Business Debt Schedule" at bounding box center [200, 471] width 175 height 15
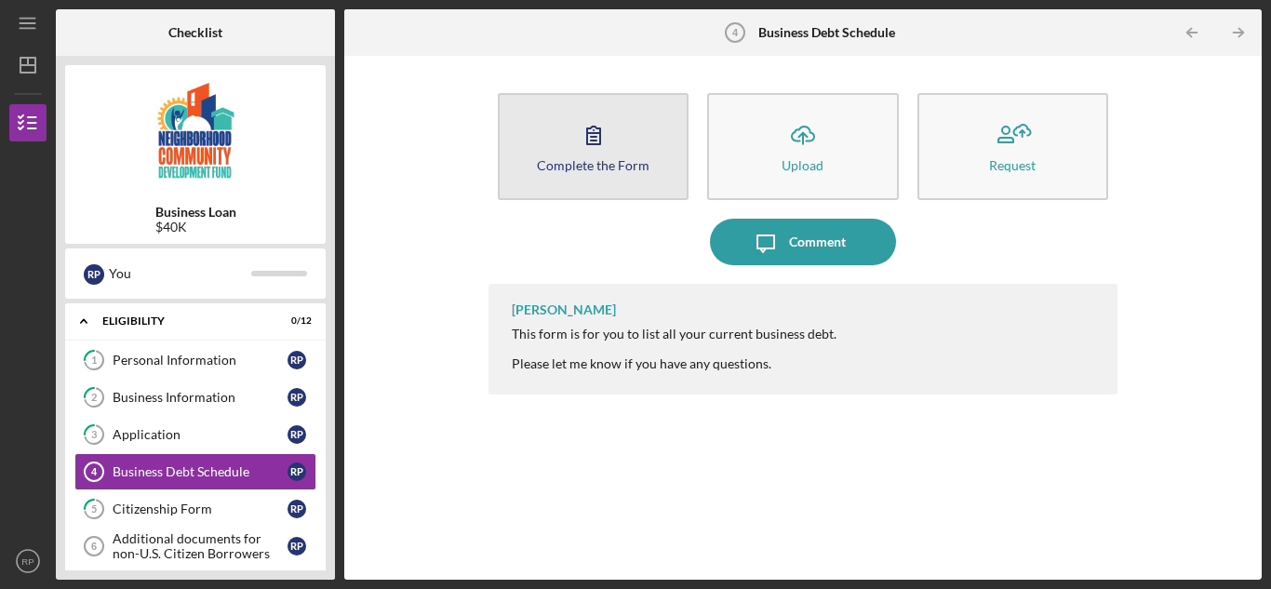
click at [595, 167] on div "Complete the Form" at bounding box center [593, 165] width 113 height 14
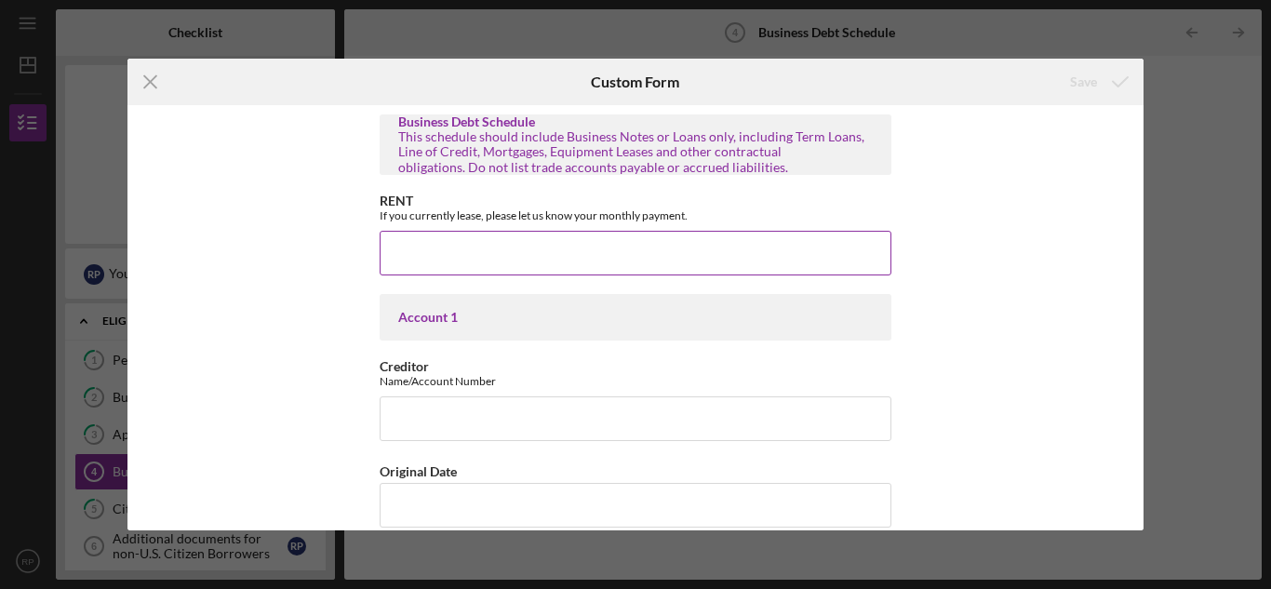
click at [619, 265] on input "RENT" at bounding box center [636, 253] width 512 height 45
type input "$2,100"
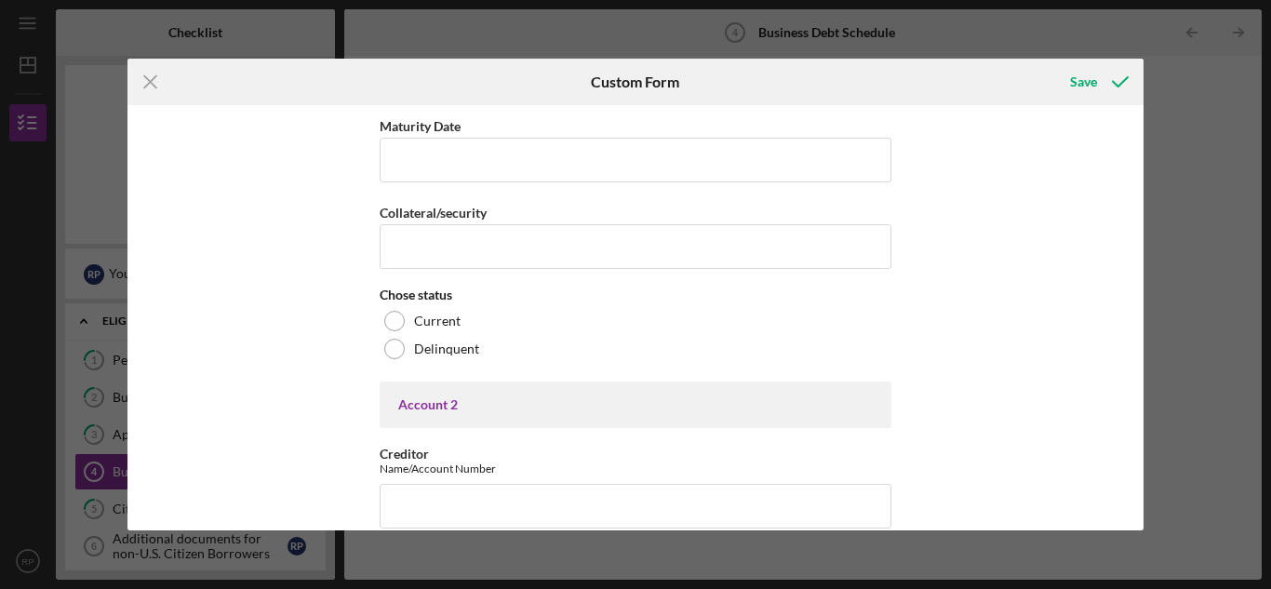
scroll to position [792, 0]
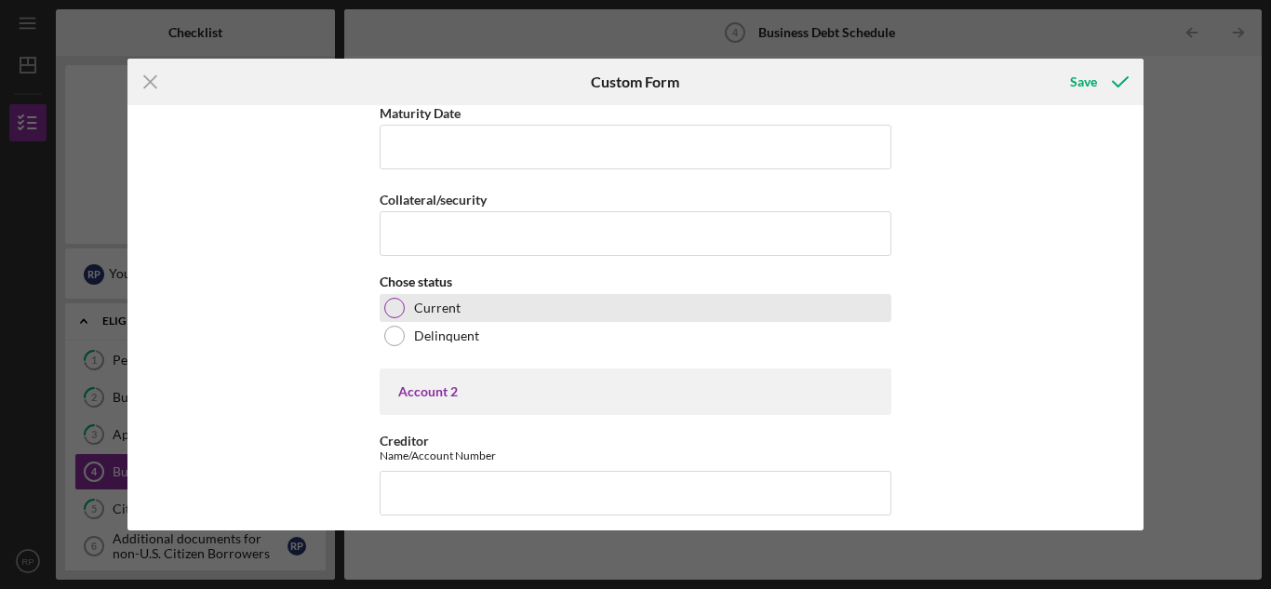
click at [384, 306] on div at bounding box center [394, 308] width 20 height 20
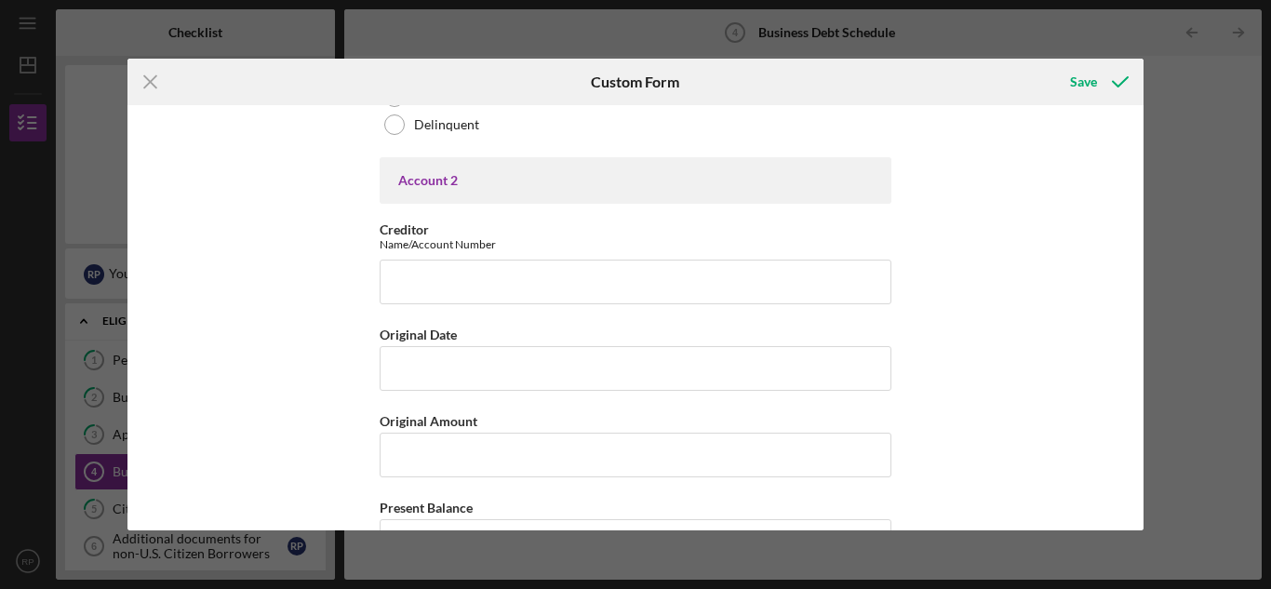
scroll to position [862, 0]
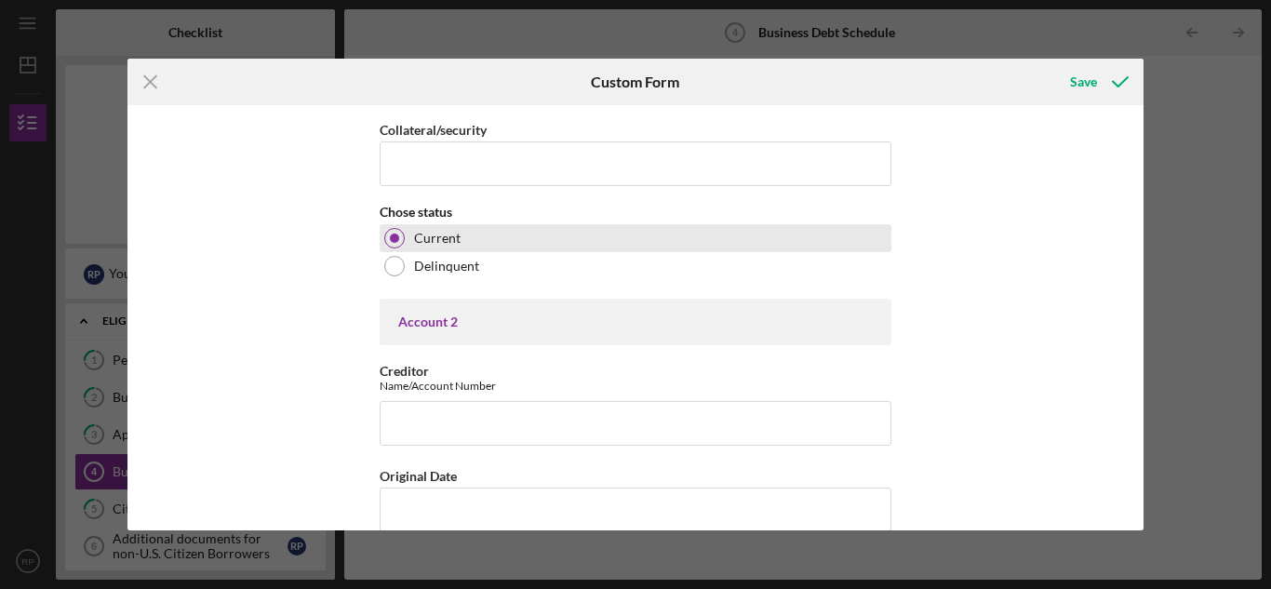
click at [401, 233] on div "Current" at bounding box center [636, 238] width 512 height 28
click at [391, 239] on div at bounding box center [394, 238] width 9 height 9
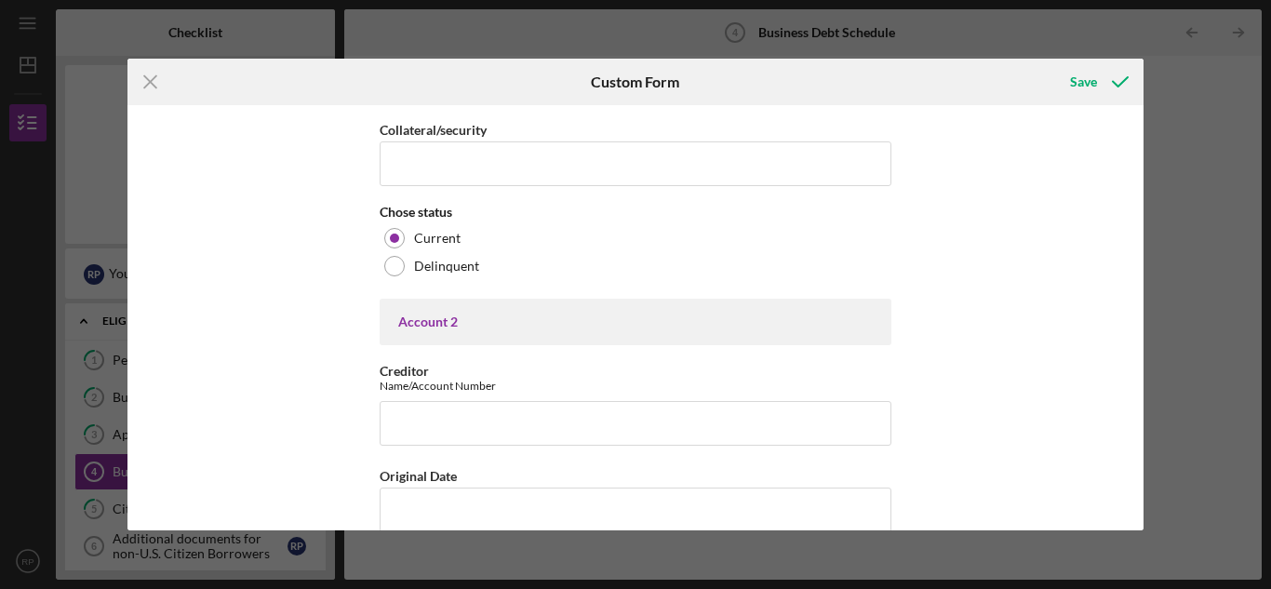
click at [903, 307] on div "Business Debt Schedule This schedule should include Business Notes or Loans onl…" at bounding box center [635, 317] width 1017 height 424
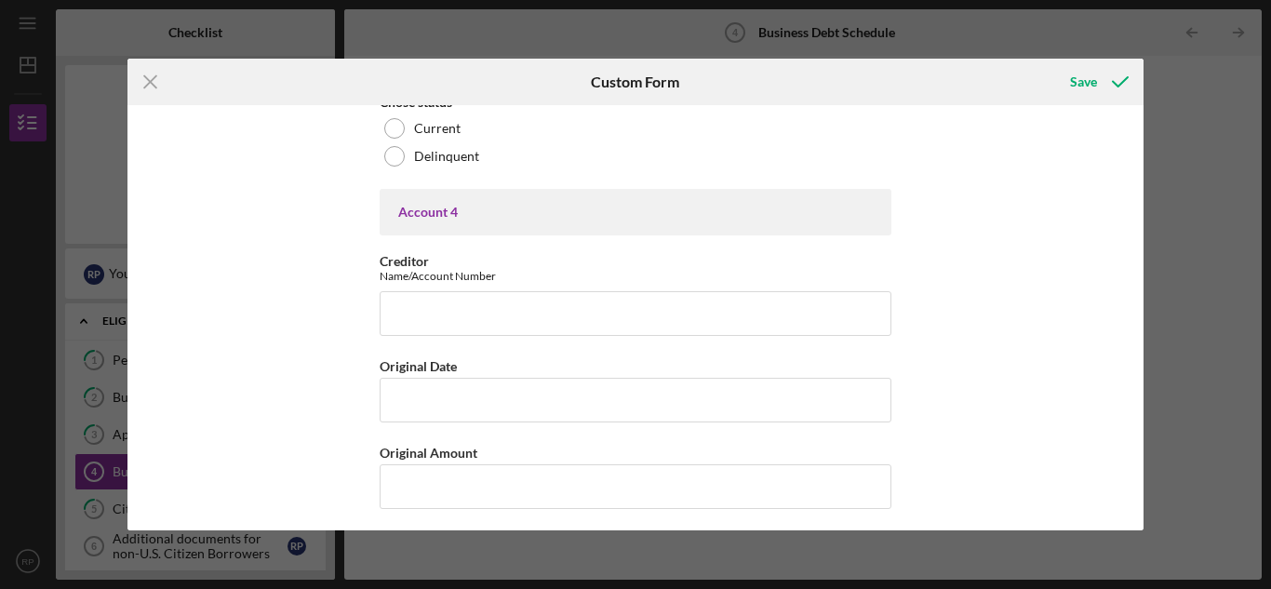
scroll to position [2905, 0]
